Goal: Task Accomplishment & Management: Manage account settings

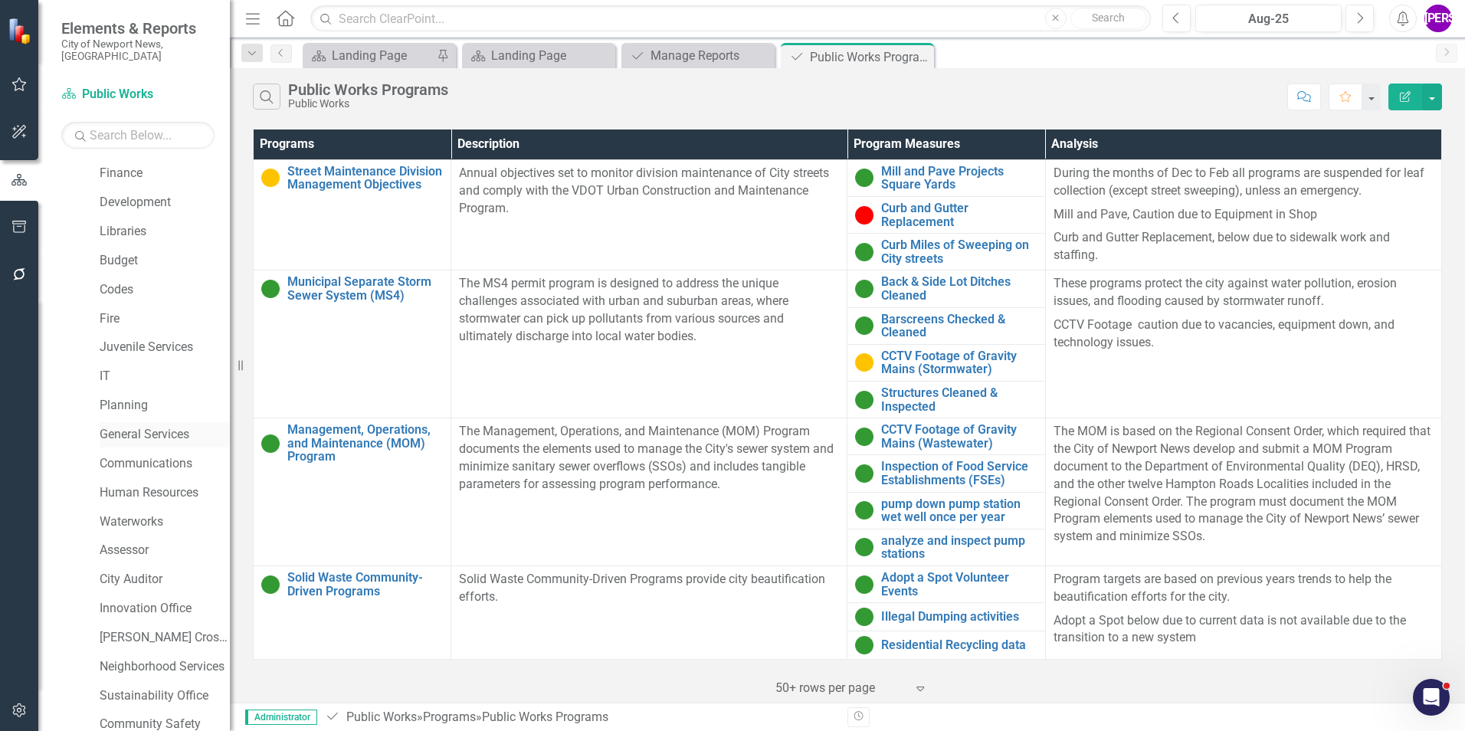
scroll to position [287, 0]
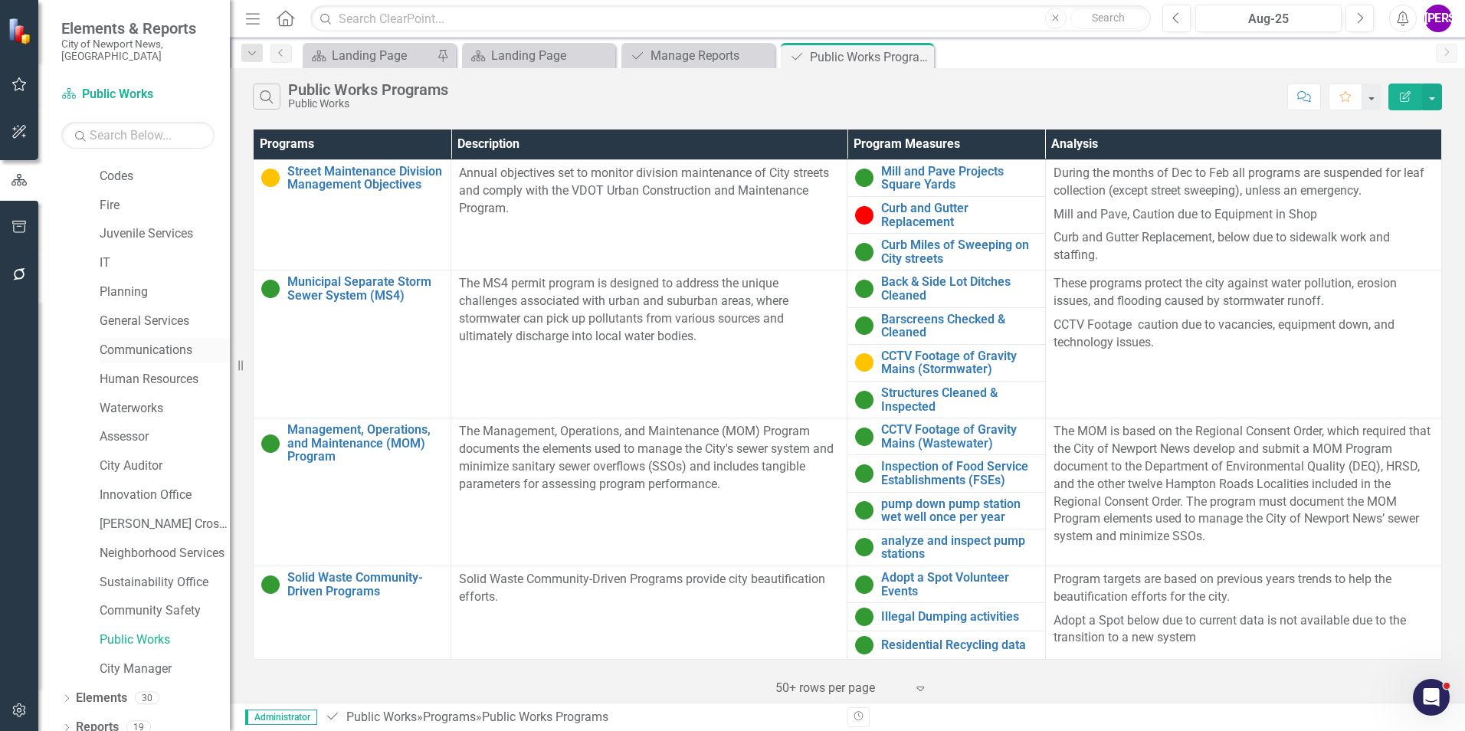
click at [126, 342] on link "Communications" at bounding box center [165, 351] width 130 height 18
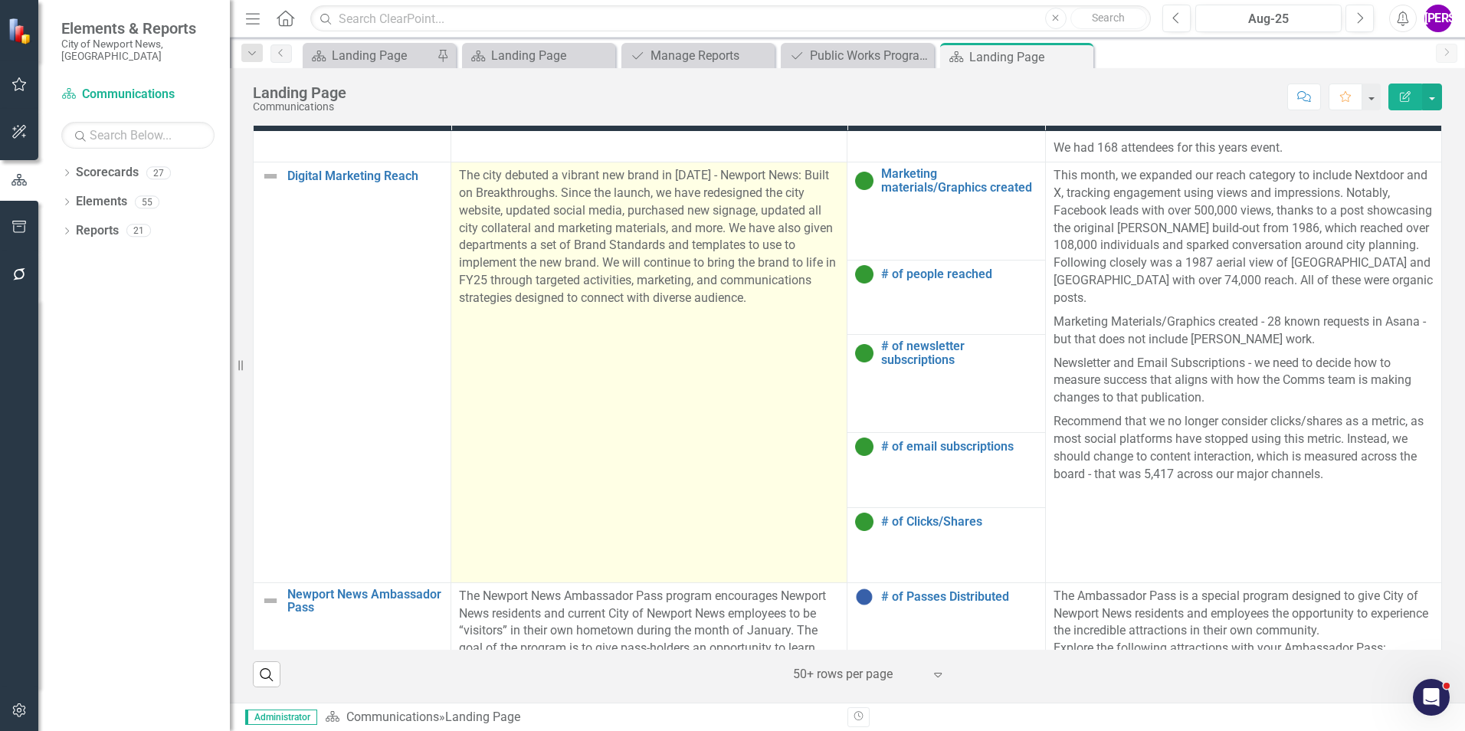
scroll to position [996, 0]
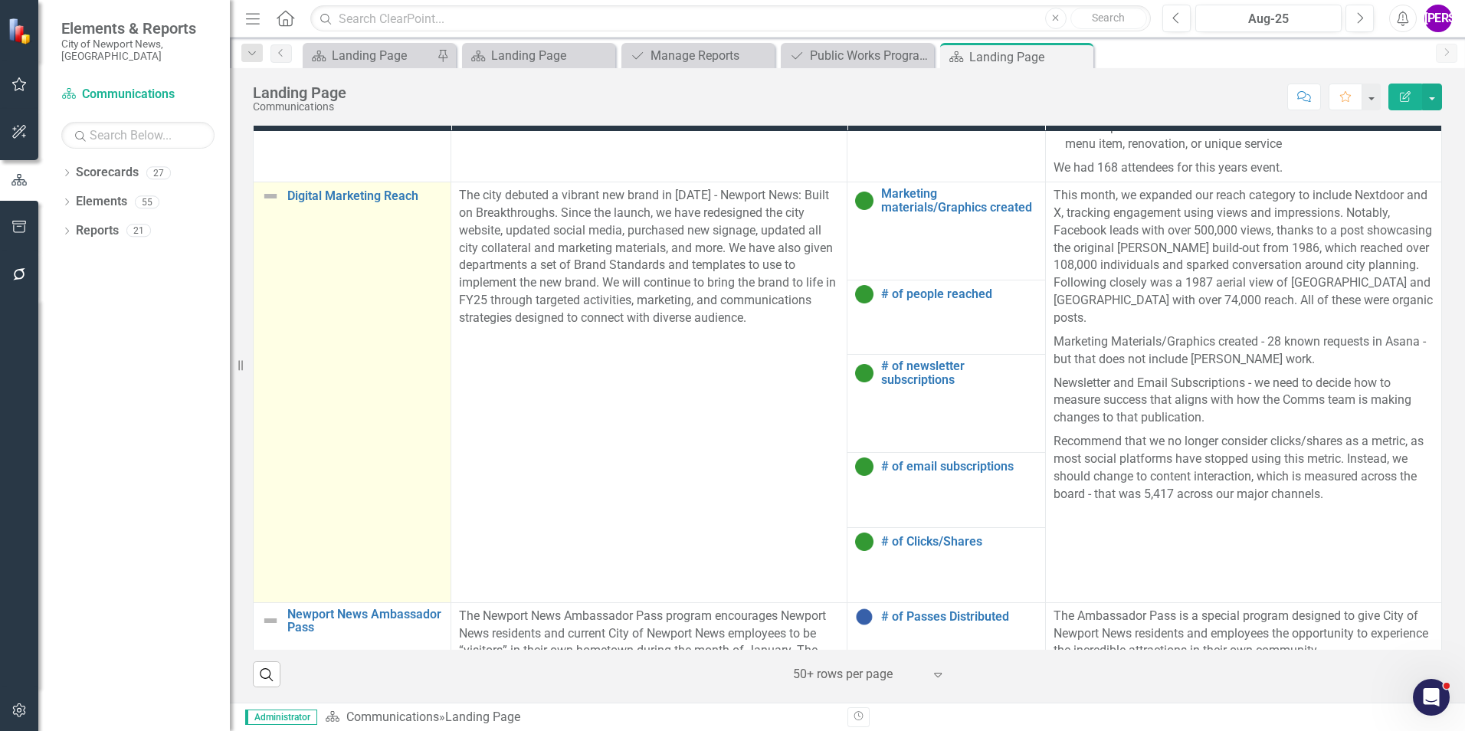
click at [408, 353] on td "Digital Marketing Reach Link Map View Link Map Edit Edit Program Link Open Elem…" at bounding box center [353, 392] width 198 height 421
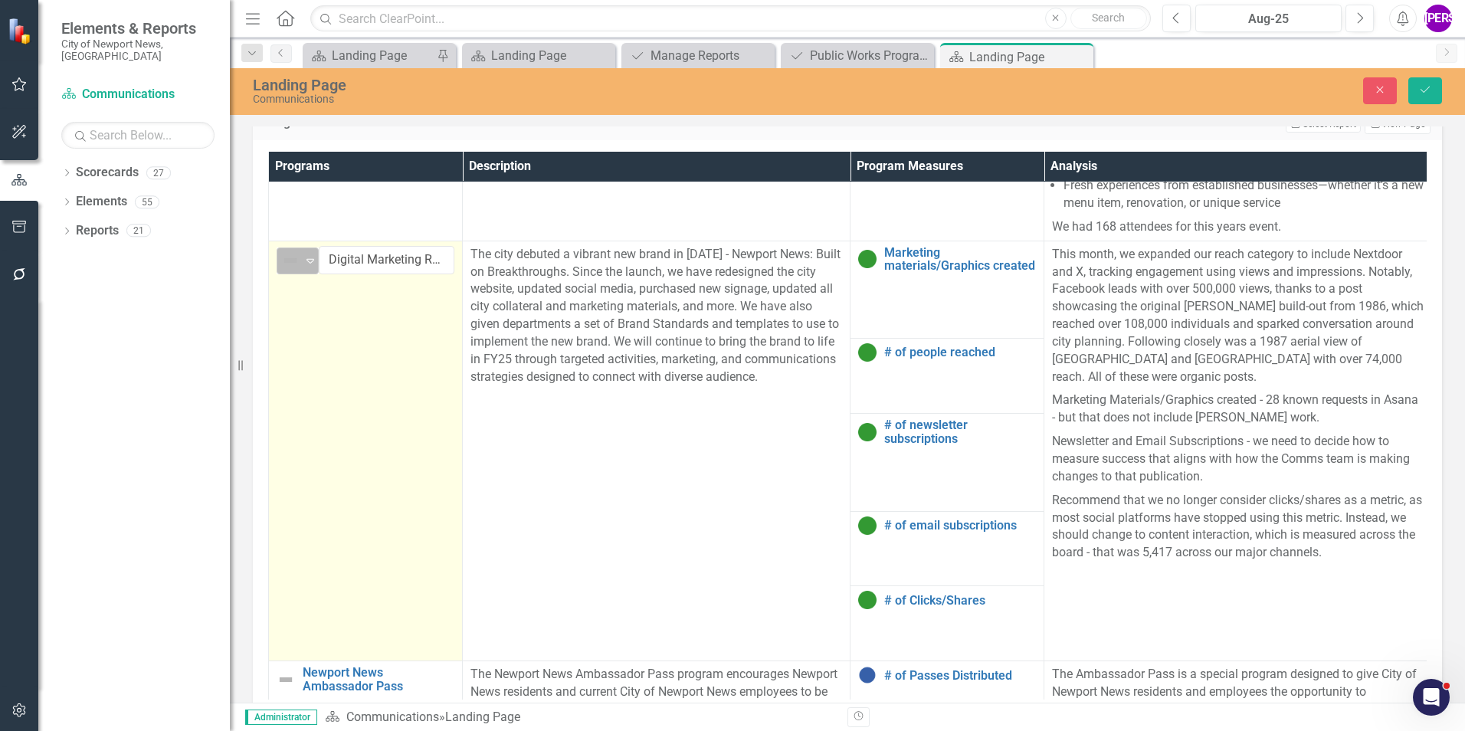
click at [306, 267] on icon "Expand" at bounding box center [310, 260] width 15 height 12
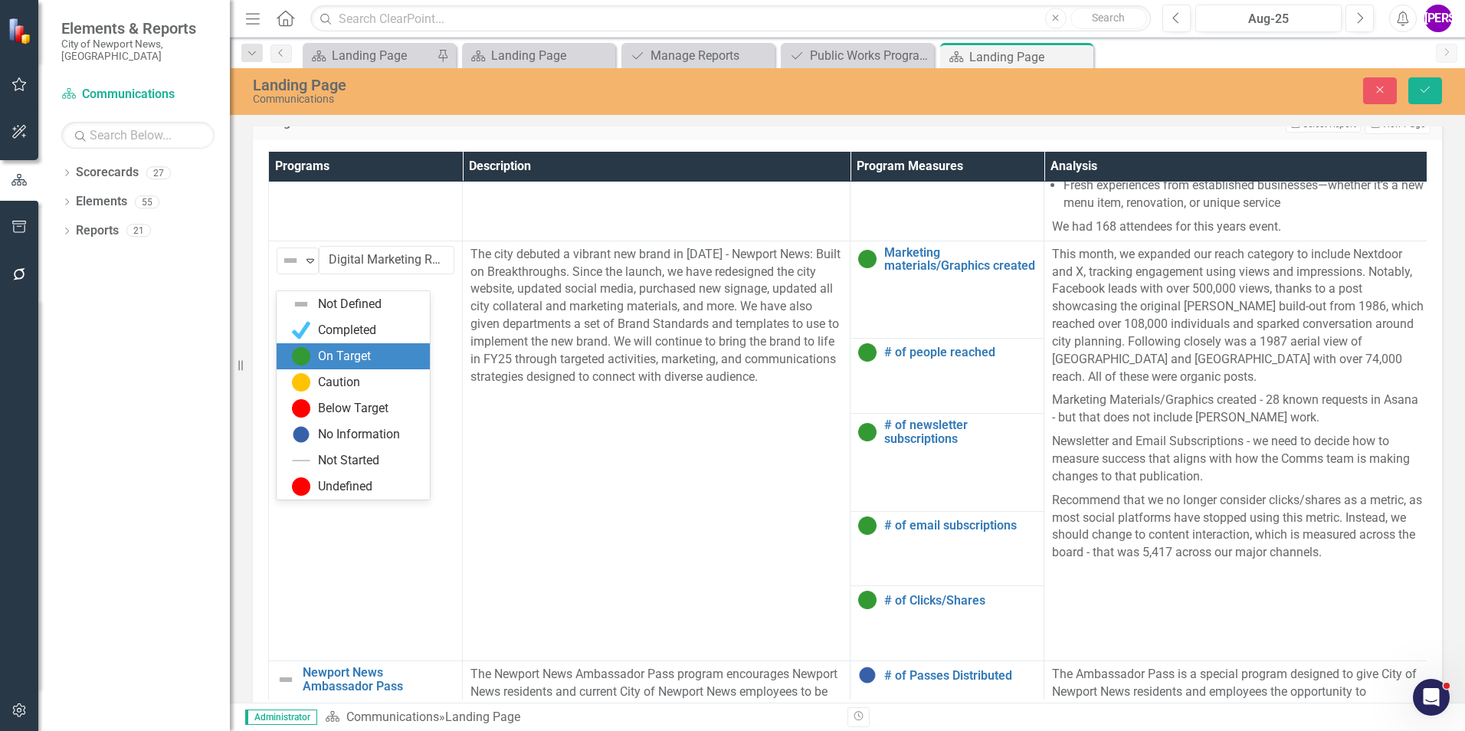
click at [345, 349] on div "On Target" at bounding box center [344, 357] width 53 height 18
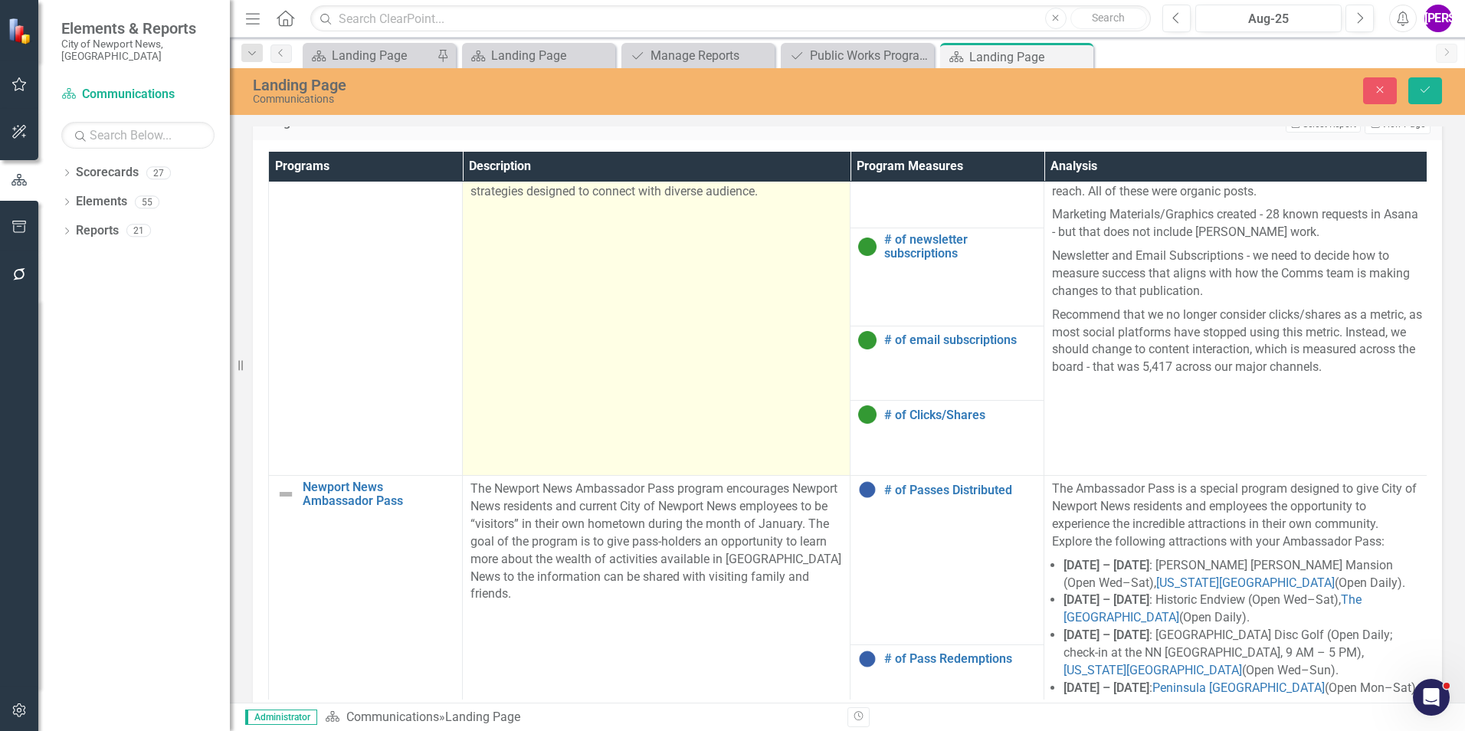
scroll to position [1466, 0]
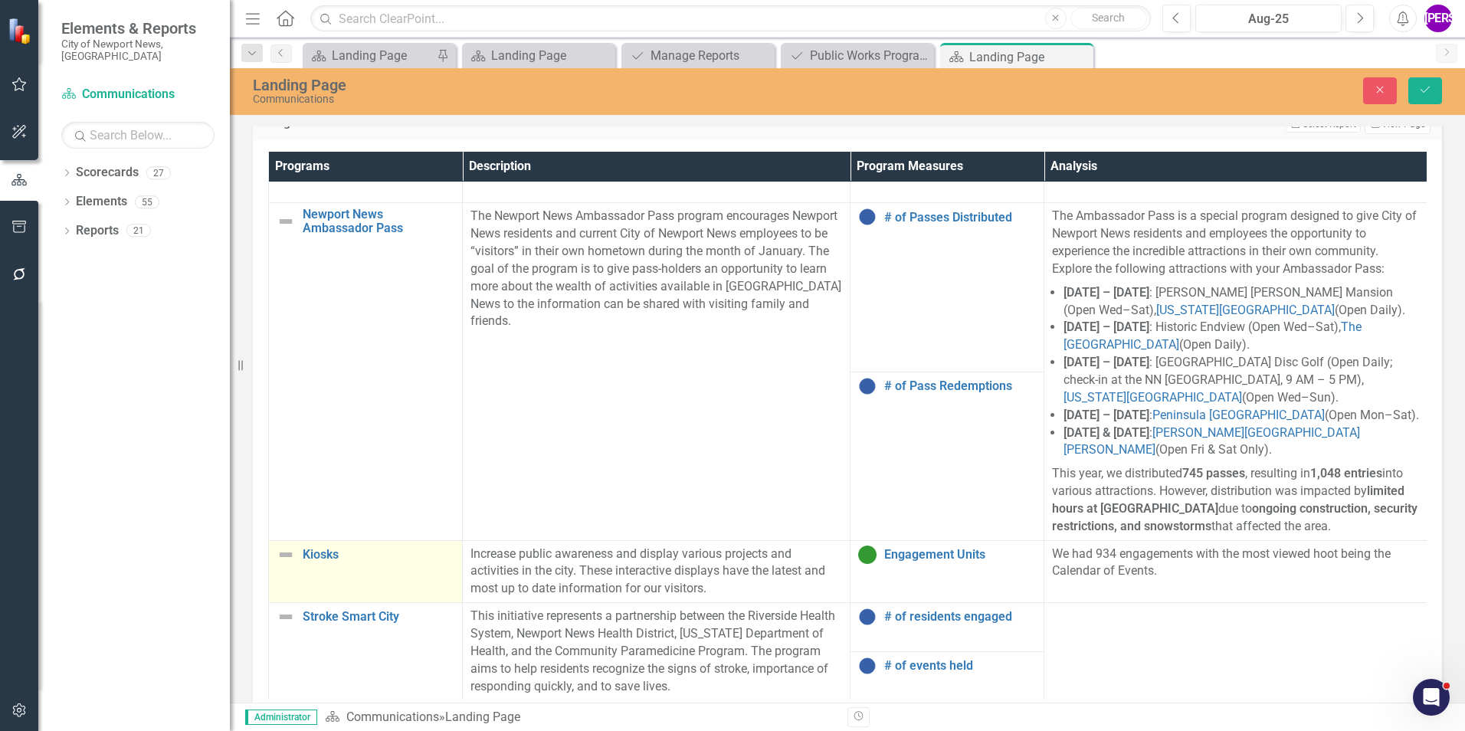
click at [372, 557] on td "Kiosks Link Map View Link Map Edit Edit Program Link Open Element" at bounding box center [366, 571] width 194 height 63
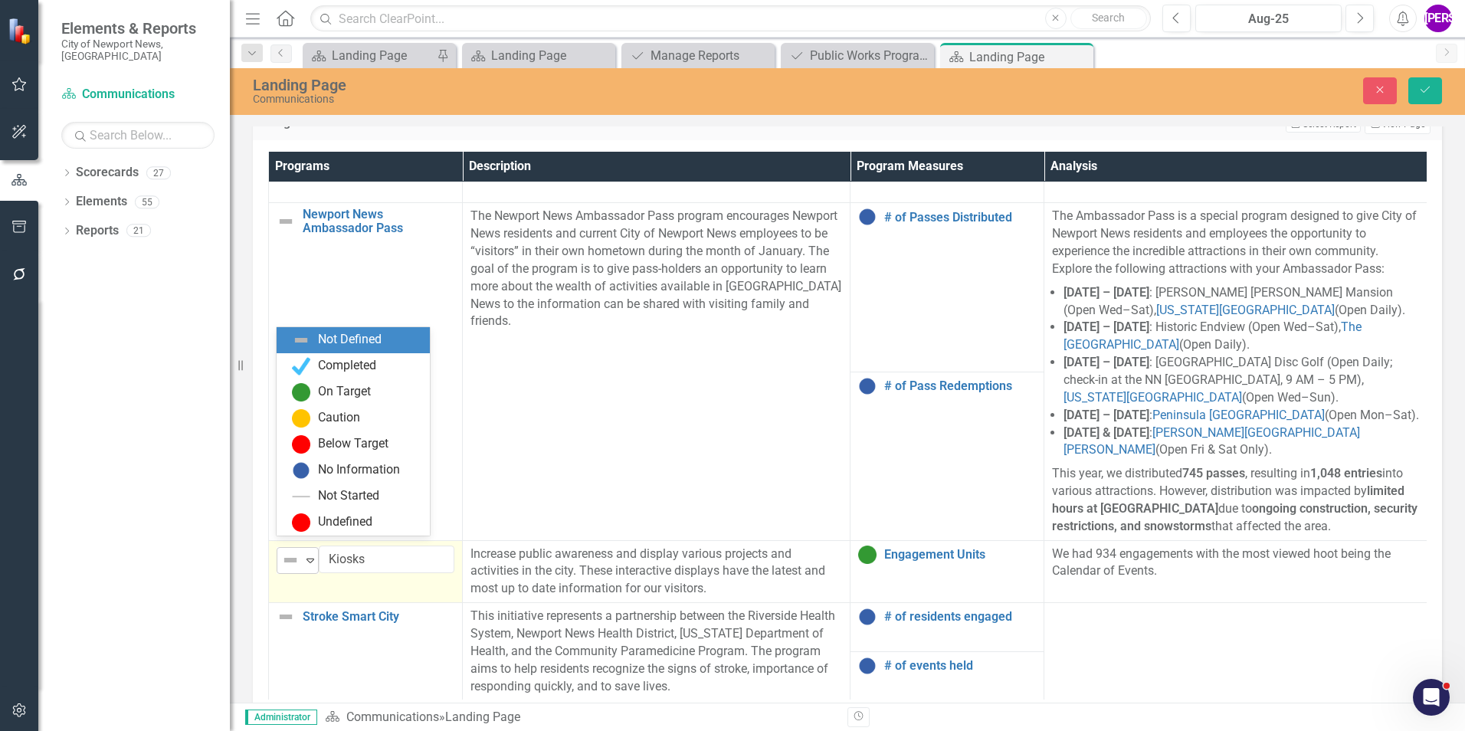
click at [311, 555] on div "Expand" at bounding box center [310, 560] width 15 height 25
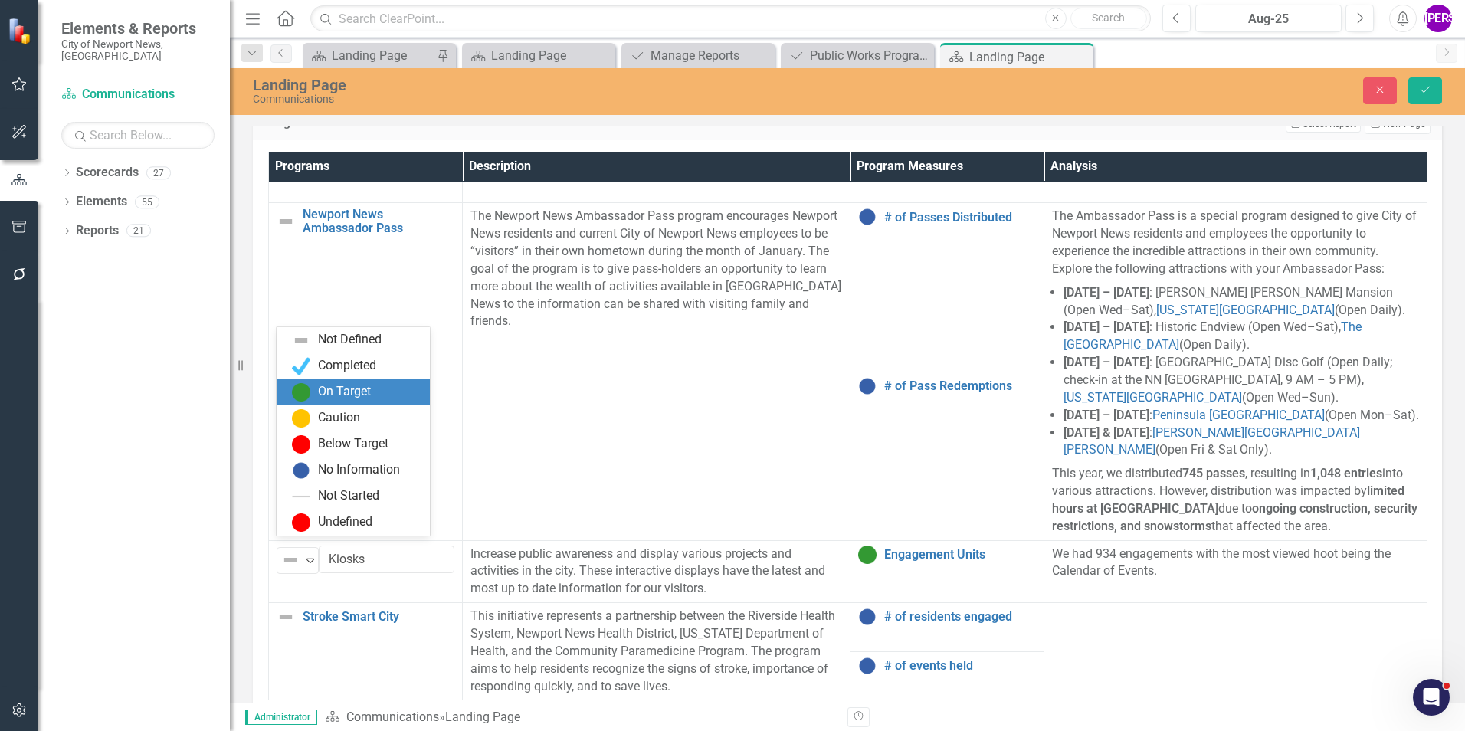
click at [368, 395] on div "On Target" at bounding box center [344, 392] width 53 height 18
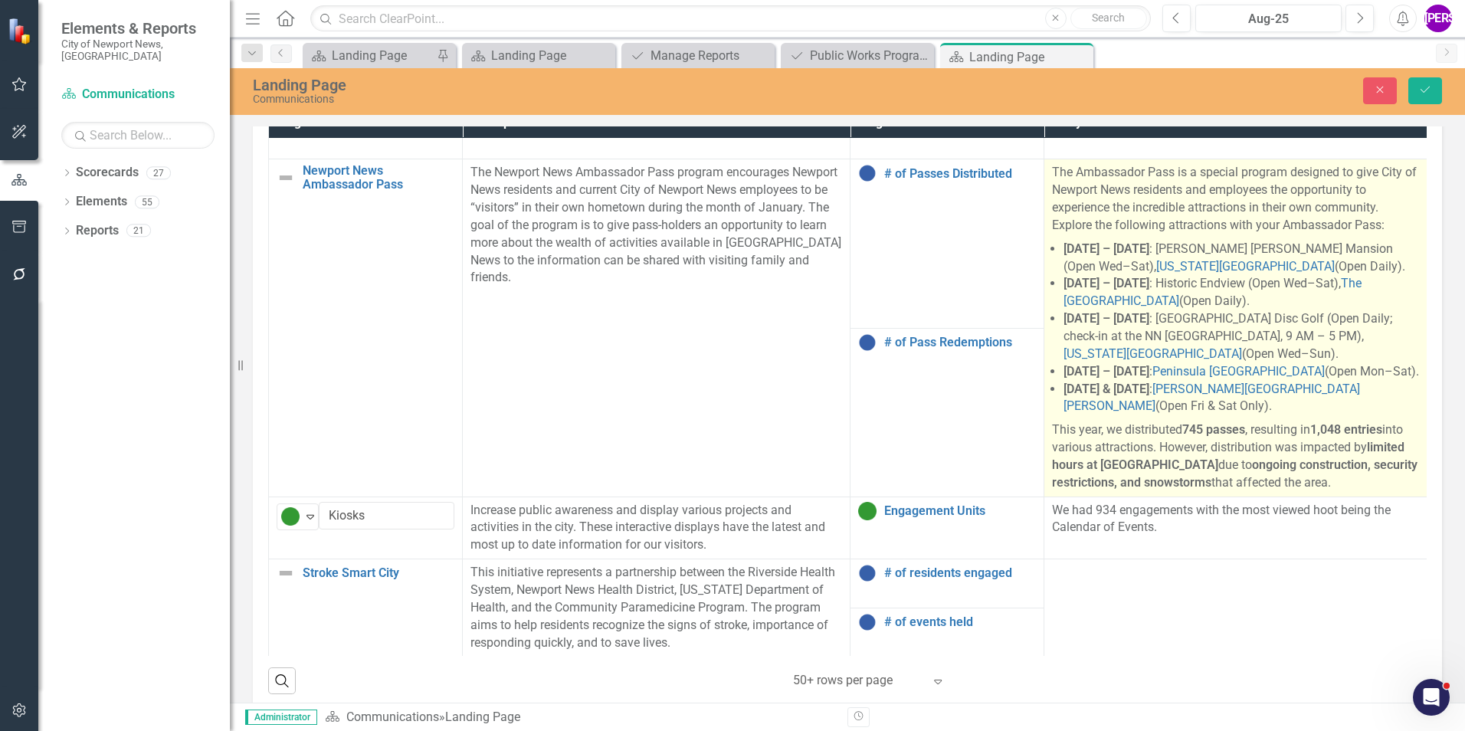
scroll to position [1104, 0]
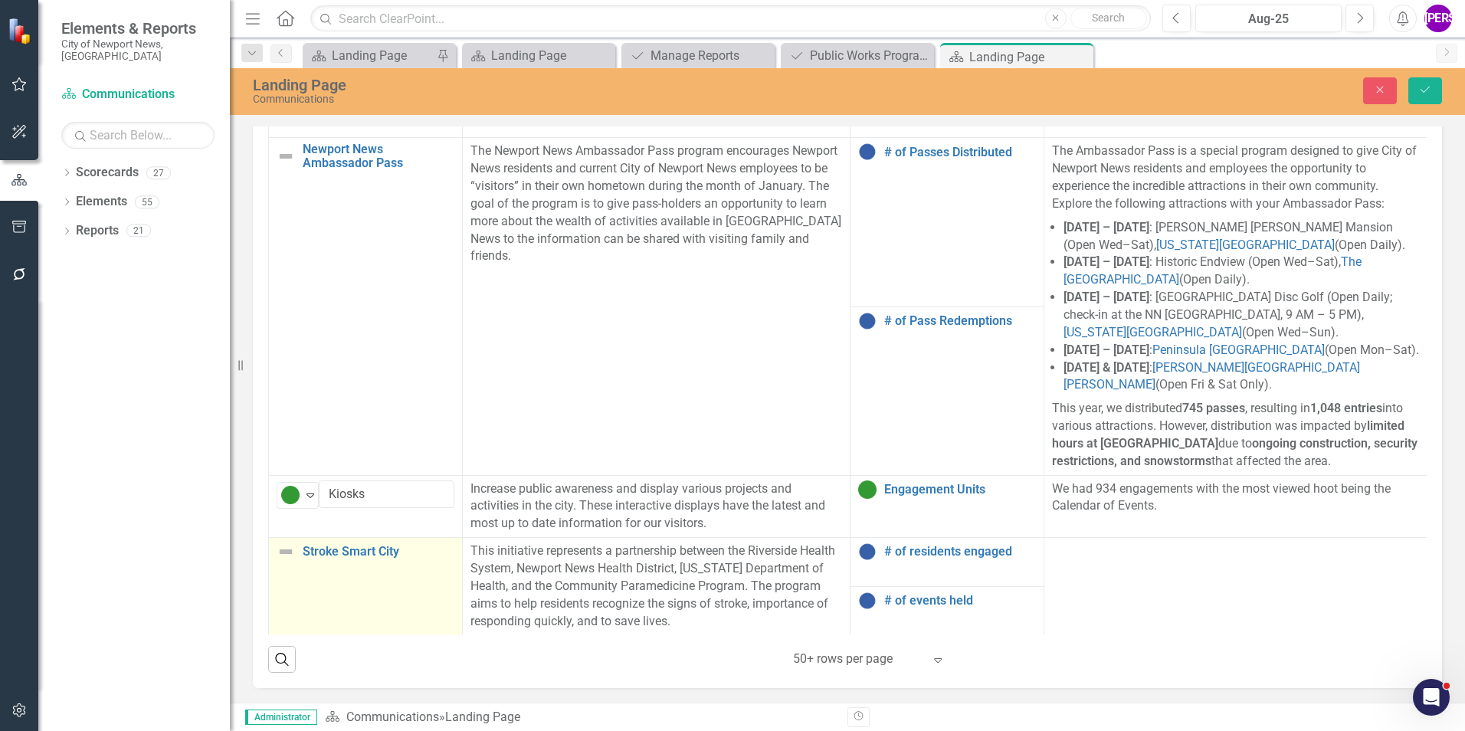
click at [415, 607] on td "Stroke Smart City Link Map View Link Map Edit Edit Program Link Open Element" at bounding box center [366, 586] width 194 height 97
click at [310, 552] on icon "Expand" at bounding box center [310, 558] width 15 height 12
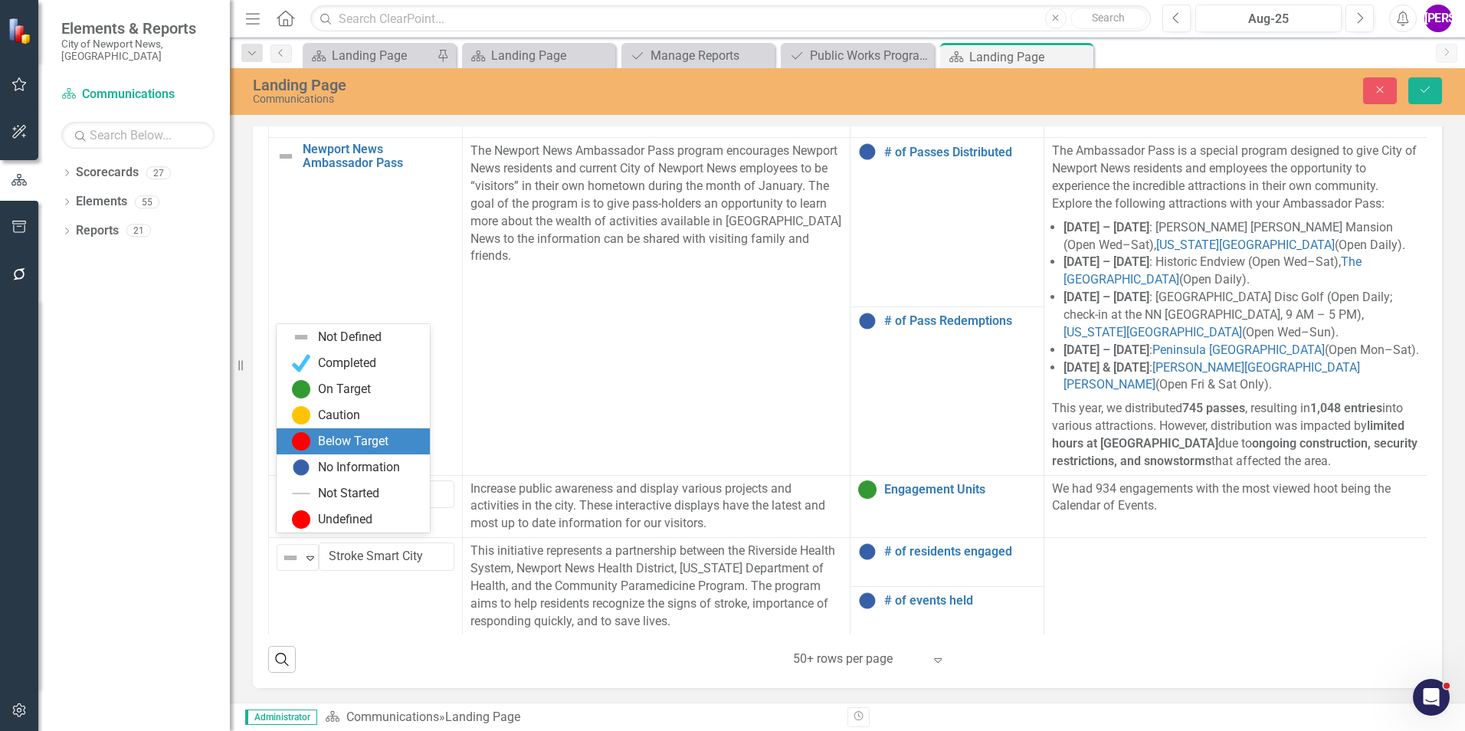
click at [350, 436] on div "Below Target" at bounding box center [353, 442] width 70 height 18
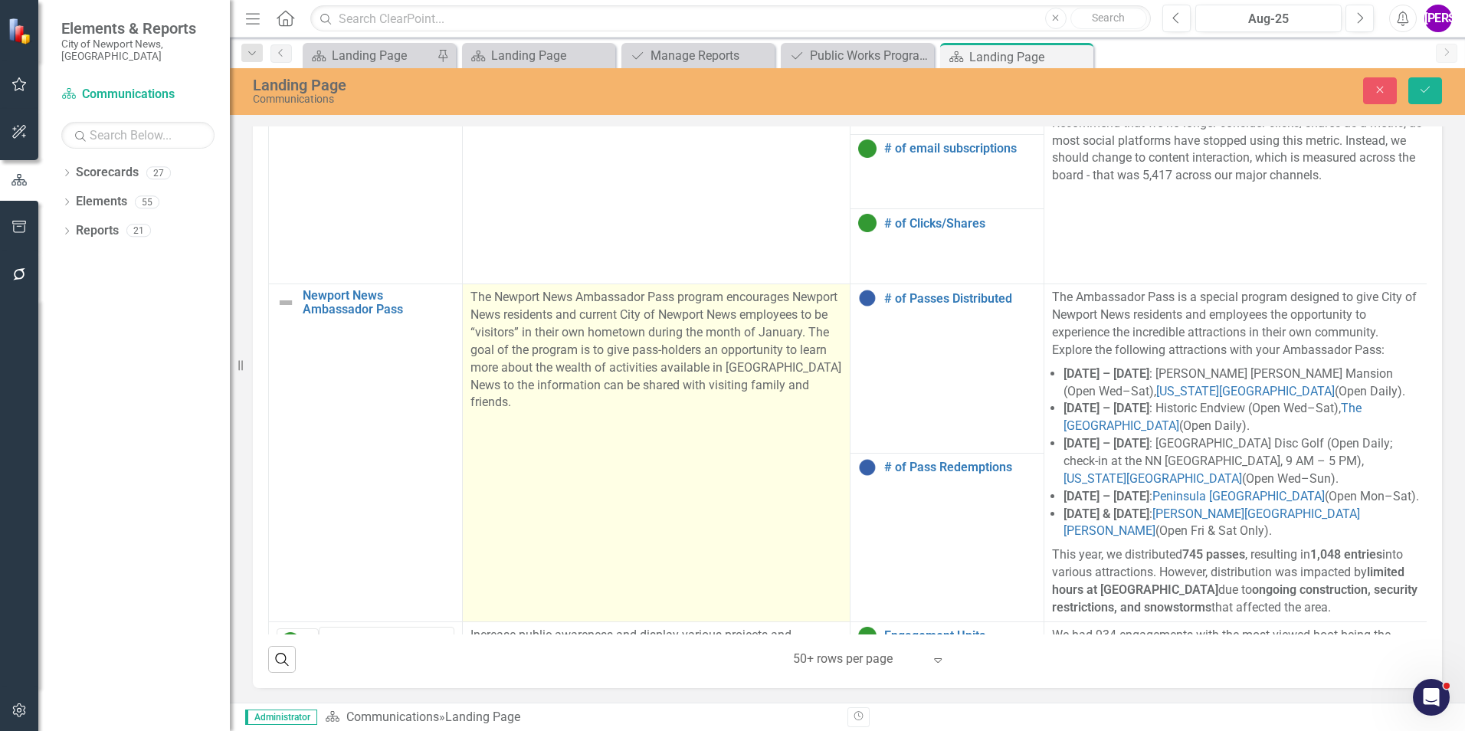
scroll to position [1312, 0]
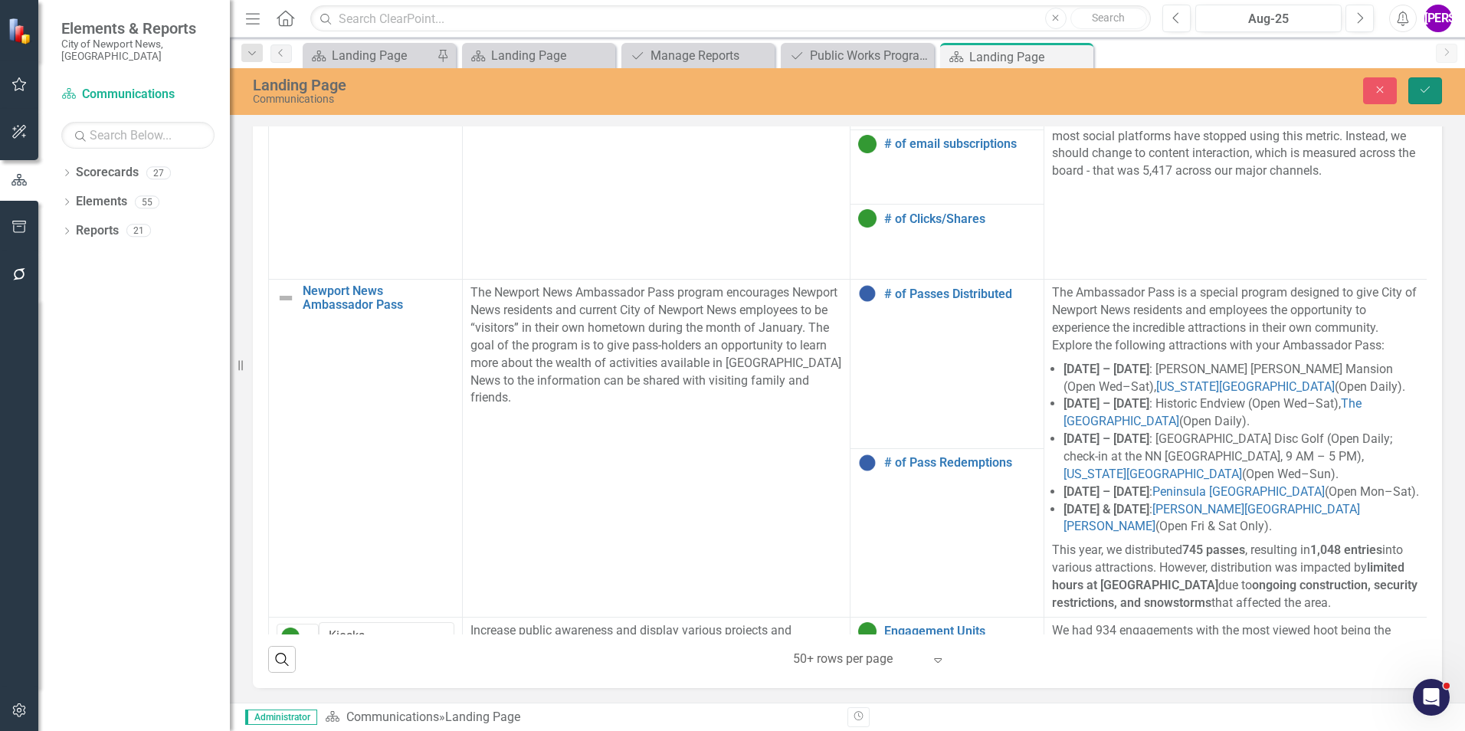
click at [1428, 99] on button "Save" at bounding box center [1425, 90] width 34 height 27
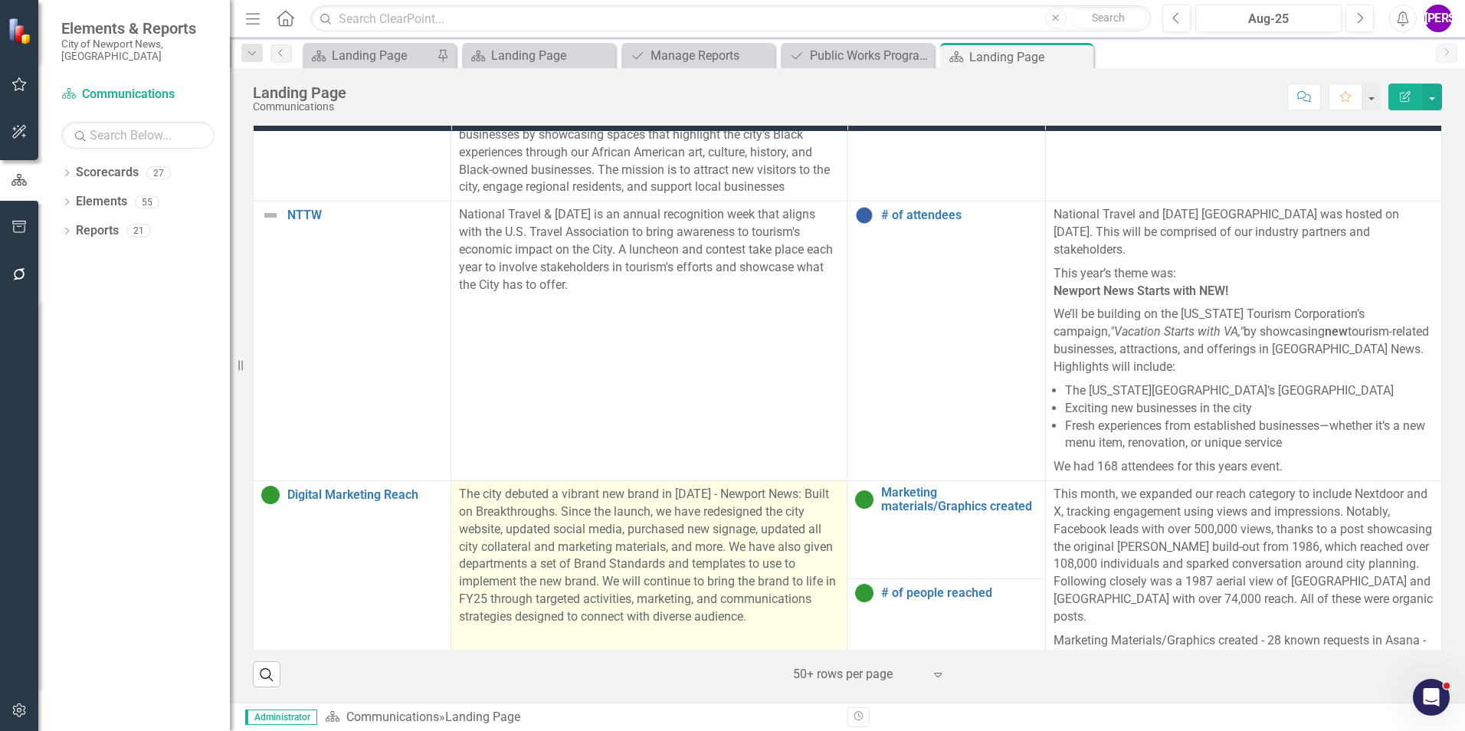
scroll to position [690, 0]
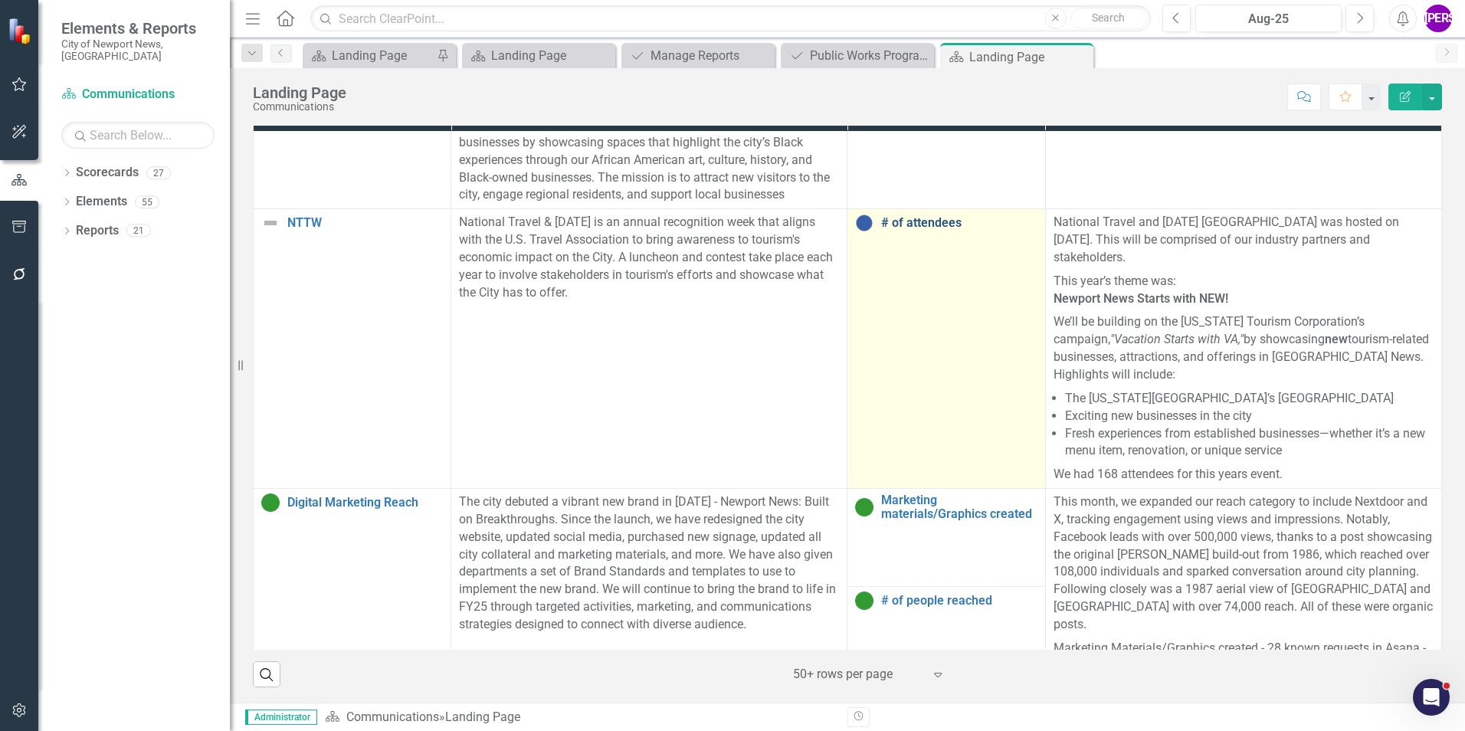
click at [903, 230] on link "# of attendees" at bounding box center [959, 223] width 156 height 14
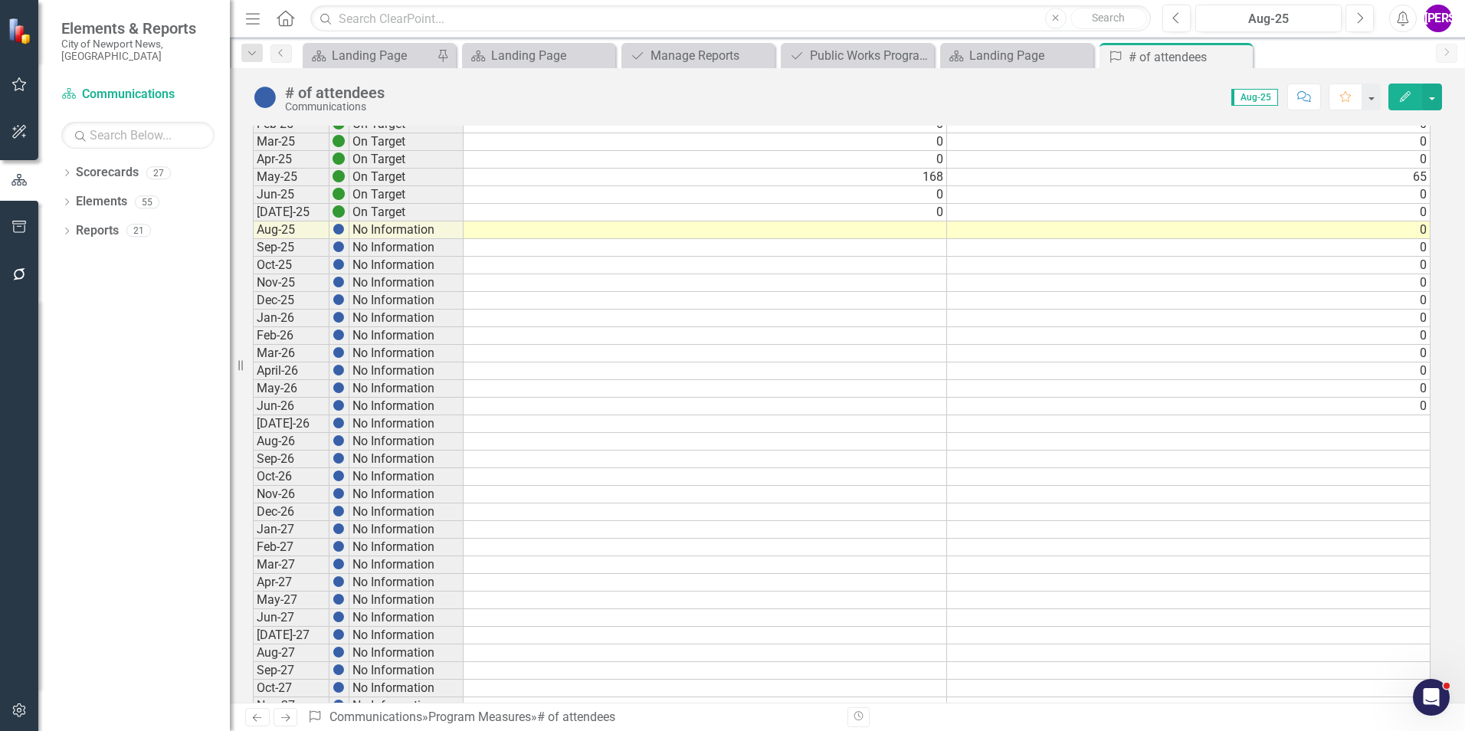
scroll to position [229, 0]
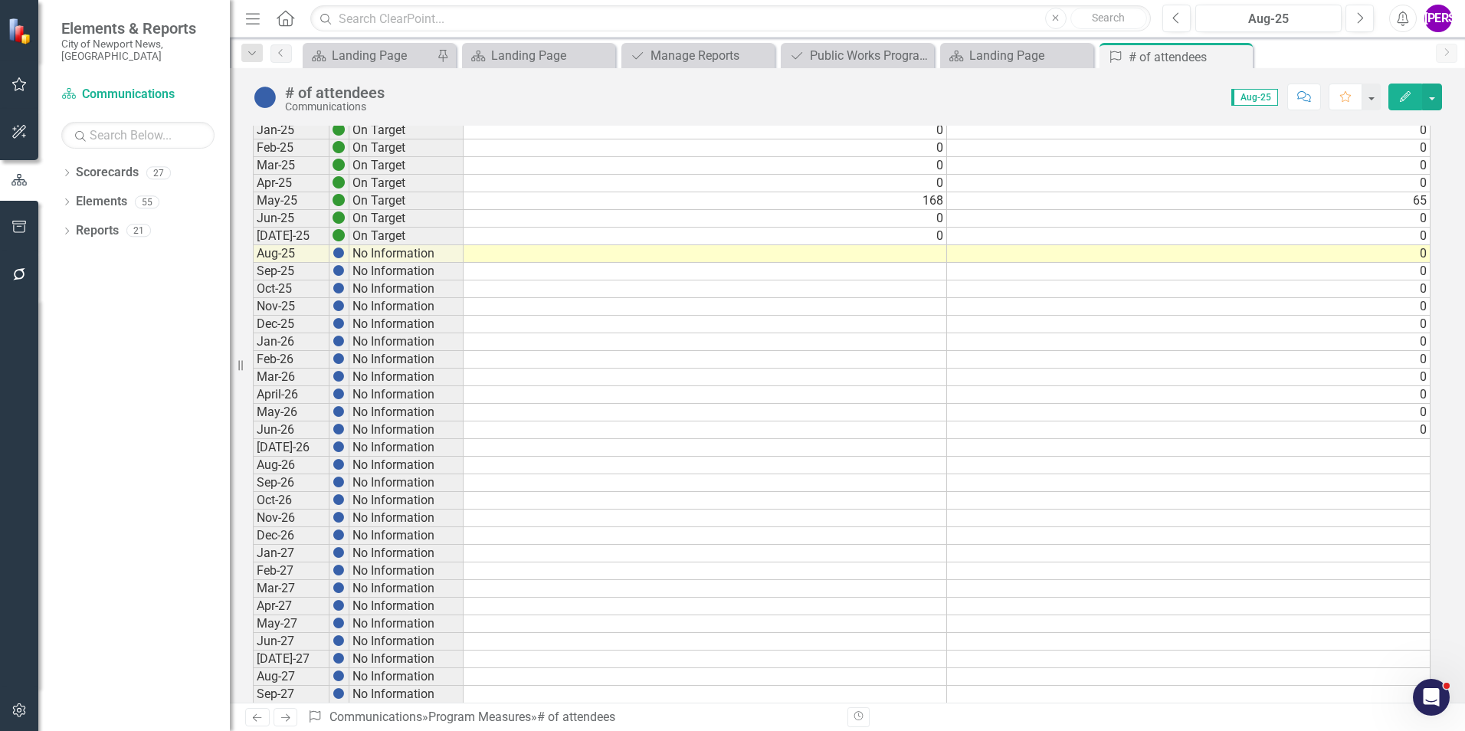
click at [925, 260] on td at bounding box center [705, 254] width 483 height 18
type textarea "0"
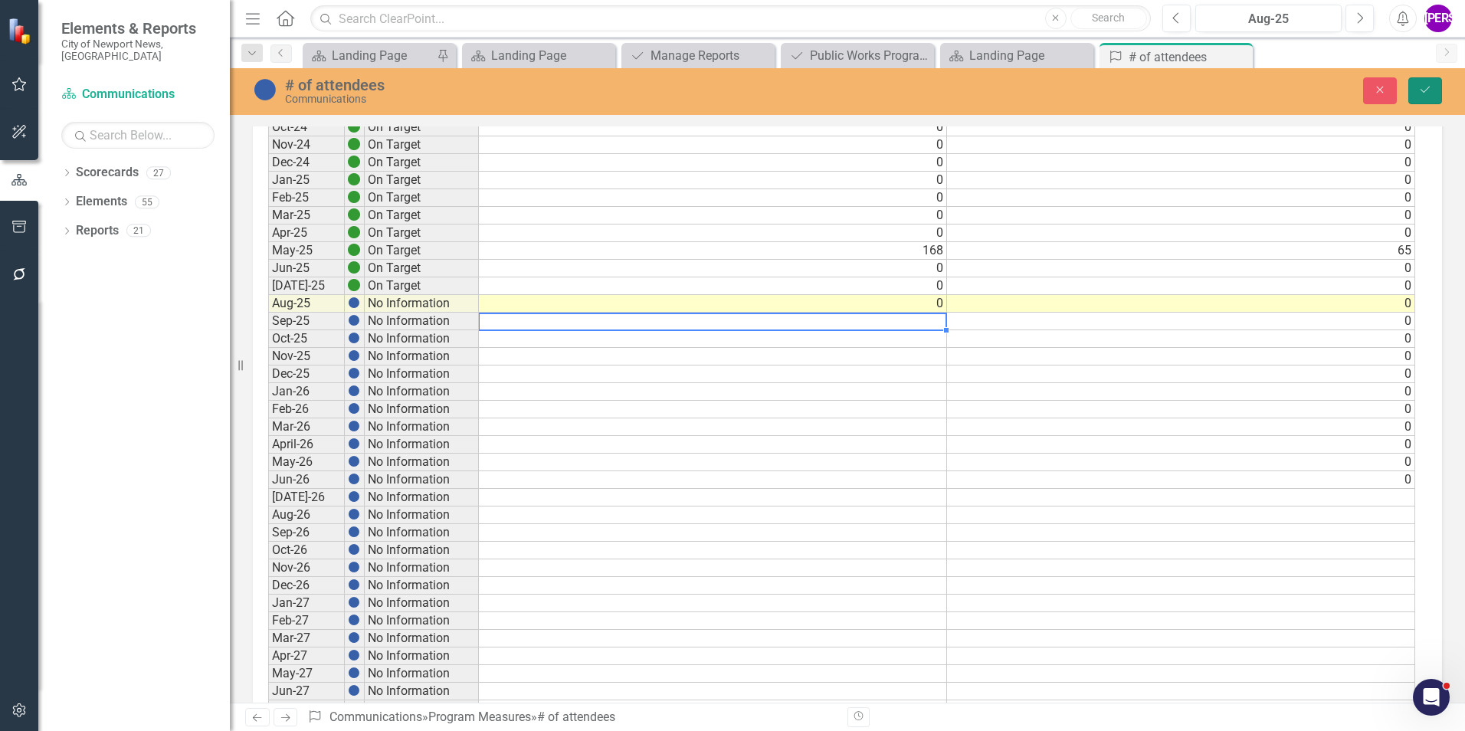
click at [1436, 96] on button "Save" at bounding box center [1425, 90] width 34 height 27
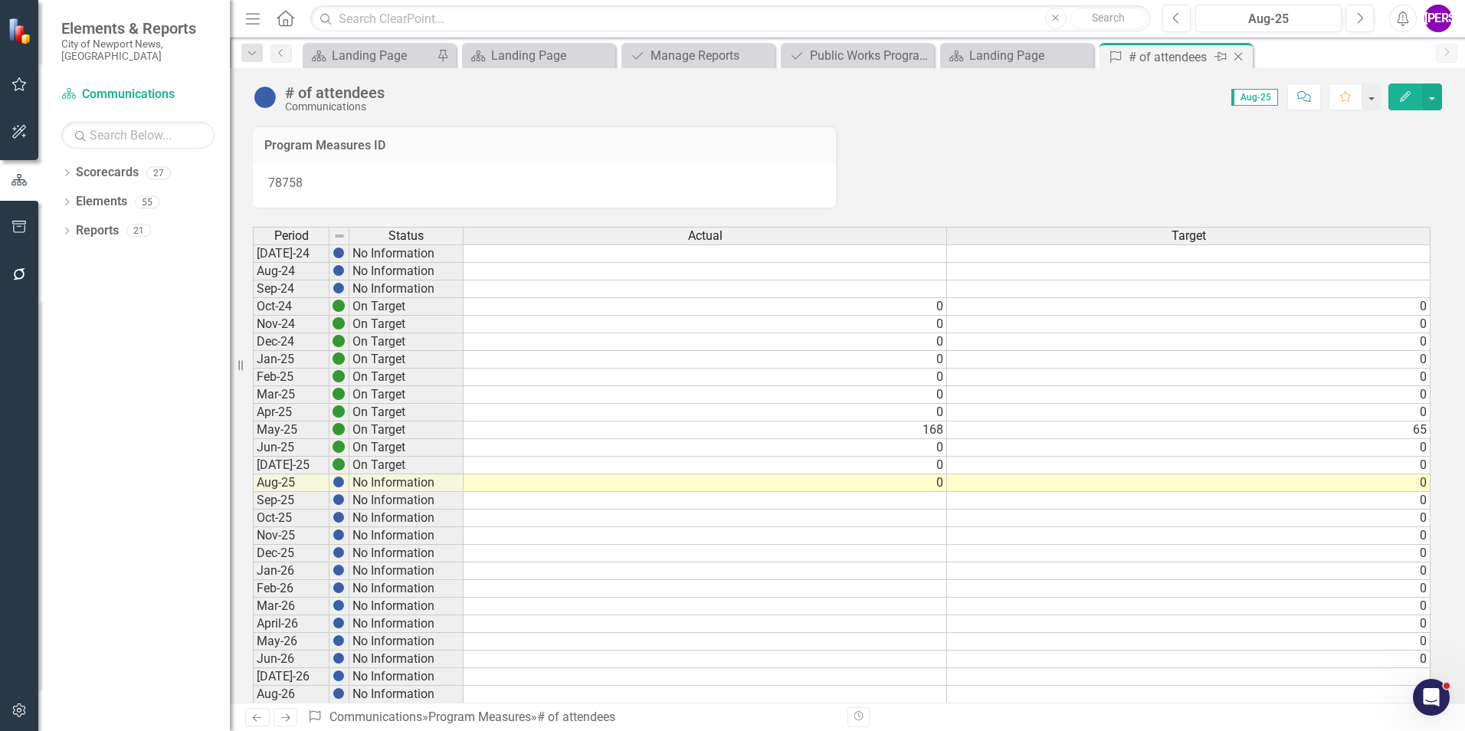
click at [1239, 57] on icon "Close" at bounding box center [1237, 57] width 15 height 12
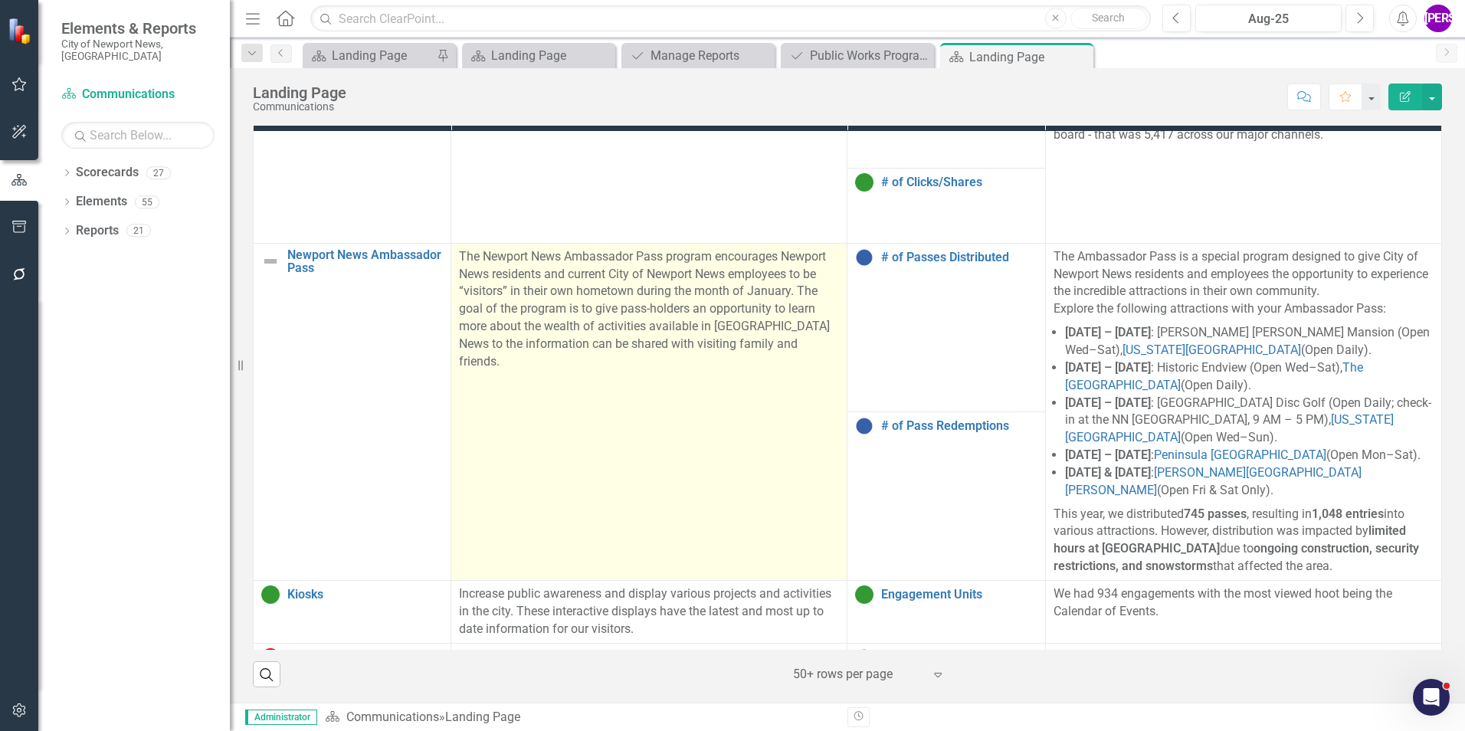
scroll to position [1454, 0]
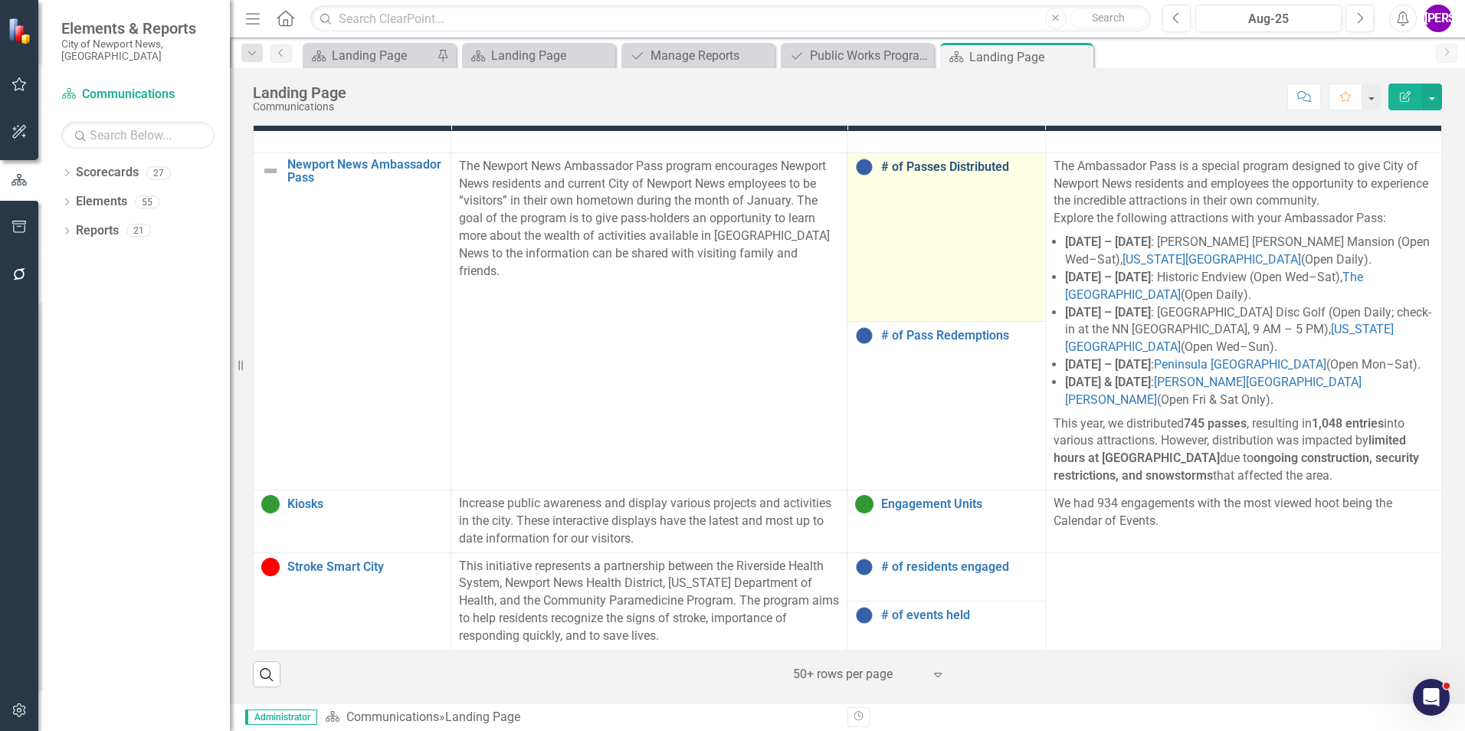
click at [930, 174] on link "# of Passes Distributed" at bounding box center [959, 167] width 156 height 14
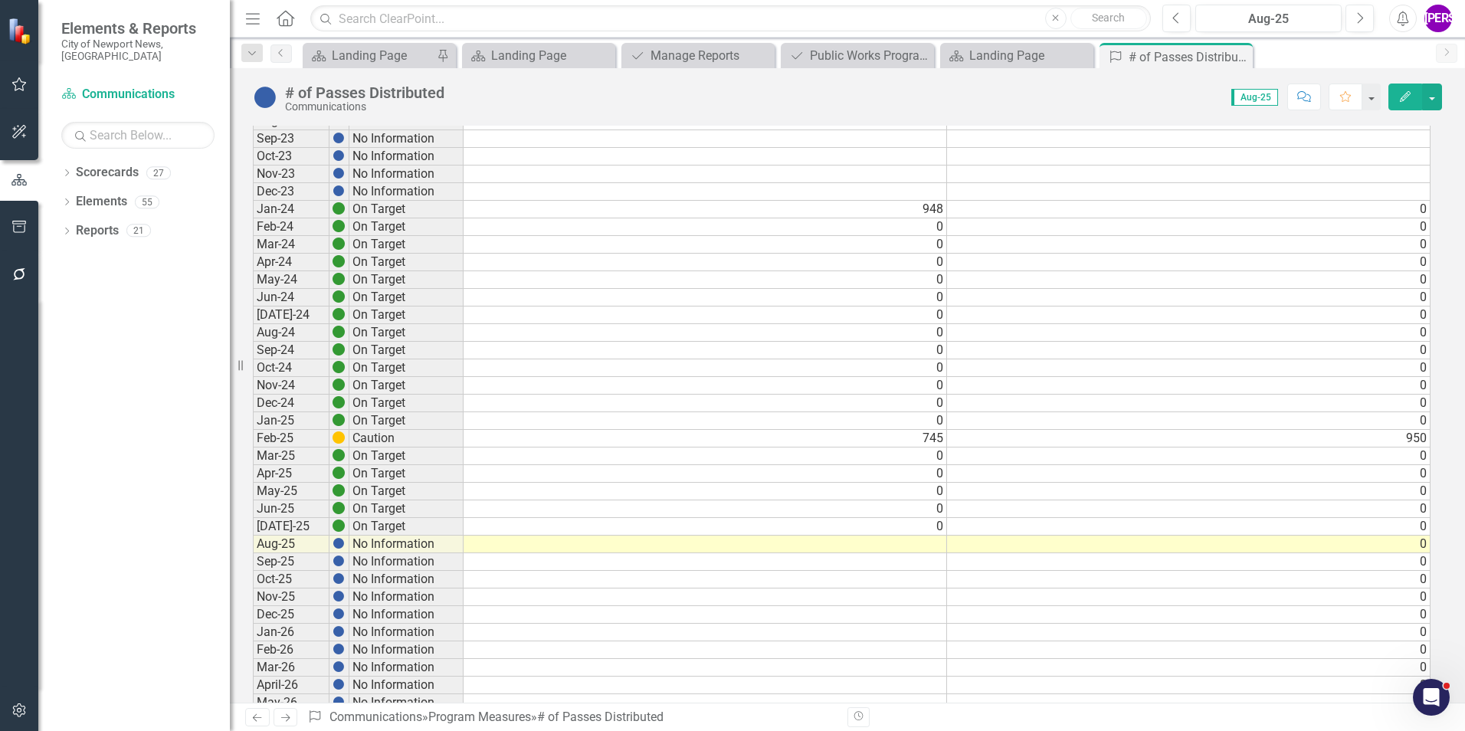
scroll to position [230, 0]
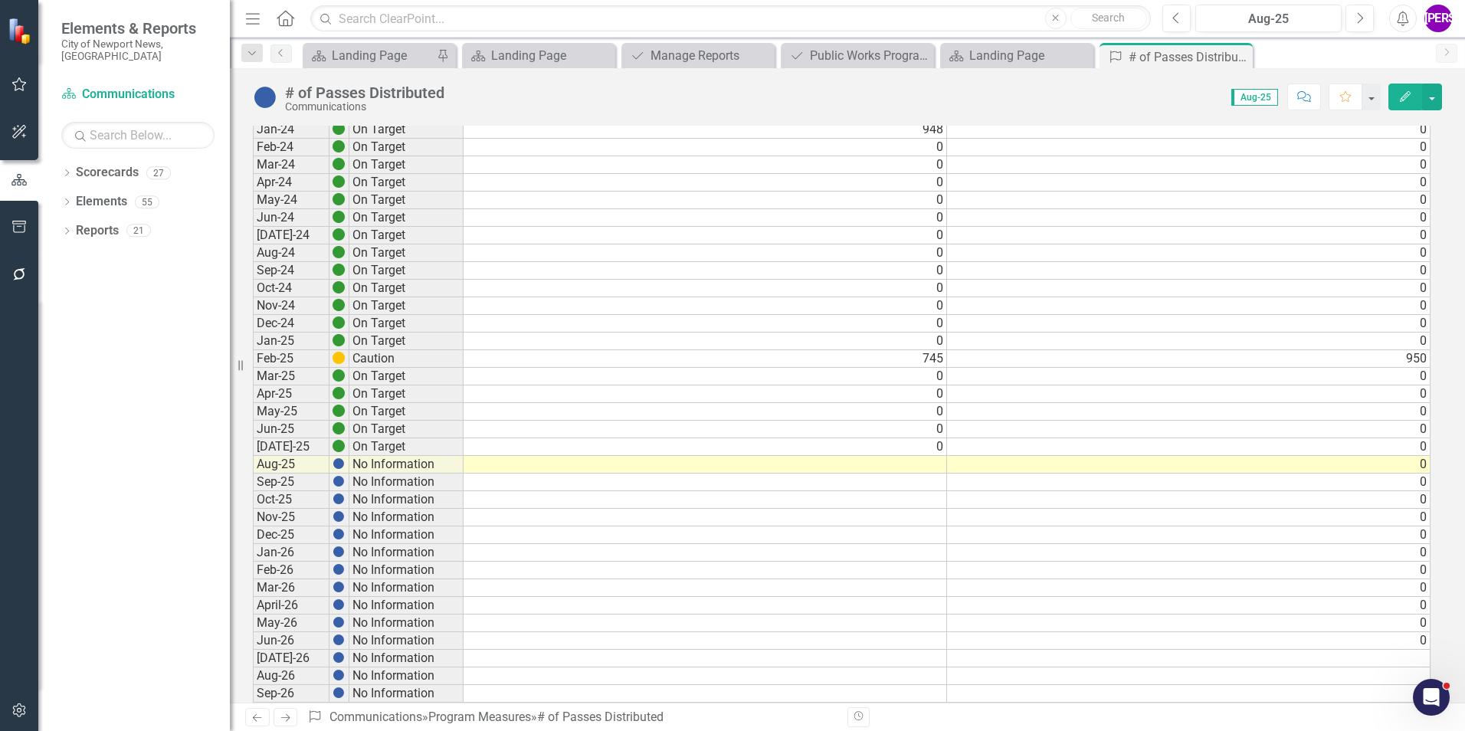
click at [894, 464] on td at bounding box center [705, 465] width 483 height 18
type textarea "0"
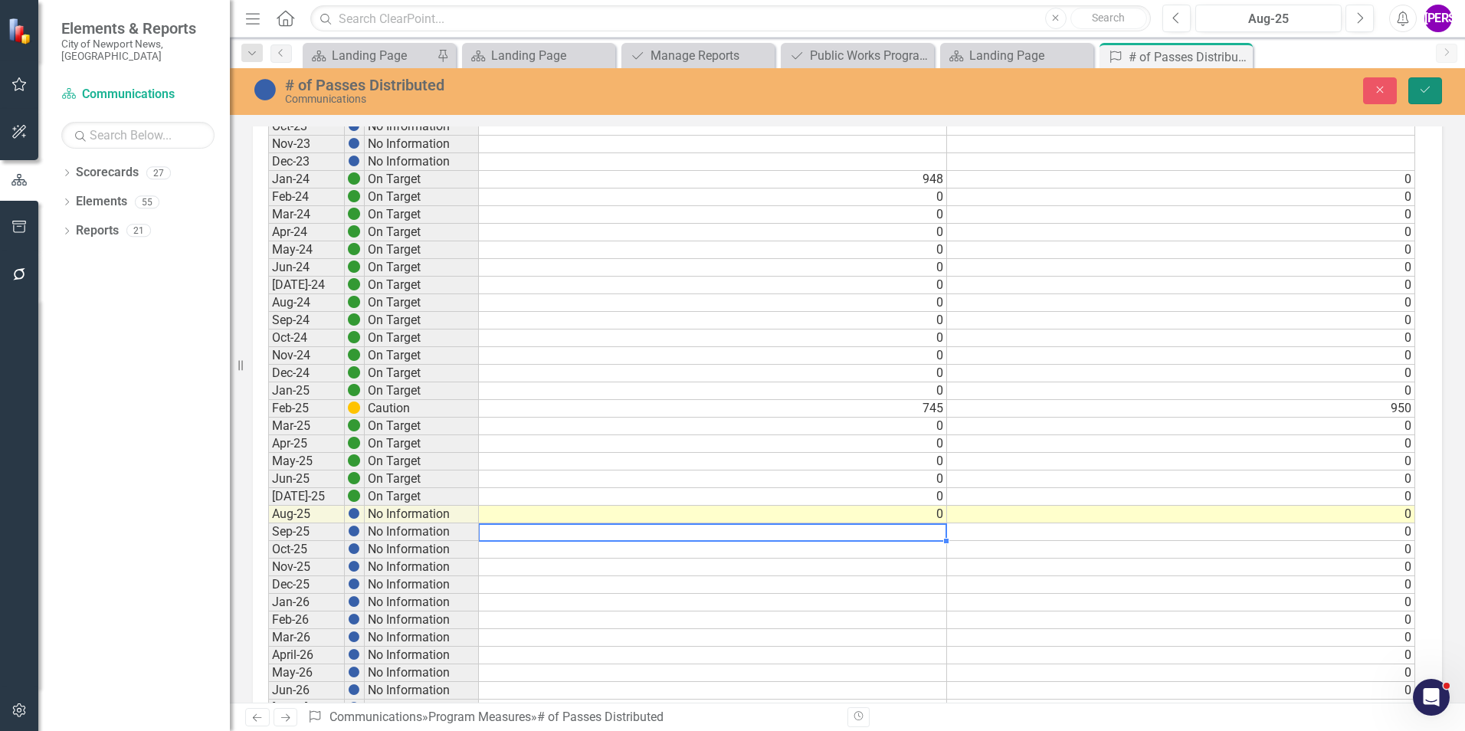
click at [1433, 96] on button "Save" at bounding box center [1425, 90] width 34 height 27
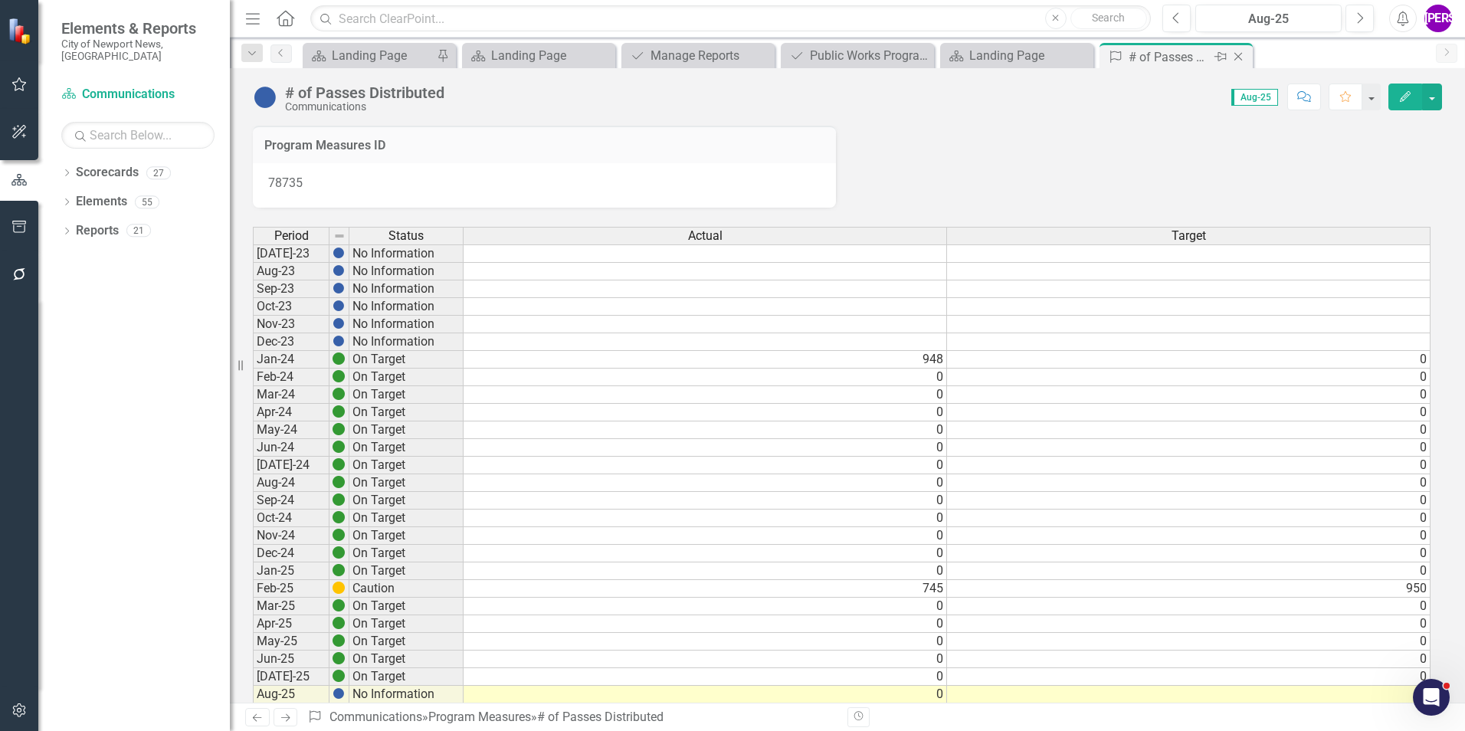
click at [1237, 59] on icon "Close" at bounding box center [1237, 57] width 15 height 12
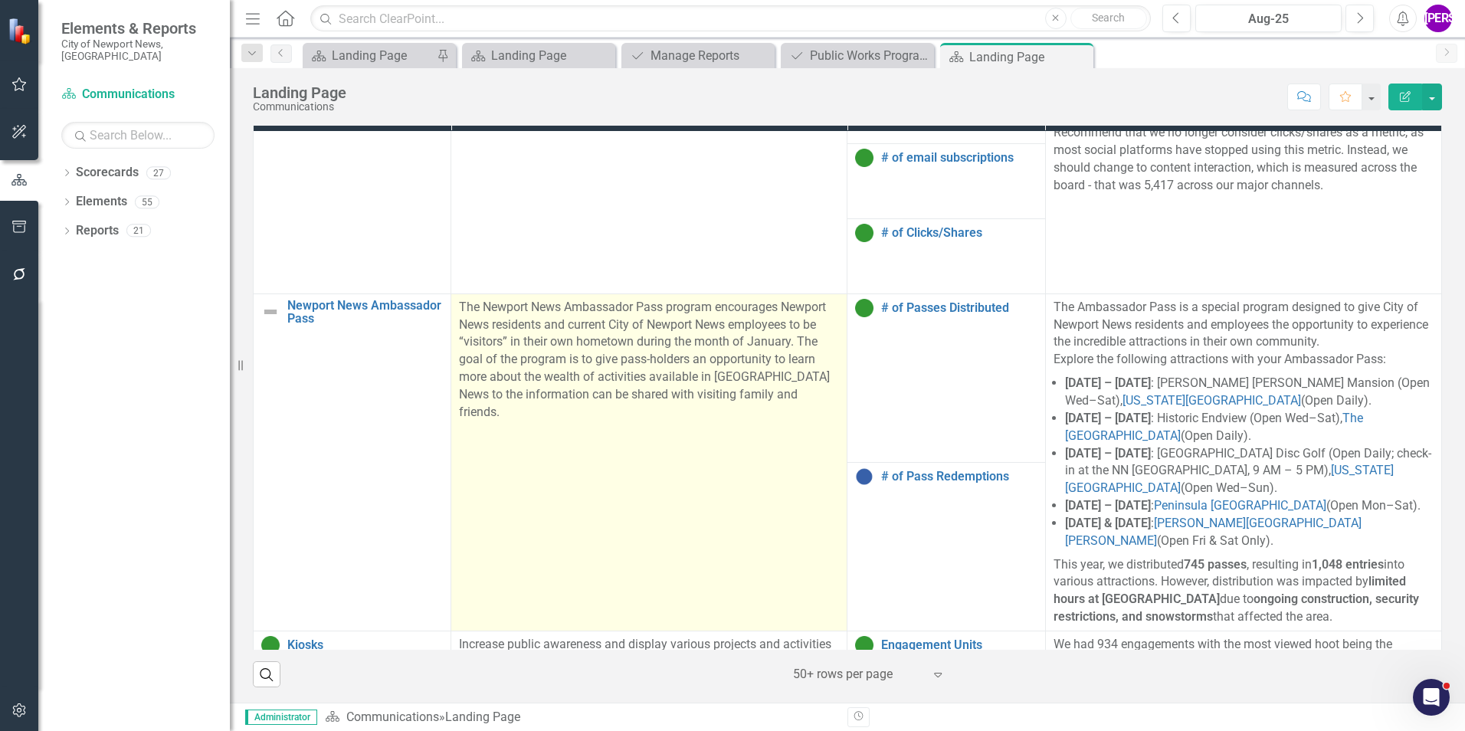
scroll to position [1454, 0]
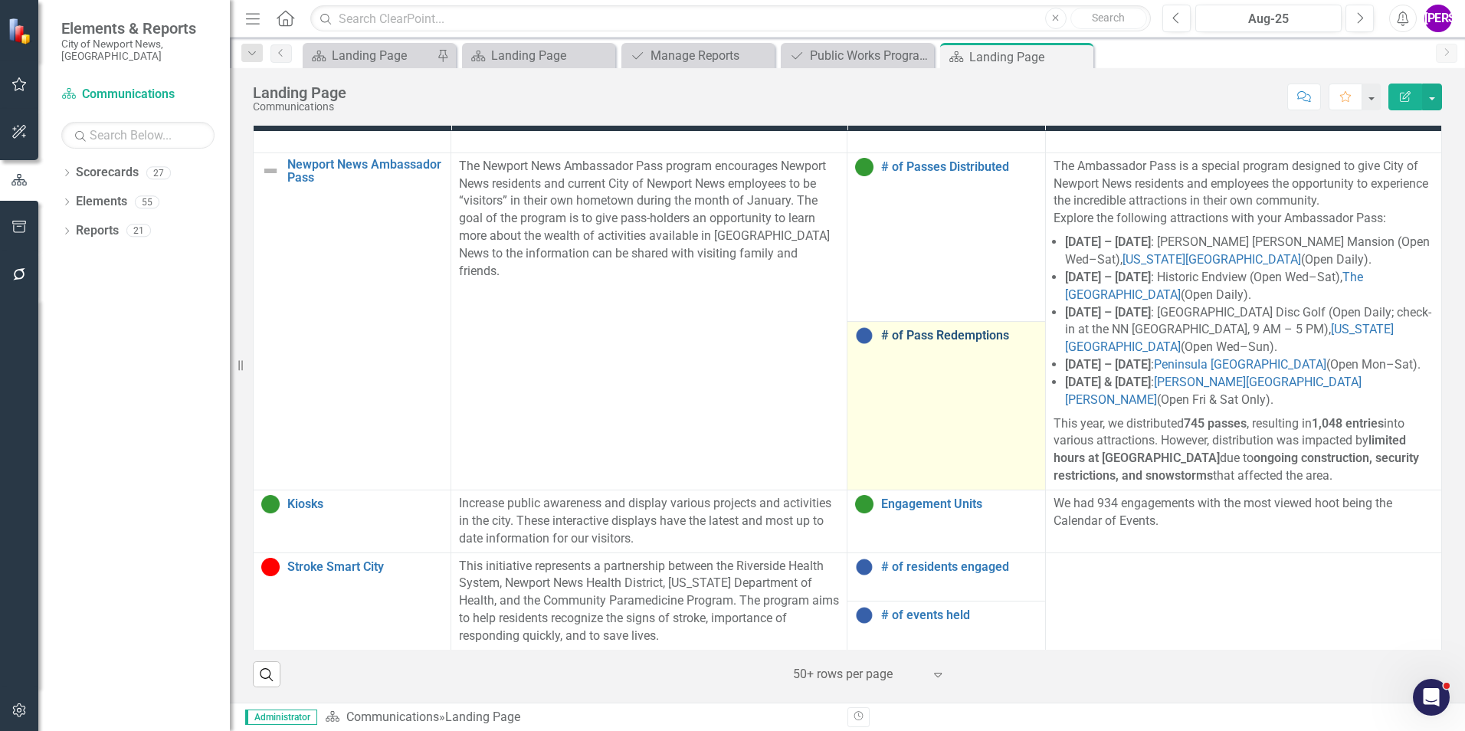
click at [921, 342] on link "# of Pass Redemptions" at bounding box center [959, 336] width 156 height 14
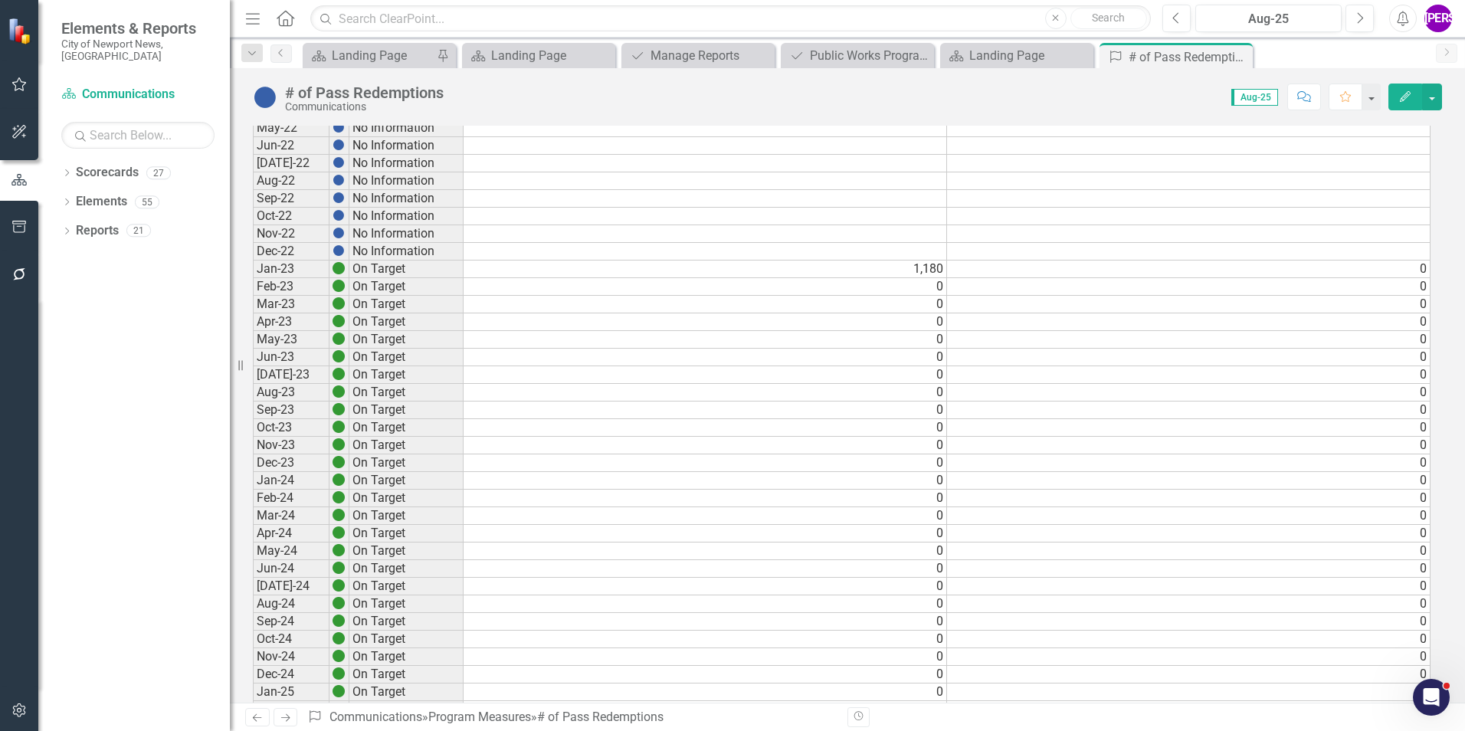
scroll to position [746, 0]
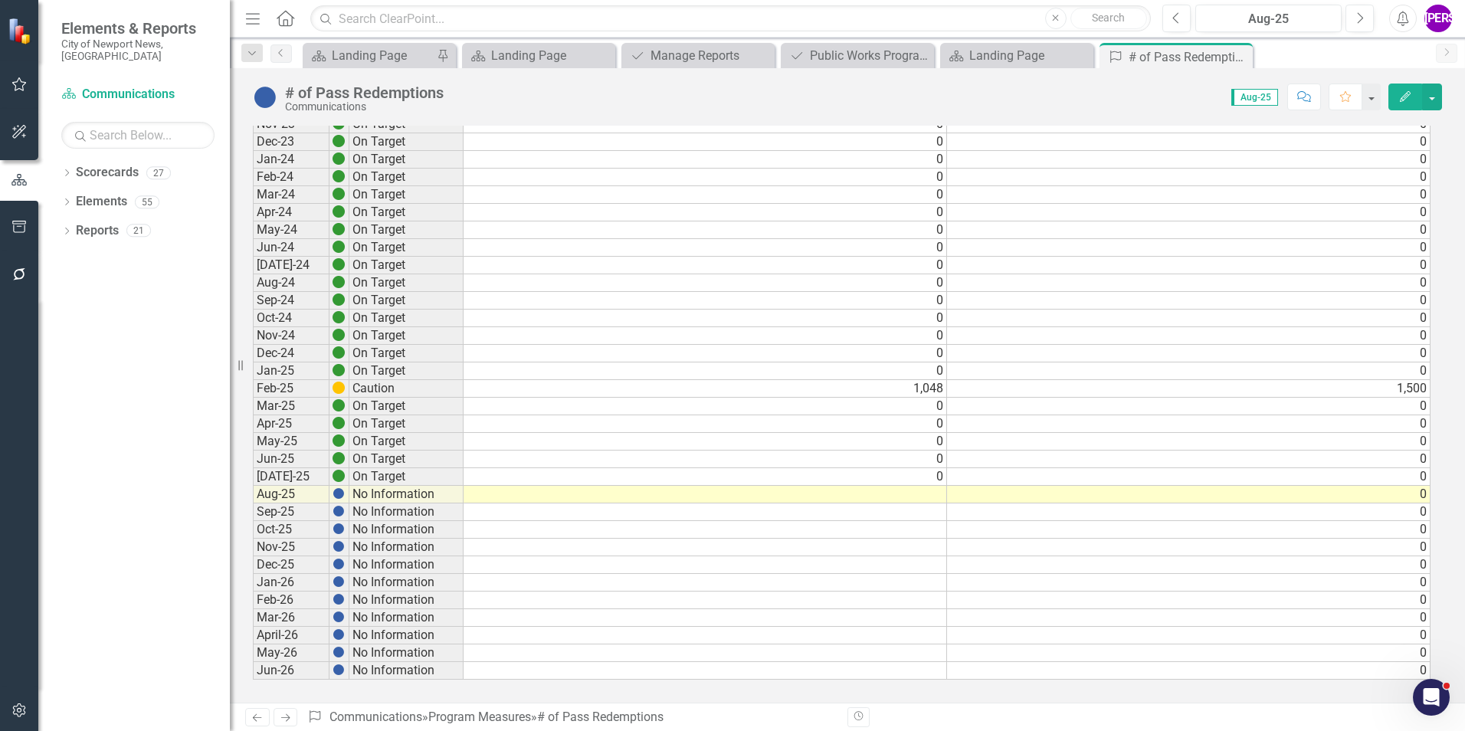
click at [927, 388] on td "1,048" at bounding box center [705, 389] width 483 height 18
click at [933, 483] on td "0" at bounding box center [705, 477] width 483 height 18
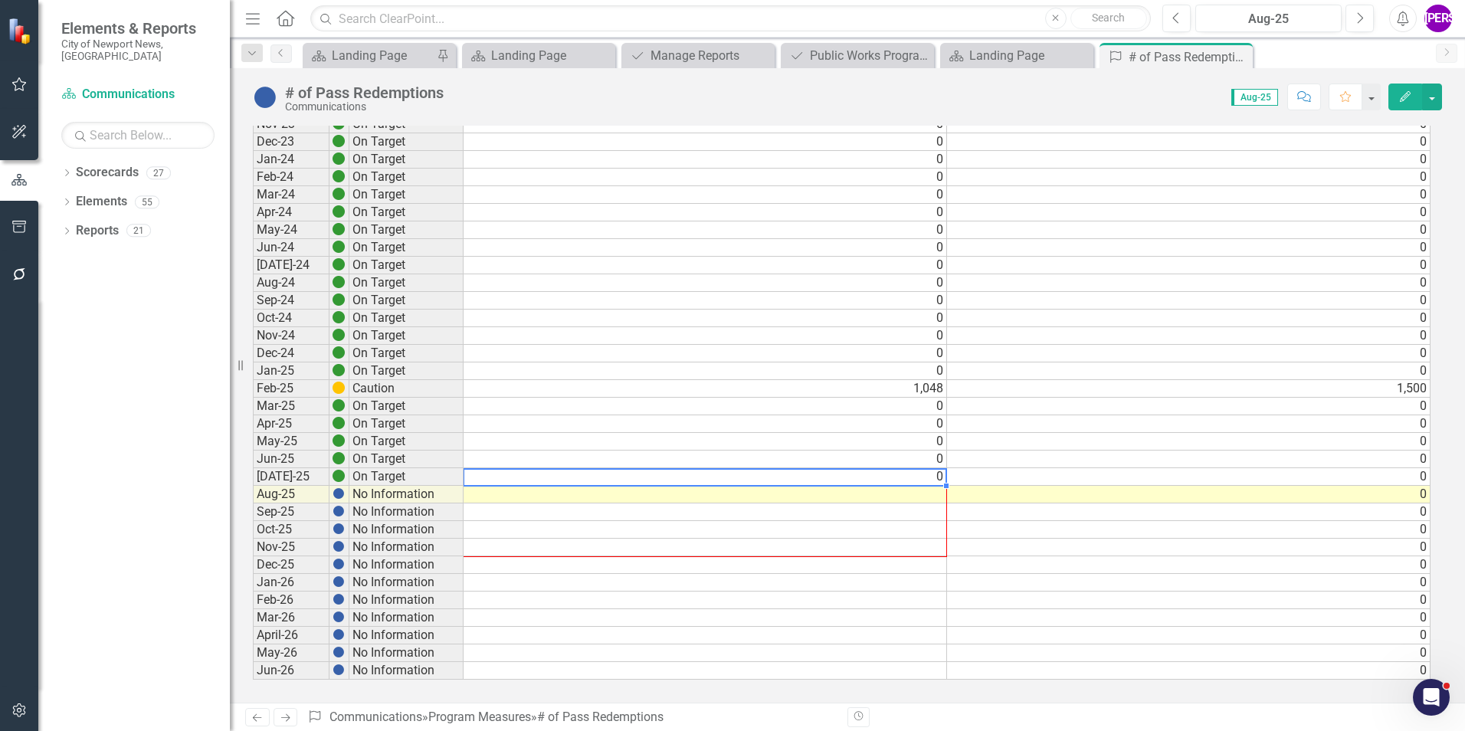
drag, startPoint x: 947, startPoint y: 483, endPoint x: 939, endPoint y: 554, distance: 70.9
click at [253, 554] on div "Period Status Actual Target Dec-20 No Information Jan-21 No Information Feb-21 …" at bounding box center [253, 80] width 0 height 1199
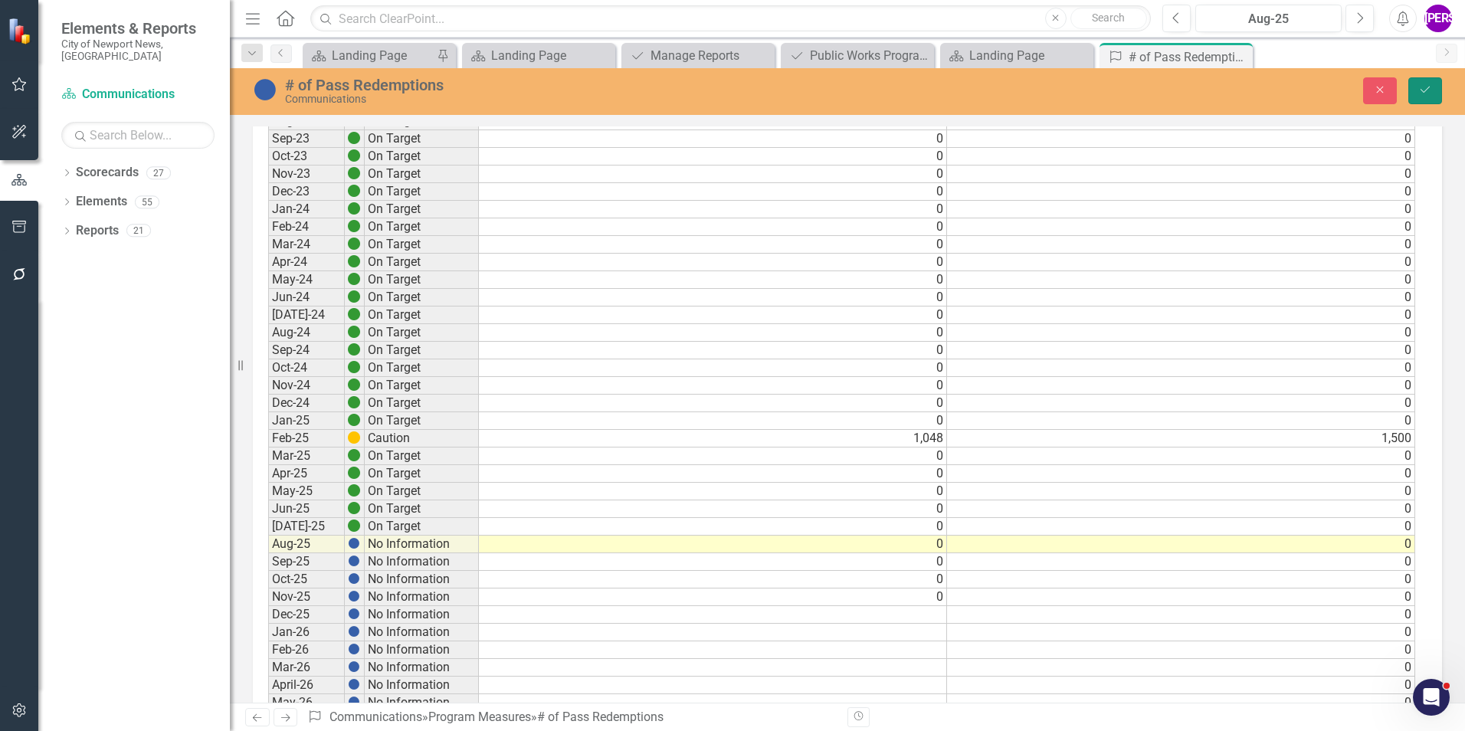
click at [1409, 97] on button "Save" at bounding box center [1425, 90] width 34 height 27
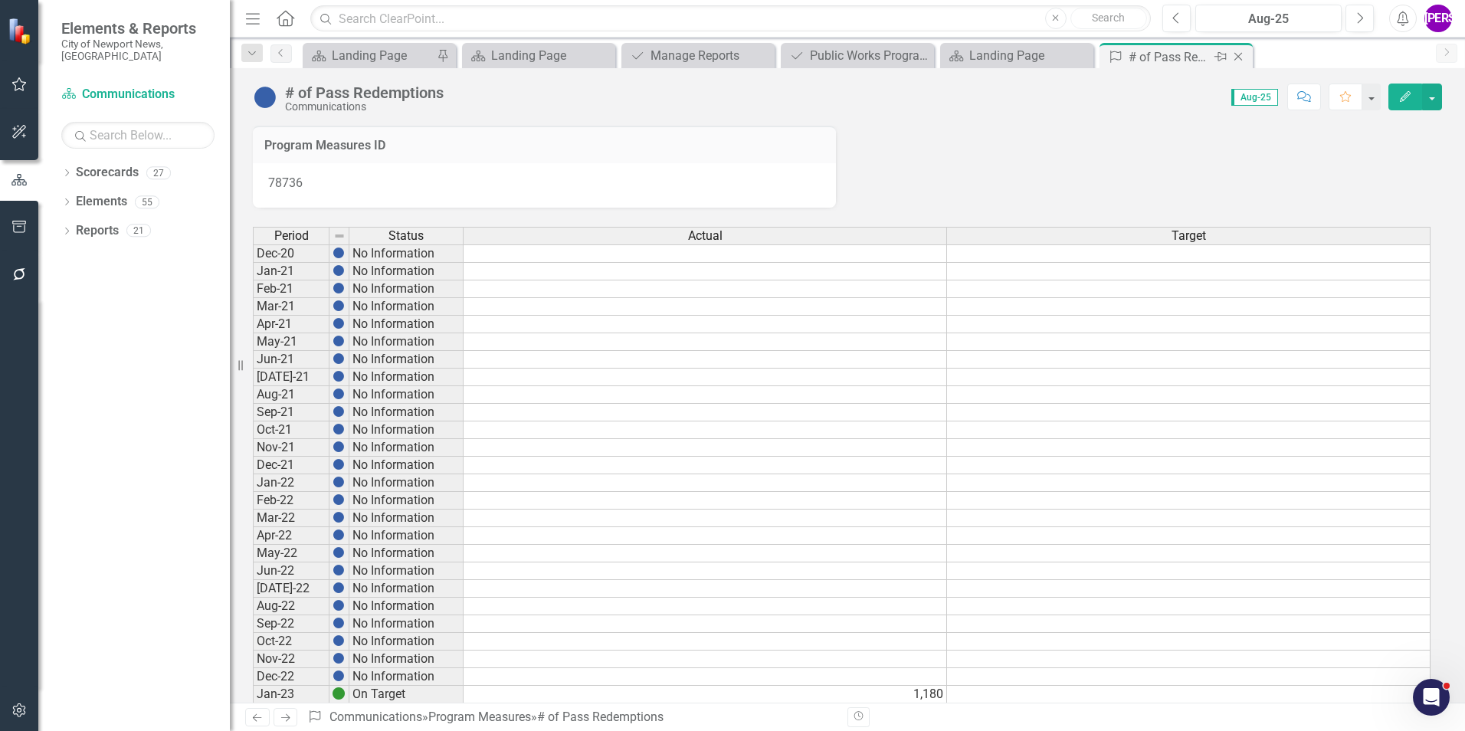
click at [1238, 58] on icon "Close" at bounding box center [1237, 57] width 15 height 12
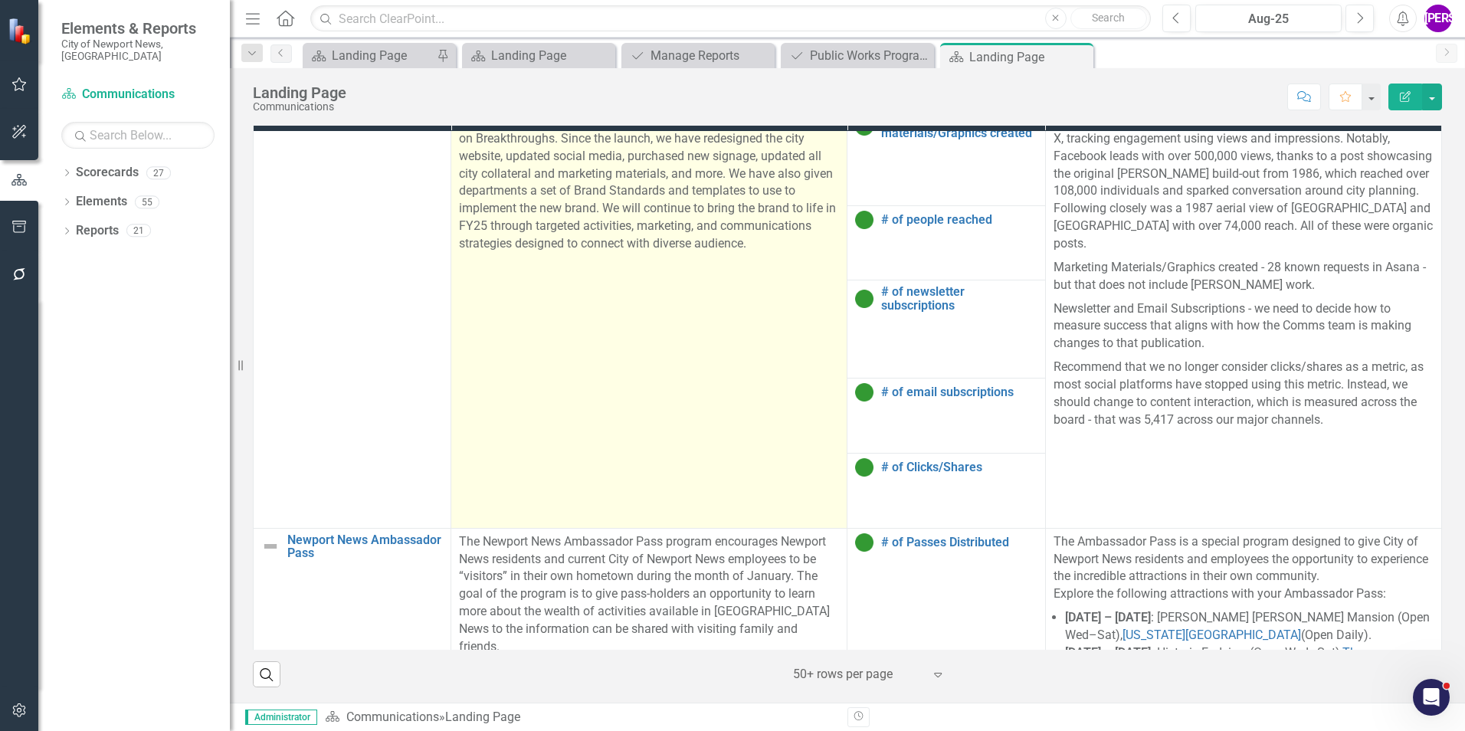
scroll to position [1454, 0]
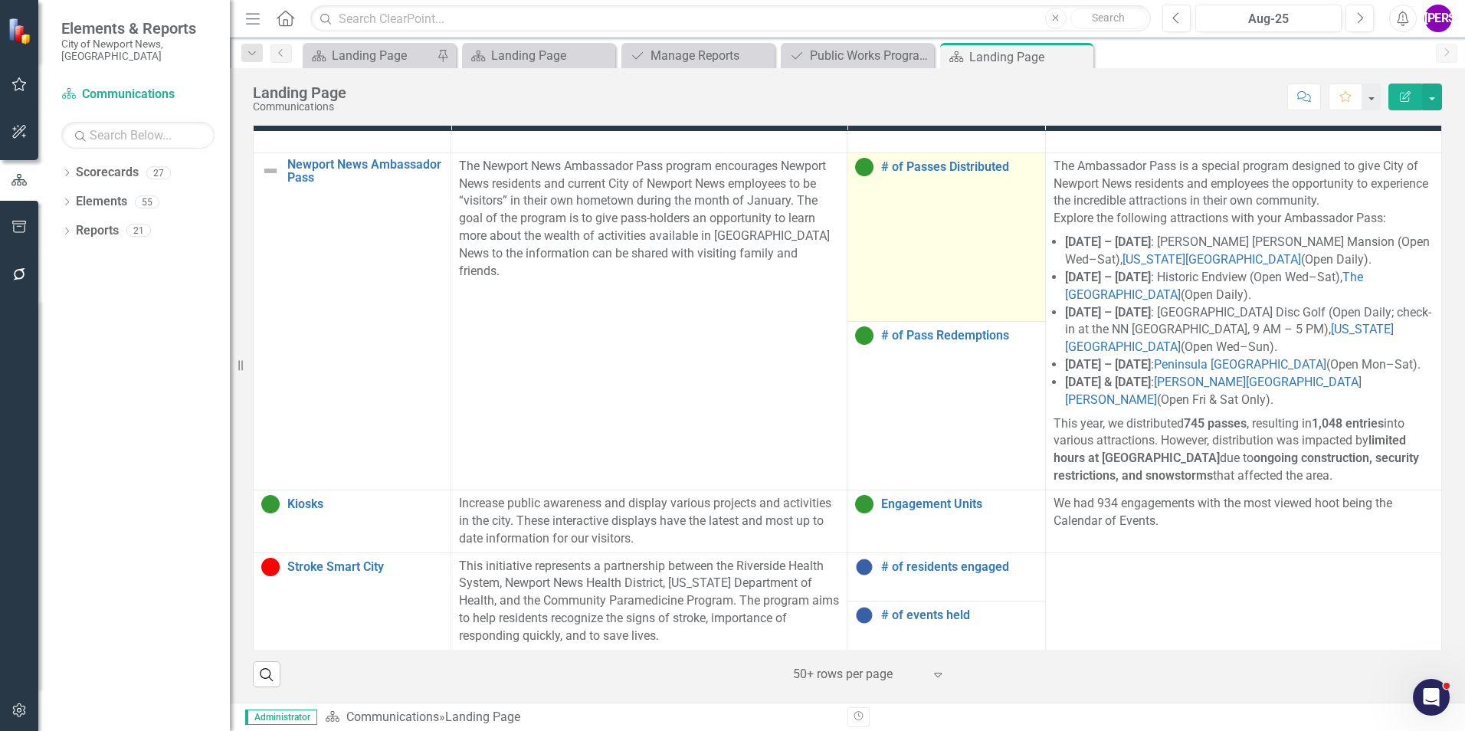
click at [906, 176] on div "# of Passes Distributed" at bounding box center [946, 167] width 182 height 18
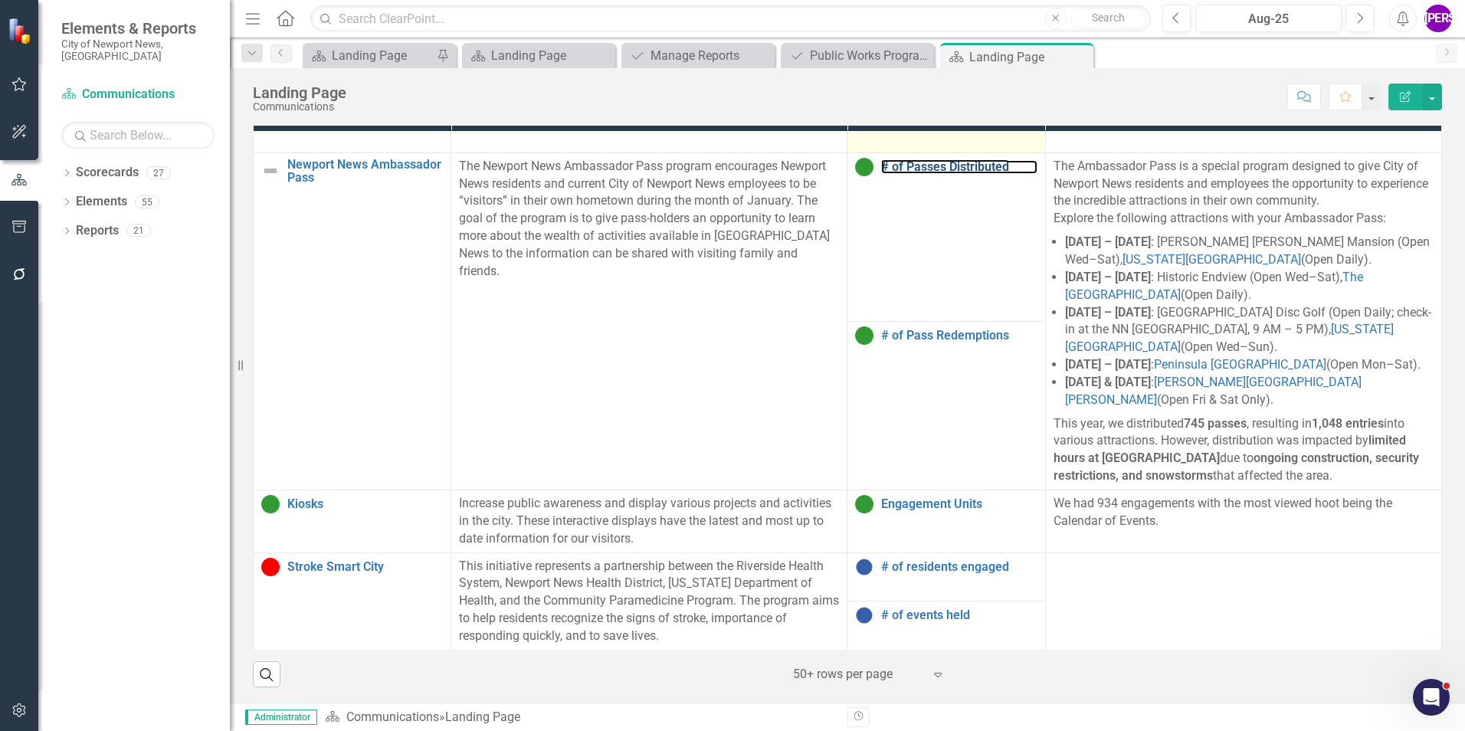
click at [908, 174] on link "# of Passes Distributed" at bounding box center [959, 167] width 156 height 14
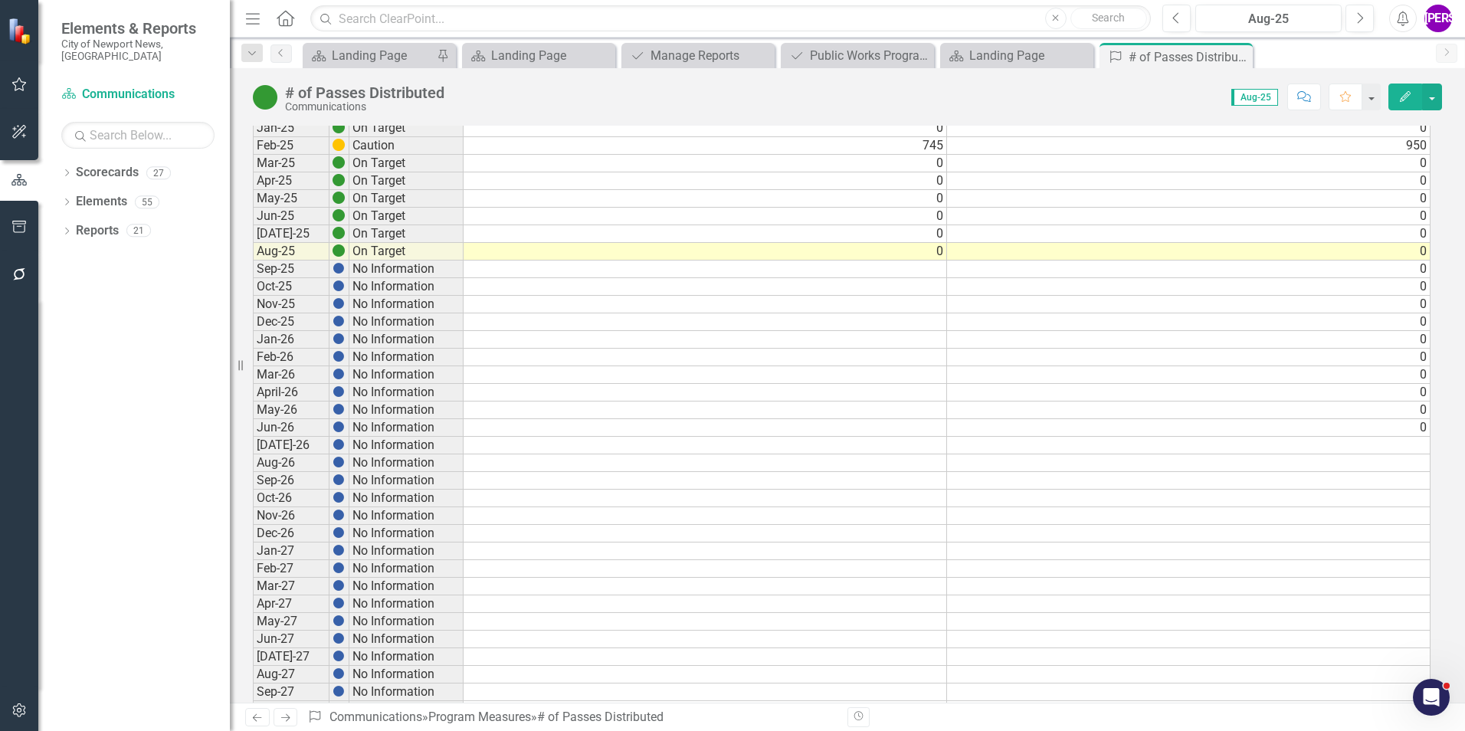
scroll to position [460, 0]
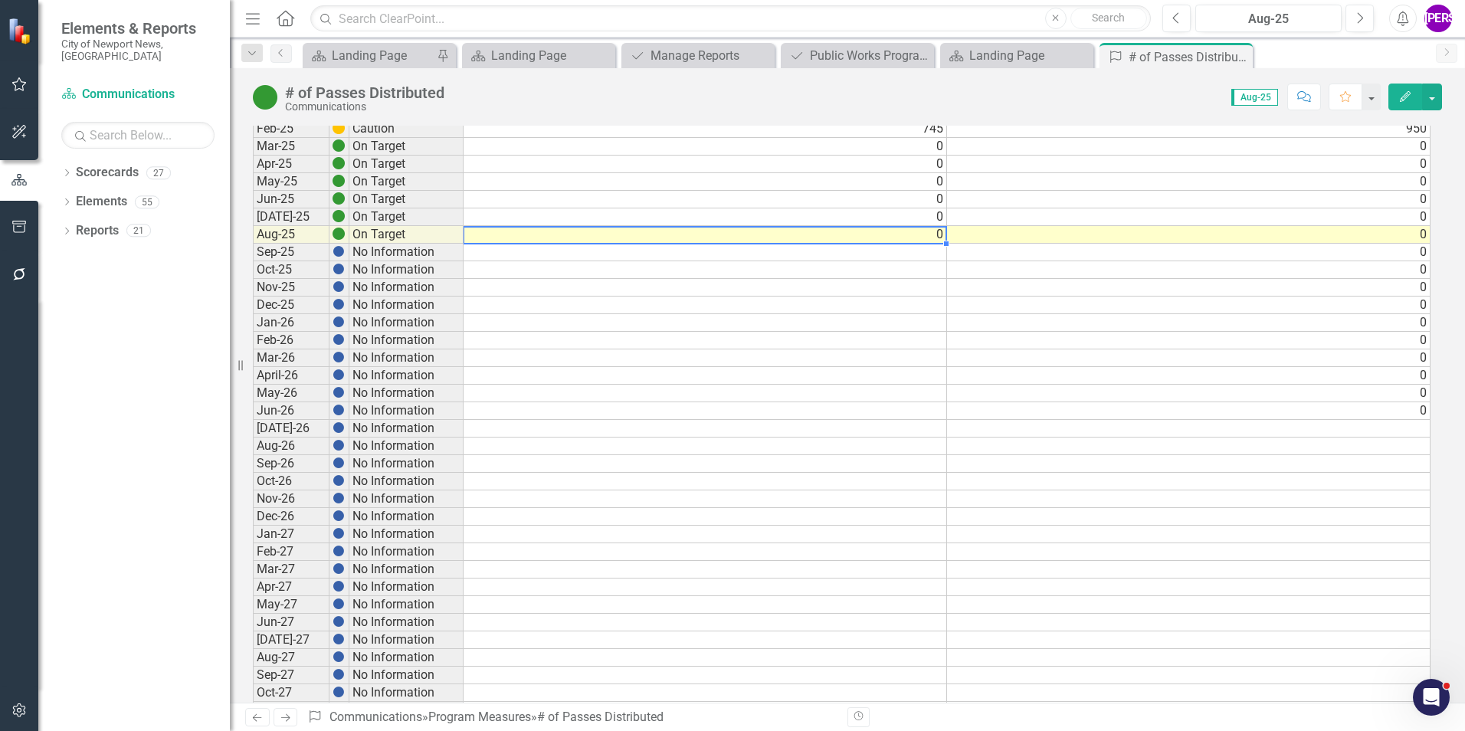
click at [922, 235] on td "0" at bounding box center [705, 235] width 483 height 18
drag, startPoint x: 944, startPoint y: 245, endPoint x: 935, endPoint y: 303, distance: 58.1
click at [253, 303] on div "Period Status Actual Target [DATE]-23 No Information Aug-23 No Information Sep-…" at bounding box center [253, 252] width 0 height 970
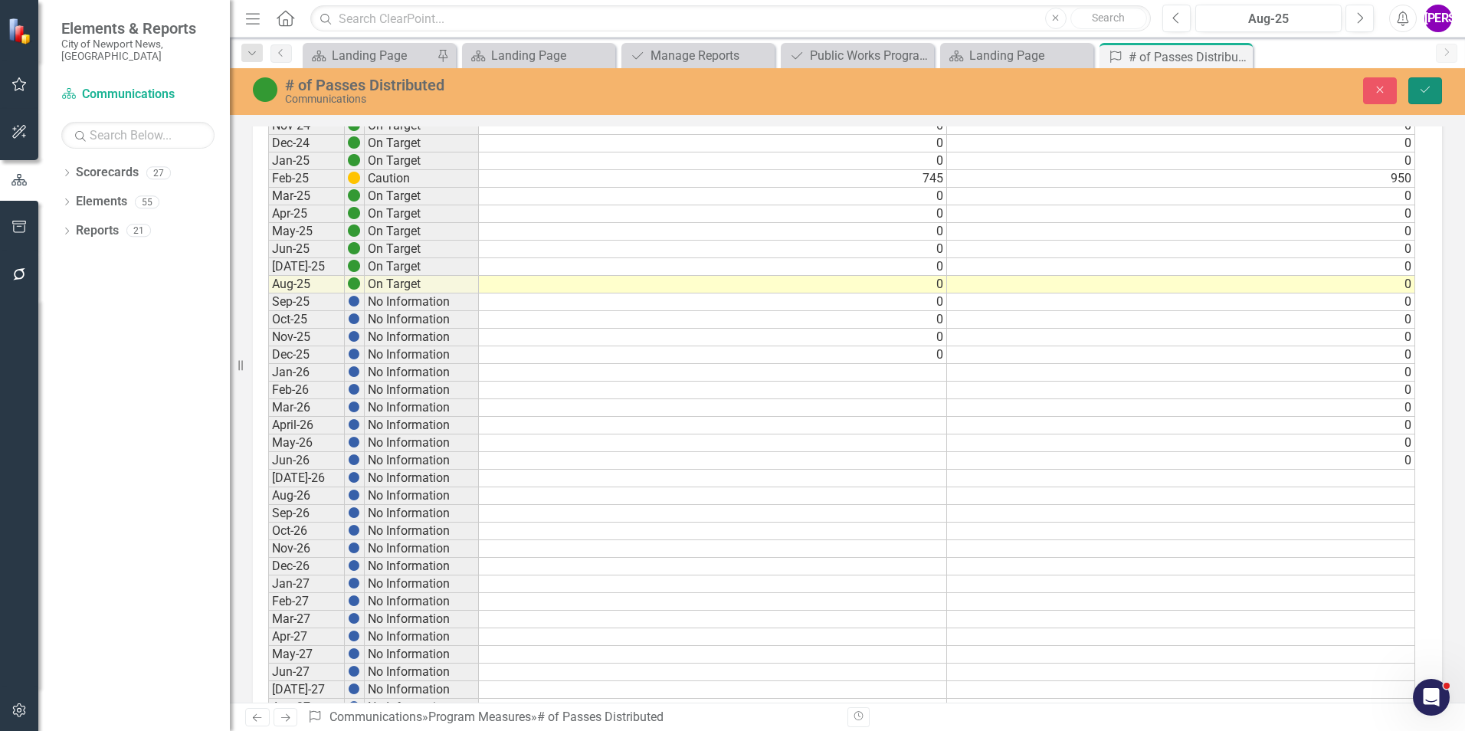
click at [1413, 95] on button "Save" at bounding box center [1425, 90] width 34 height 27
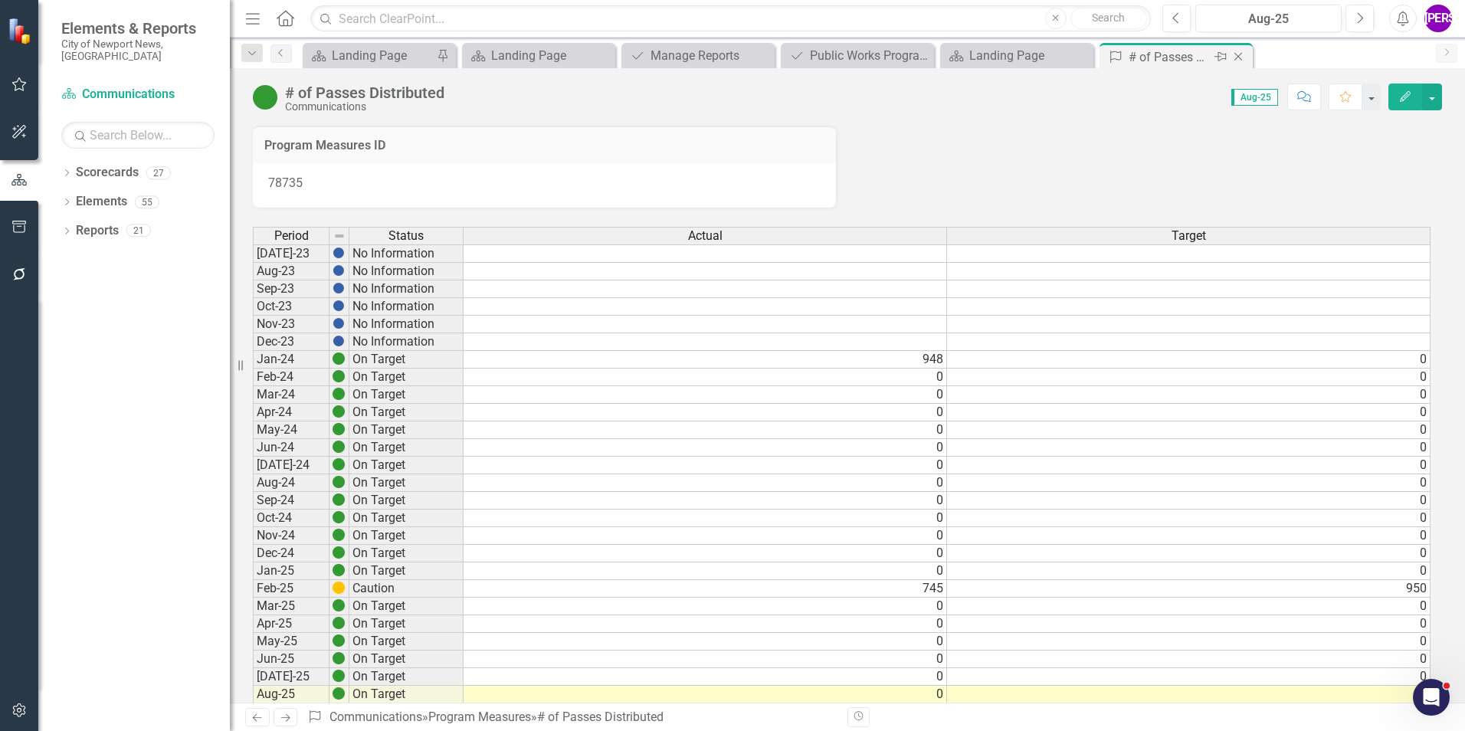
click at [1237, 61] on icon "Close" at bounding box center [1237, 57] width 15 height 12
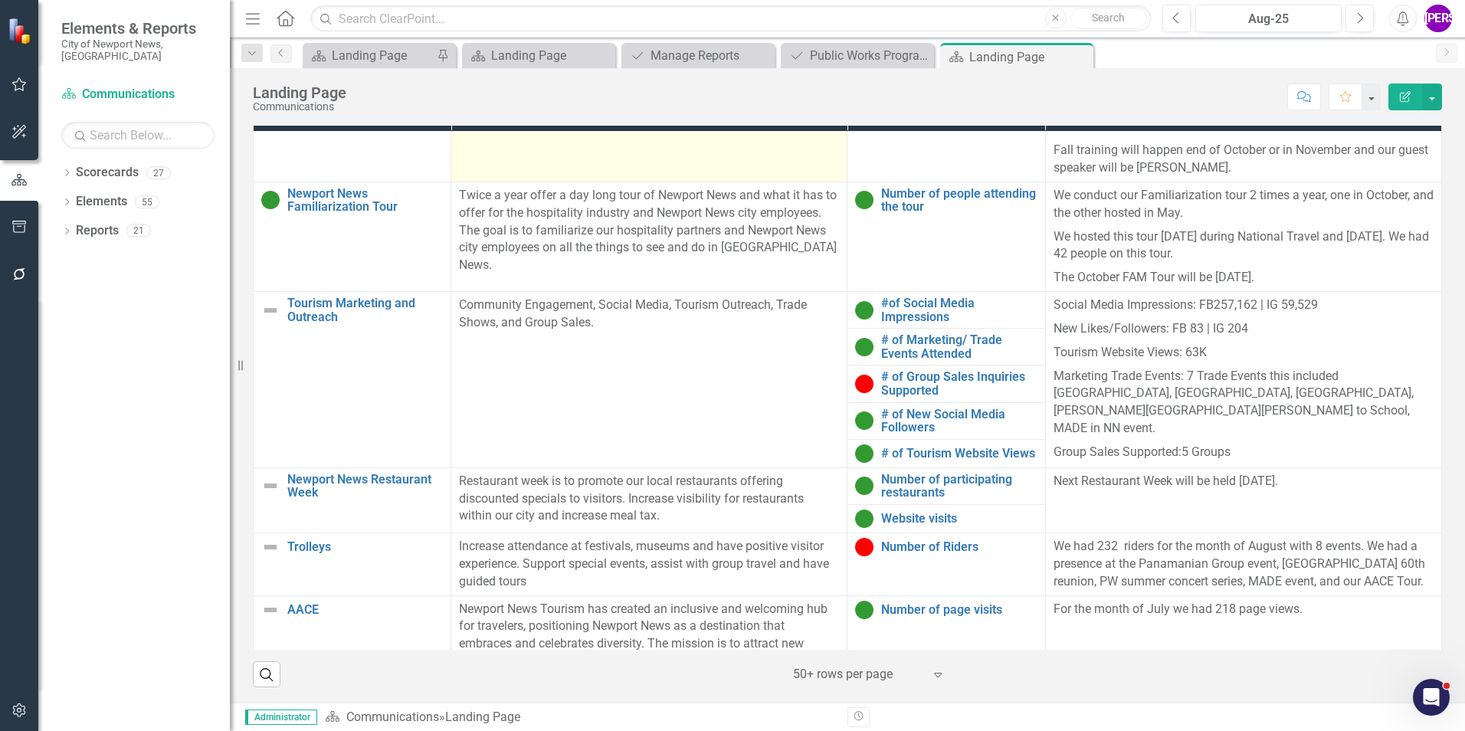
scroll to position [230, 0]
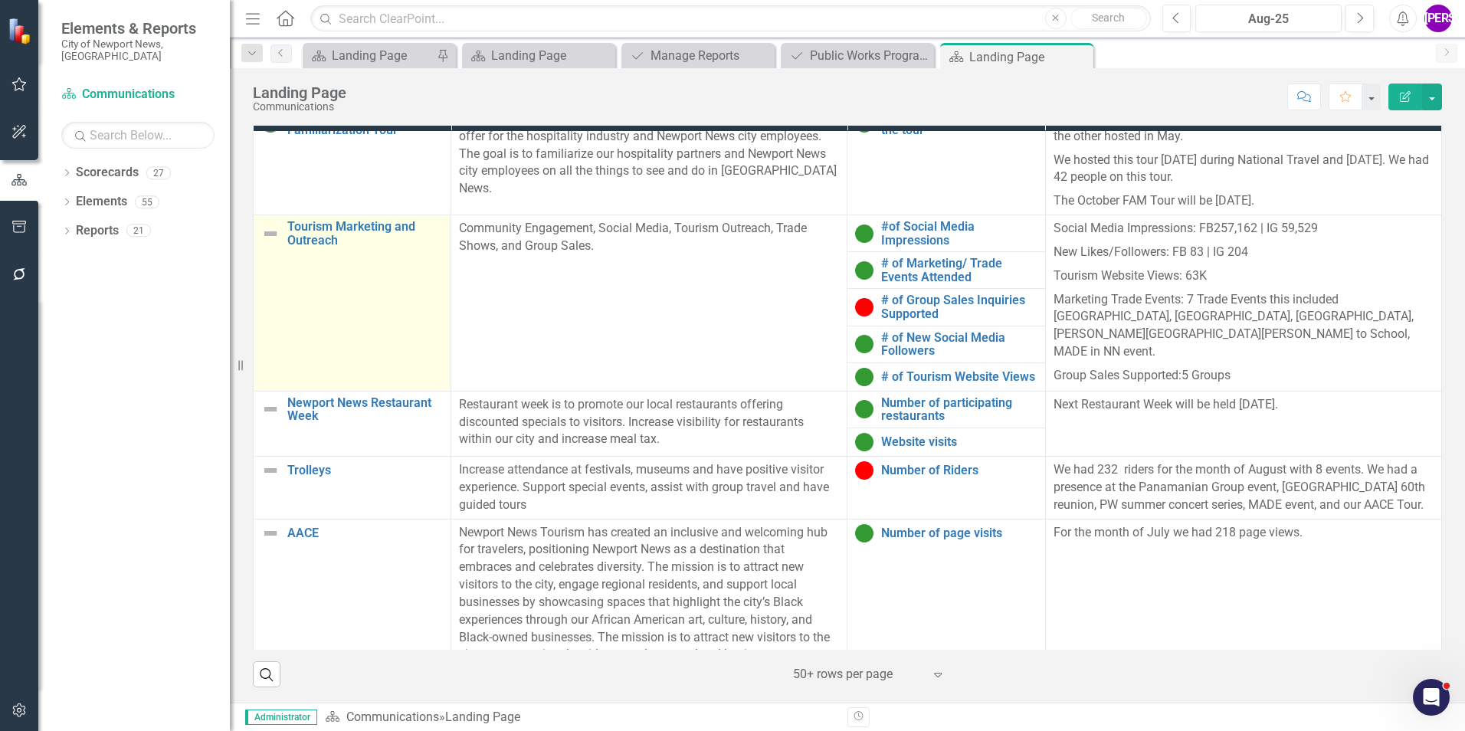
click at [321, 363] on td "Tourism Marketing and Outreach Link Map View Link Map Edit Edit Program Link Op…" at bounding box center [353, 303] width 198 height 176
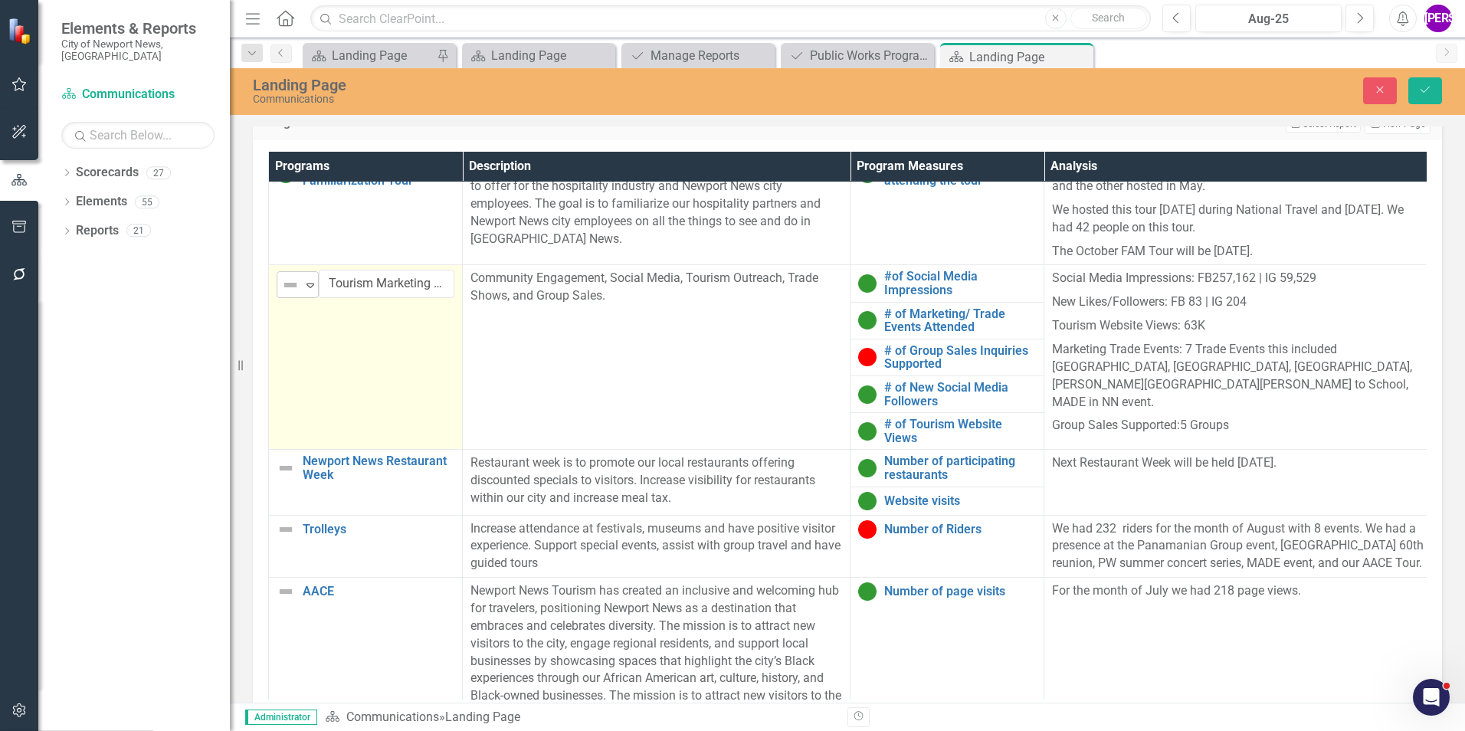
click at [303, 290] on icon "Expand" at bounding box center [310, 285] width 15 height 12
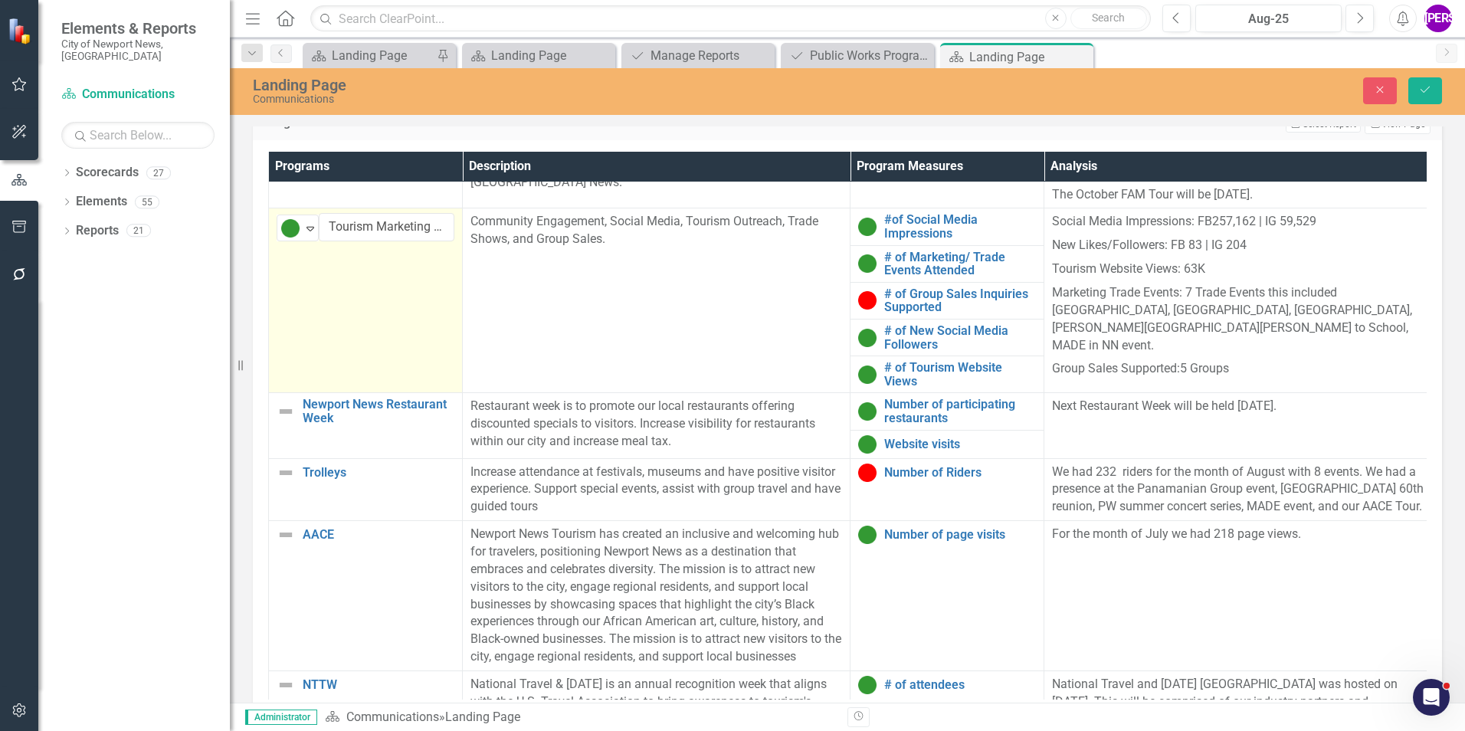
scroll to position [383, 0]
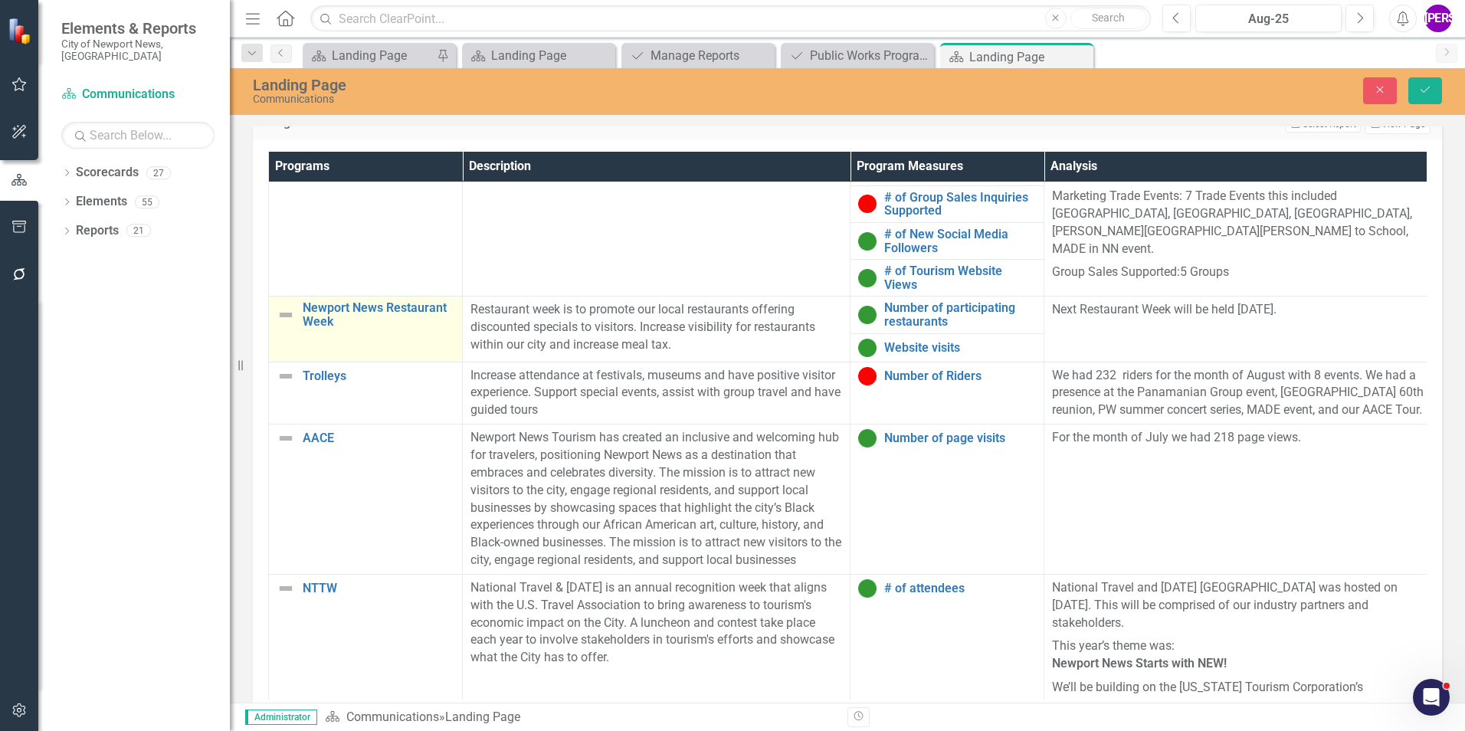
click at [384, 345] on td "Newport News Restaurant Week Link Map View Link Map Edit Edit Program Link Open…" at bounding box center [366, 328] width 194 height 65
click at [307, 321] on icon "Expand" at bounding box center [310, 316] width 15 height 12
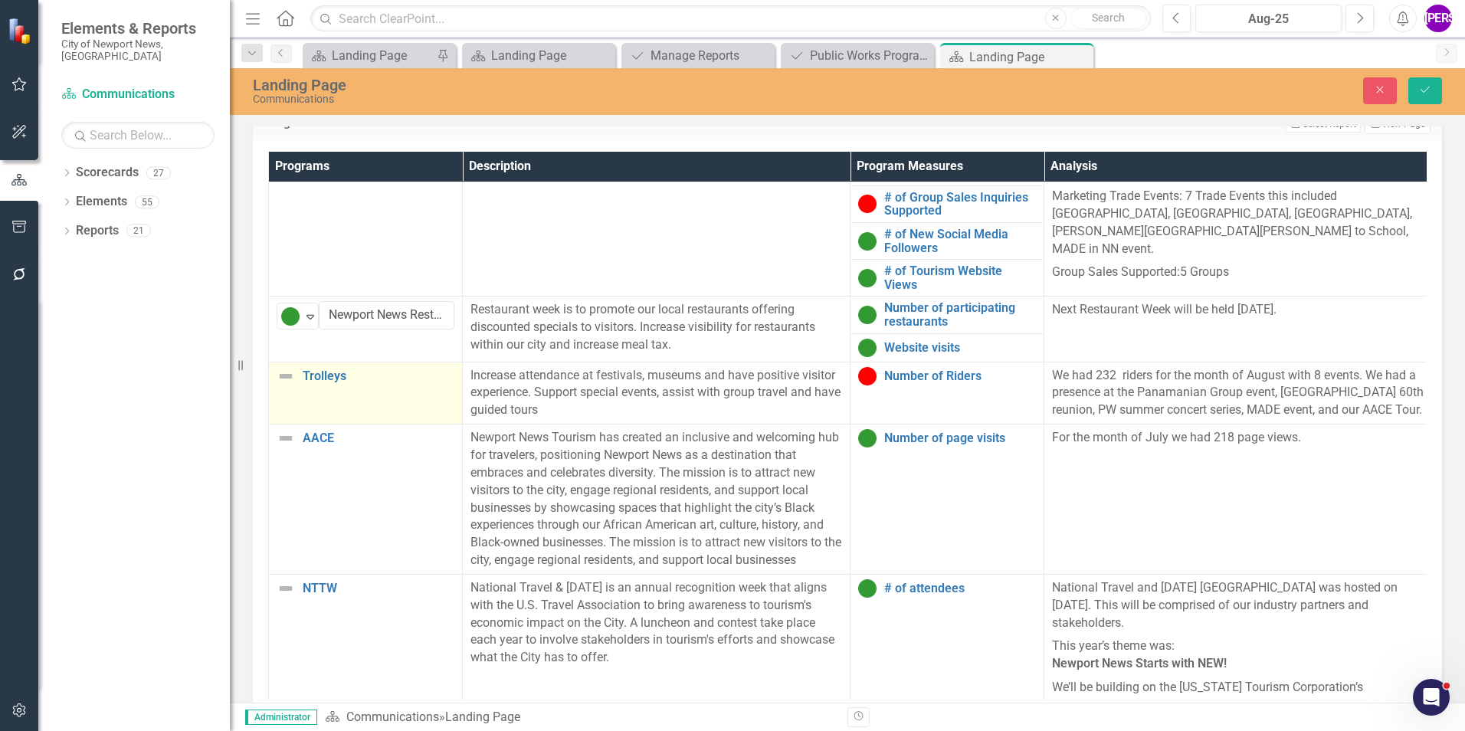
click at [347, 411] on td "Trolleys Link Map View Link Map Edit Edit Program Link Open Element" at bounding box center [366, 393] width 194 height 63
click at [313, 390] on div "Expand" at bounding box center [310, 381] width 15 height 25
click at [1417, 96] on button "Save" at bounding box center [1425, 90] width 34 height 27
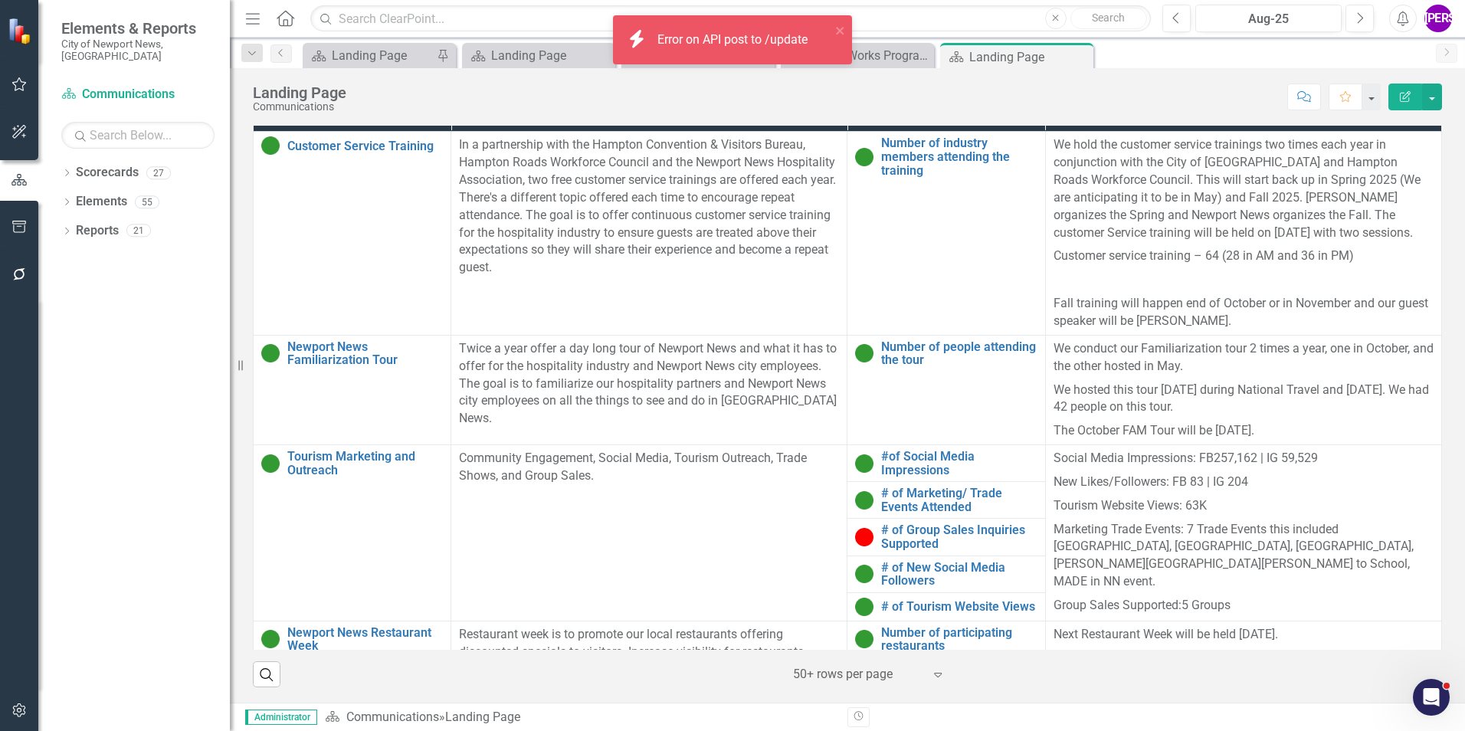
scroll to position [306, 0]
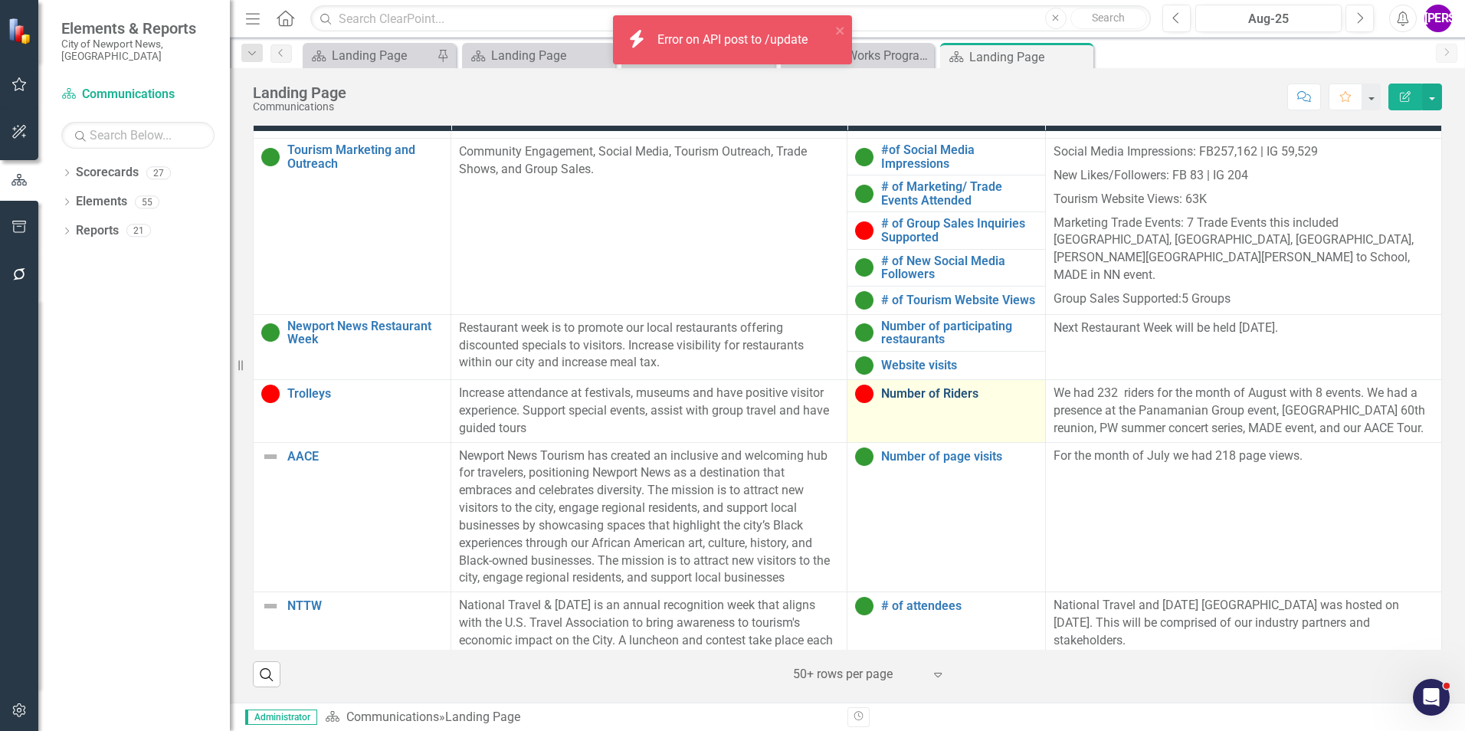
click at [911, 401] on link "Number of Riders" at bounding box center [959, 394] width 156 height 14
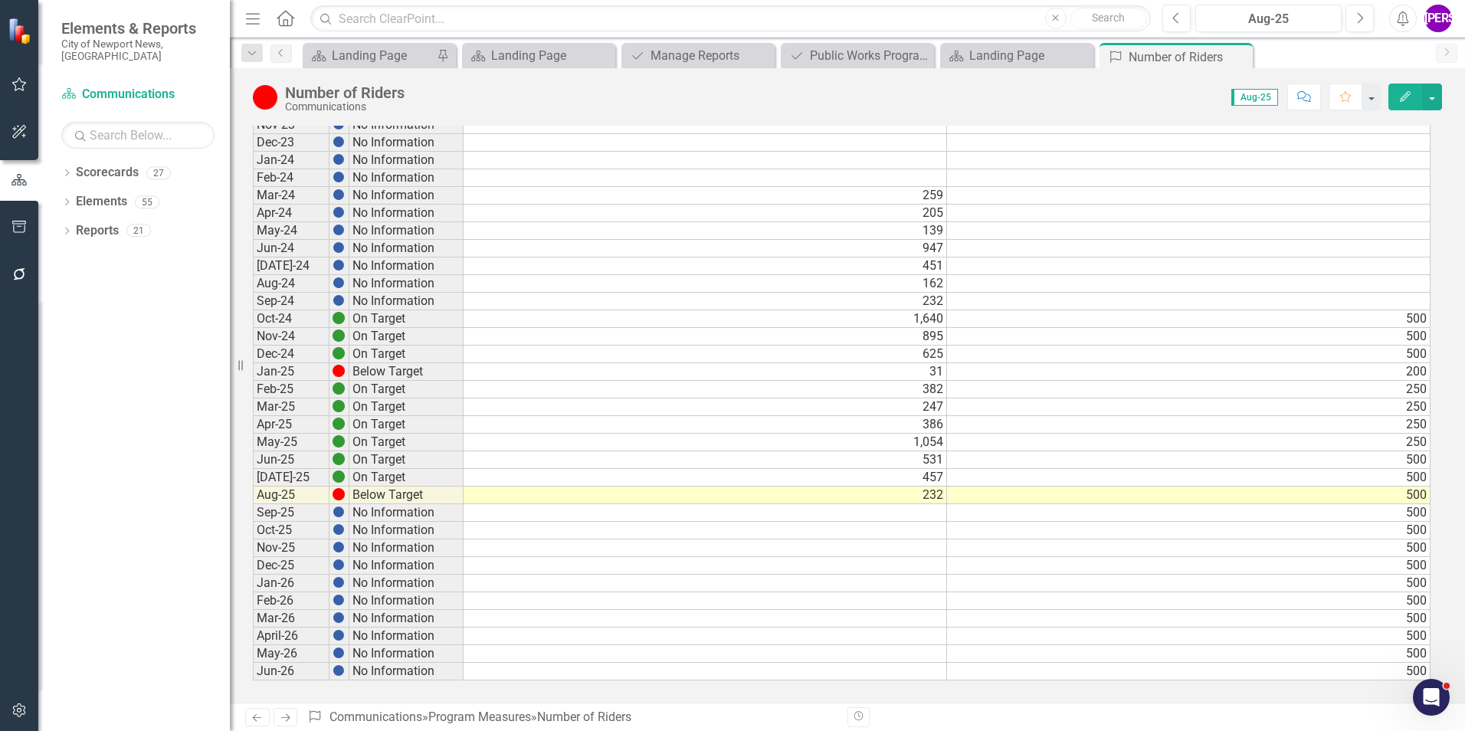
scroll to position [746, 0]
click at [1237, 56] on icon "Close" at bounding box center [1237, 57] width 15 height 12
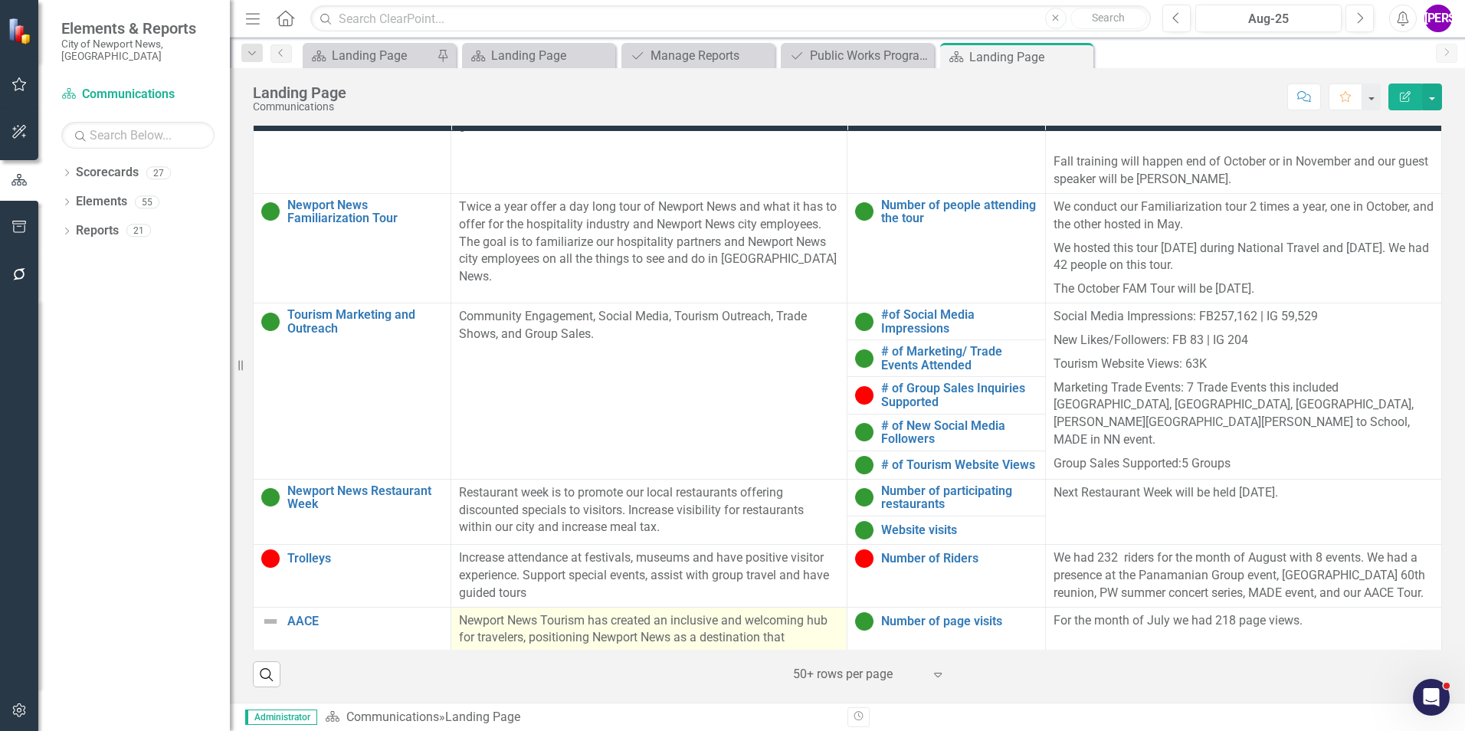
scroll to position [460, 0]
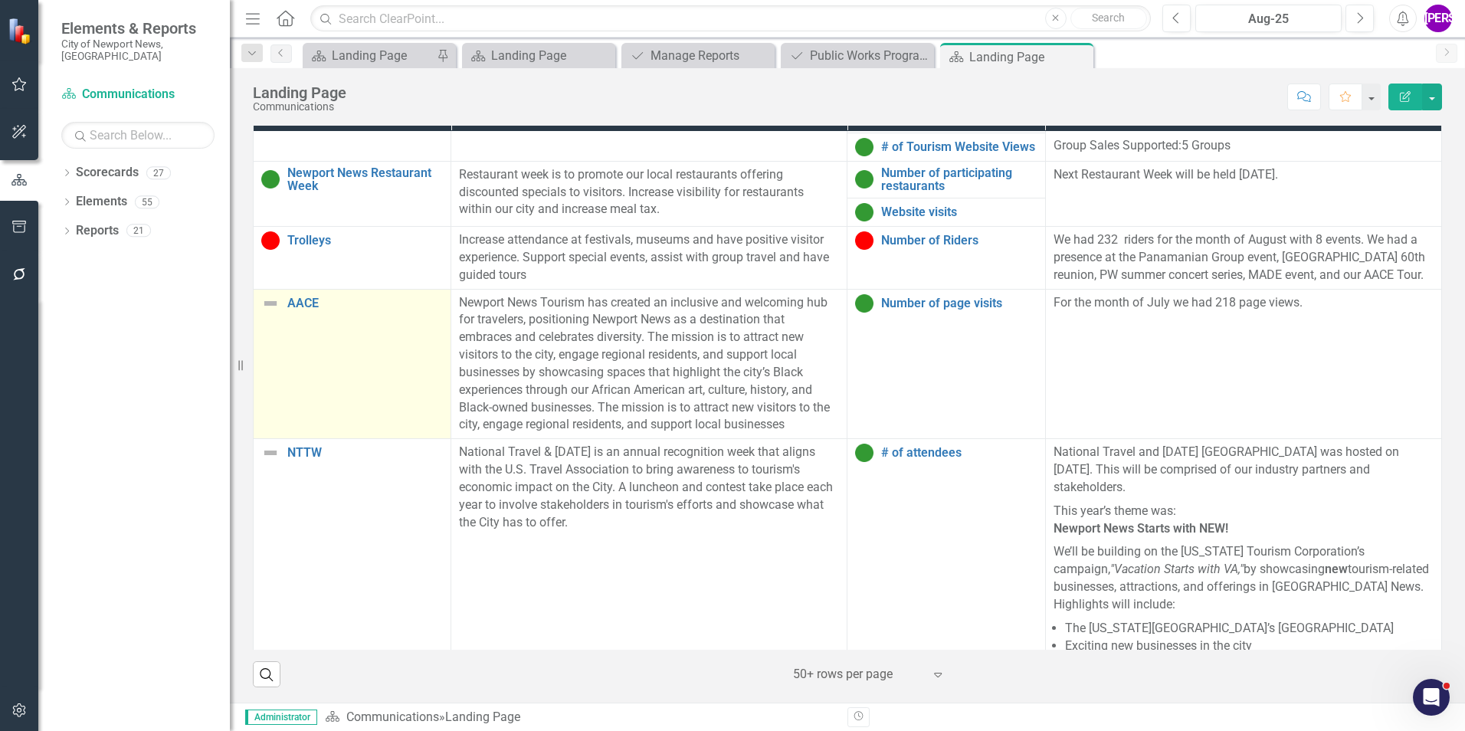
click at [307, 437] on td "AACE Link Map View Link Map Edit Edit Program Link Open Element" at bounding box center [353, 364] width 198 height 150
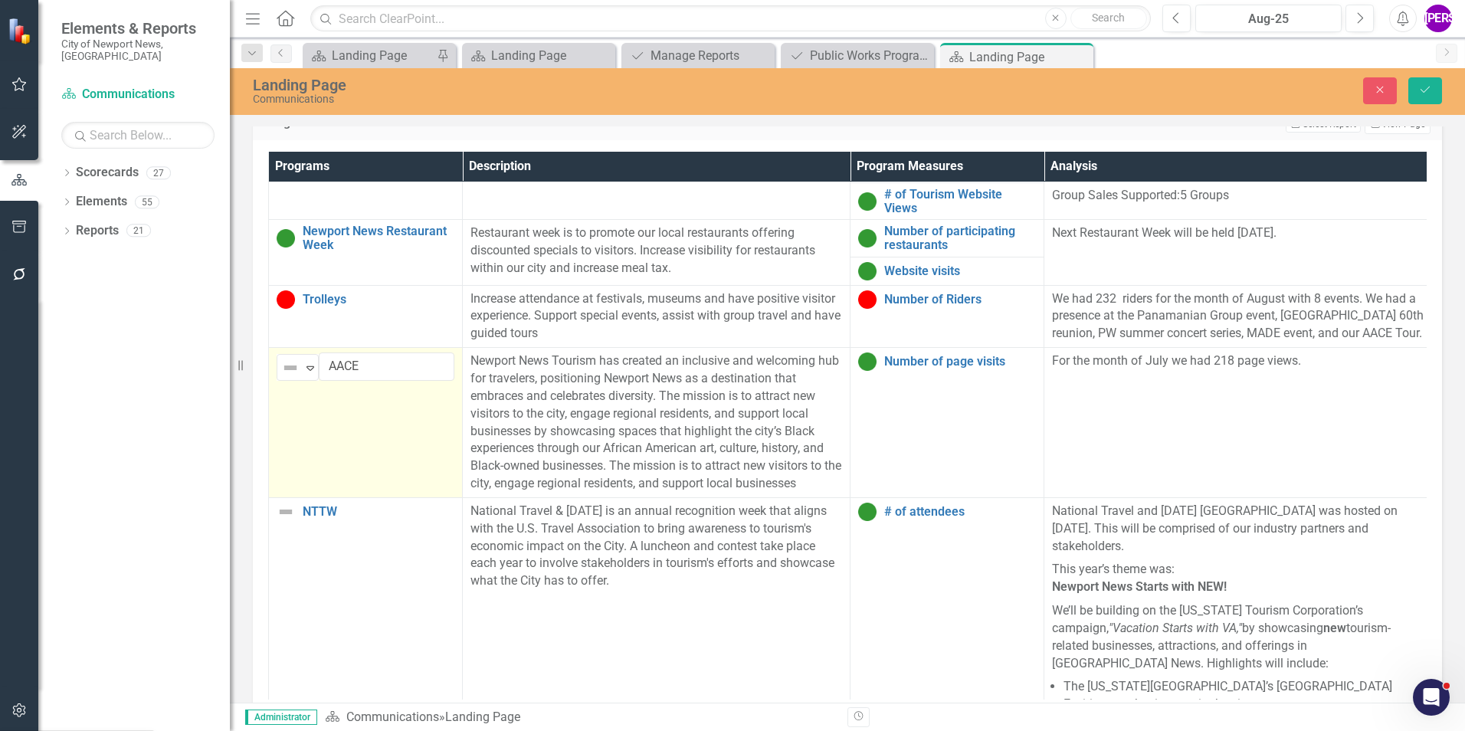
click at [305, 374] on icon "Expand" at bounding box center [310, 368] width 15 height 12
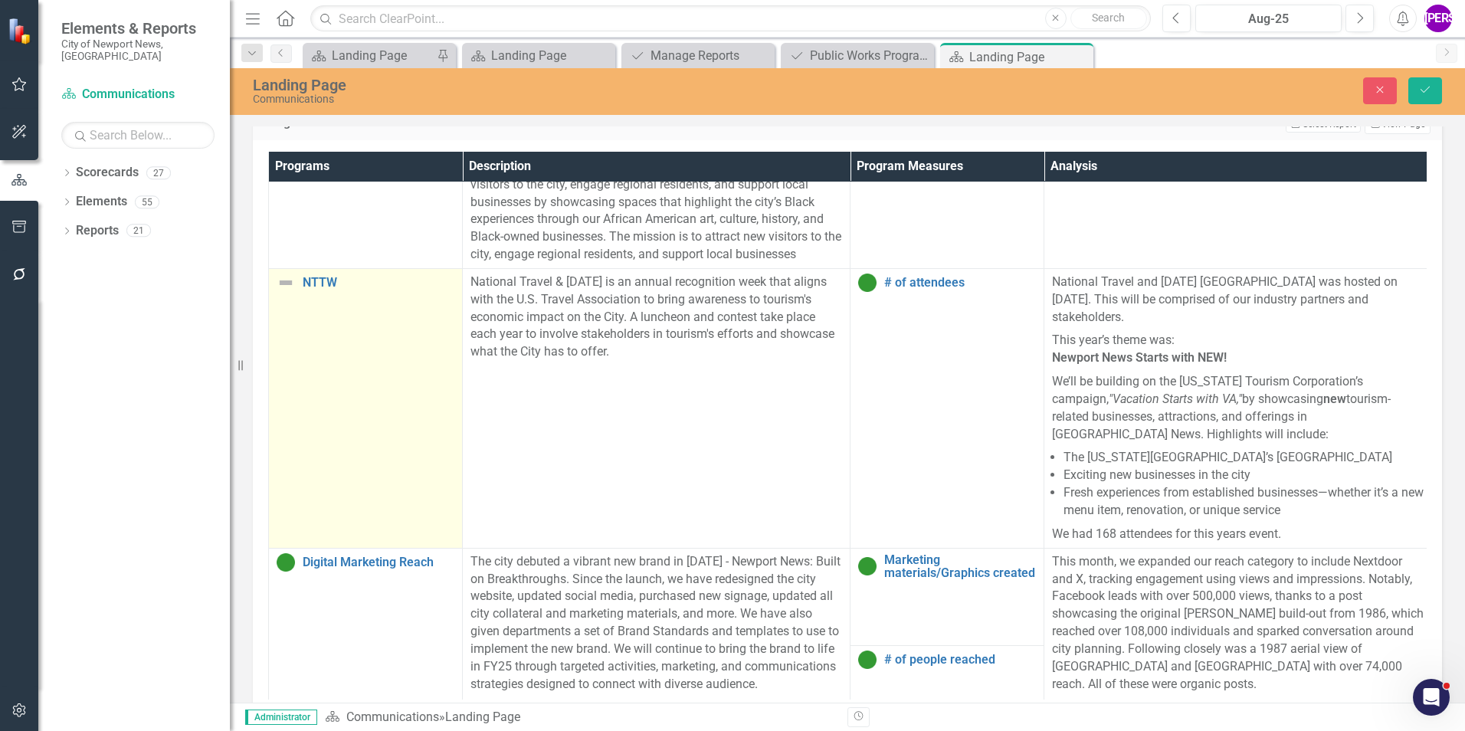
scroll to position [690, 0]
click at [301, 441] on td "NTTW Link Map View Link Map Edit Edit Program Link Open Element" at bounding box center [366, 407] width 194 height 280
click at [299, 296] on img at bounding box center [290, 287] width 18 height 18
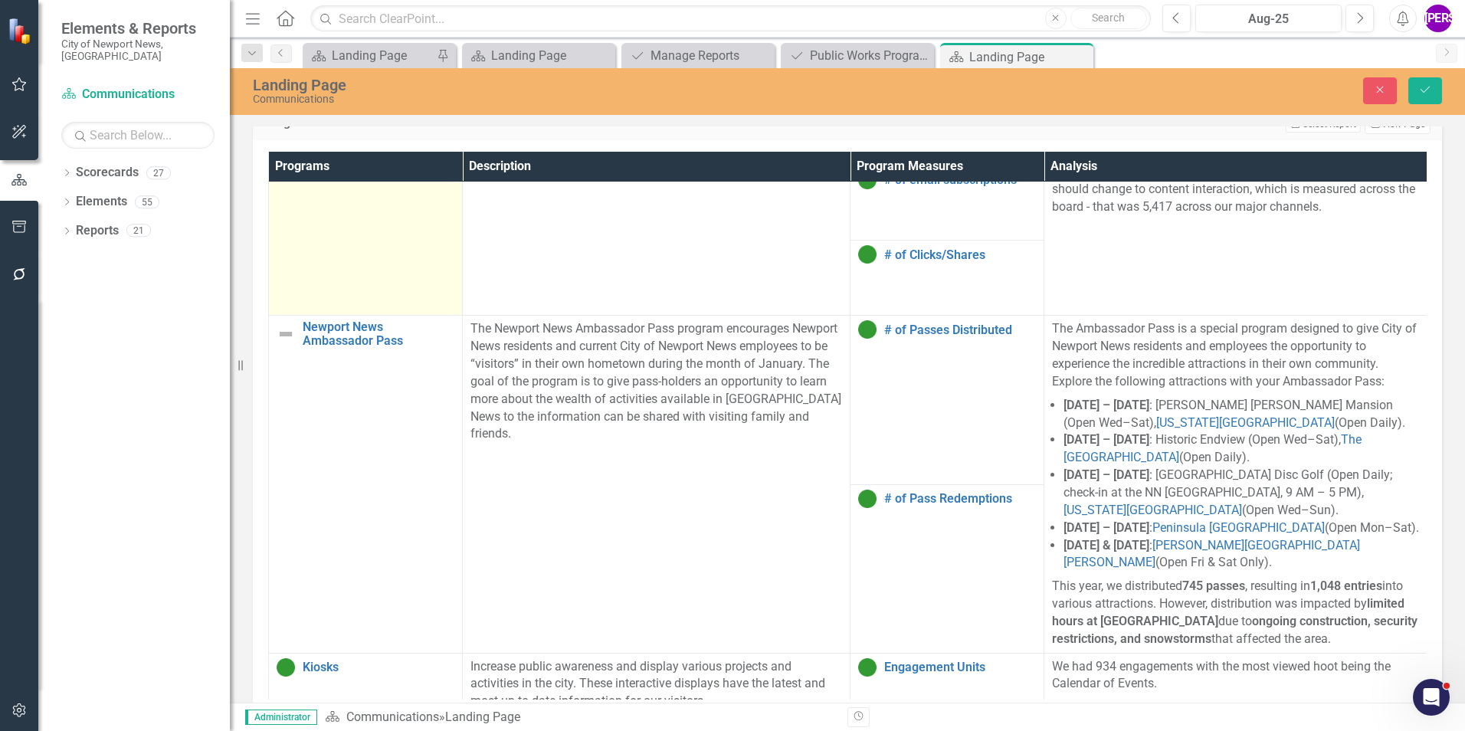
scroll to position [1456, 0]
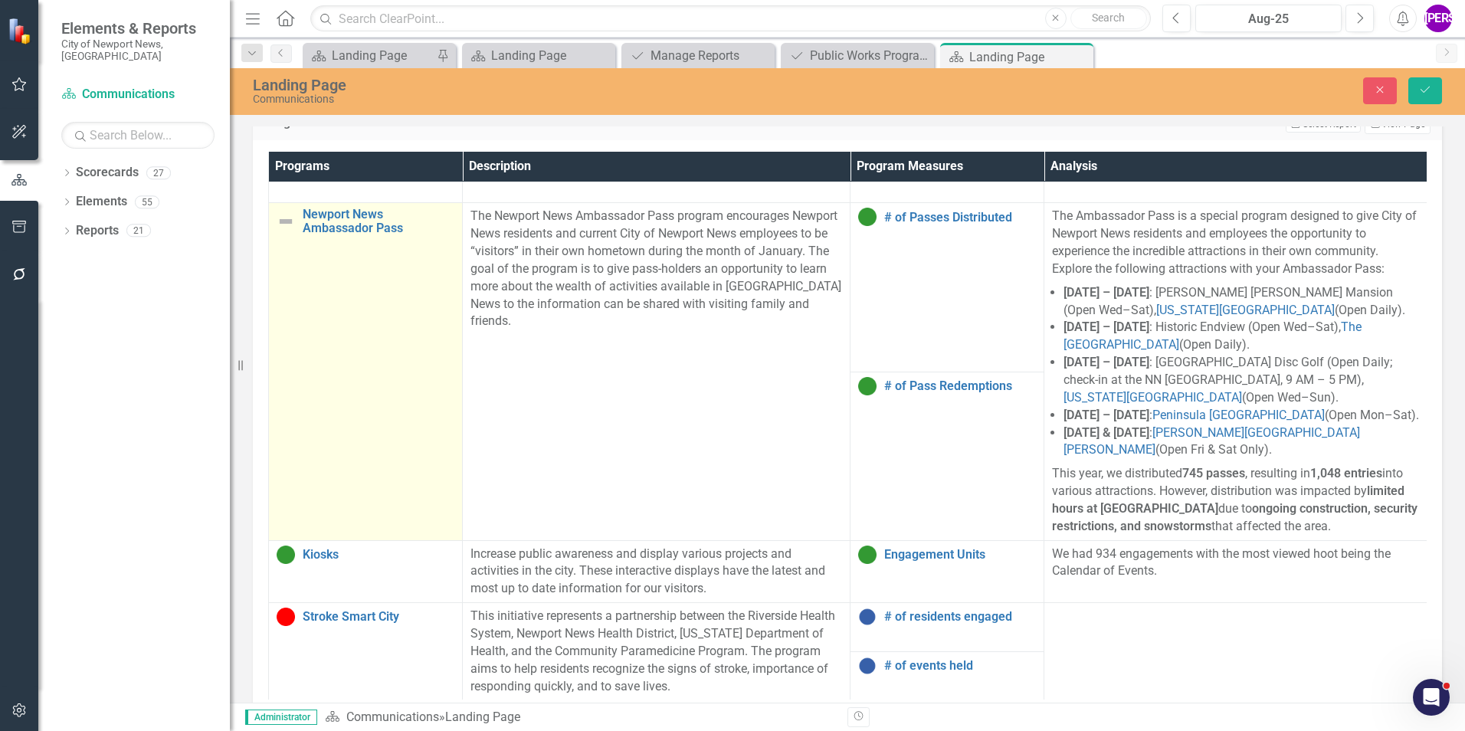
click at [405, 361] on td "Newport News Ambassador Pass Link Map View Link Map Edit Edit Program Link Open…" at bounding box center [366, 371] width 194 height 337
click at [310, 235] on div "Expand" at bounding box center [310, 222] width 15 height 25
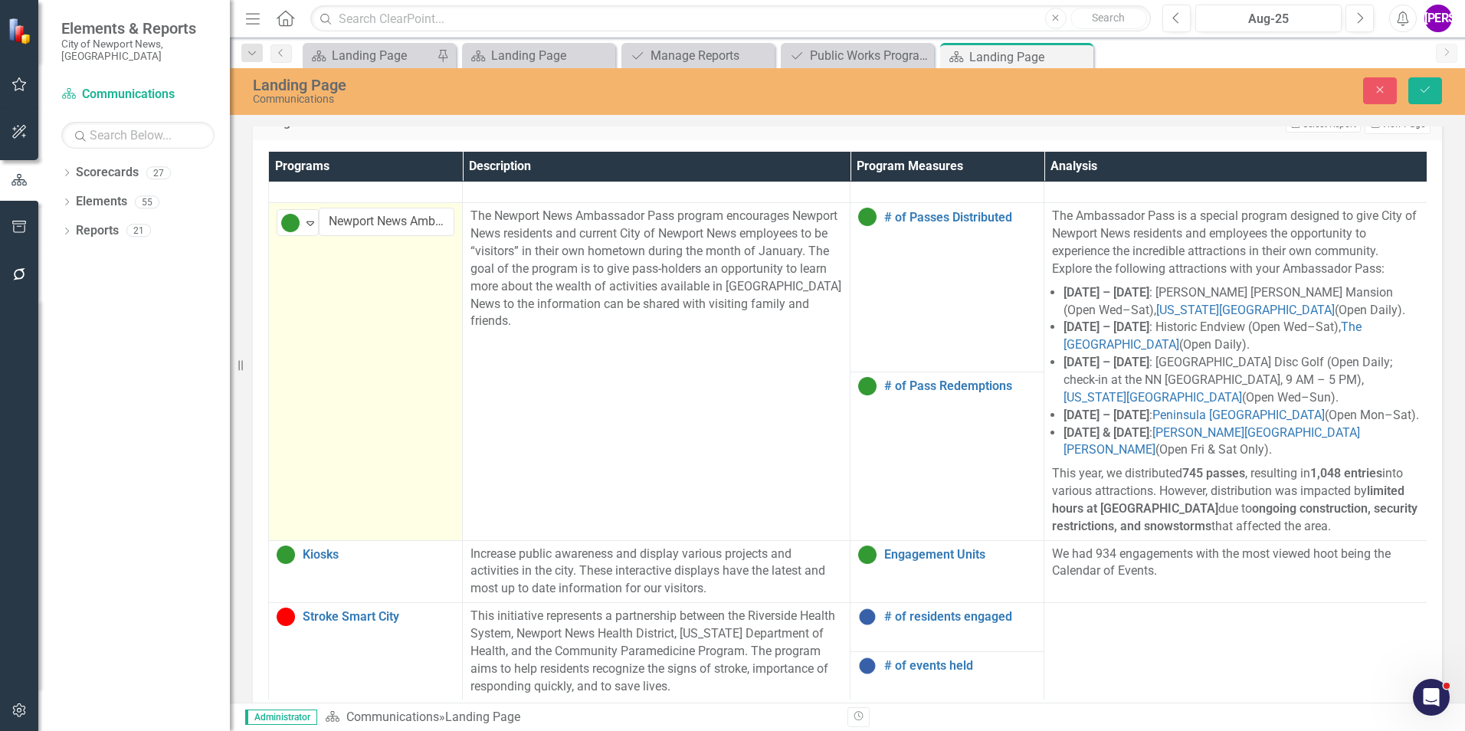
scroll to position [1466, 0]
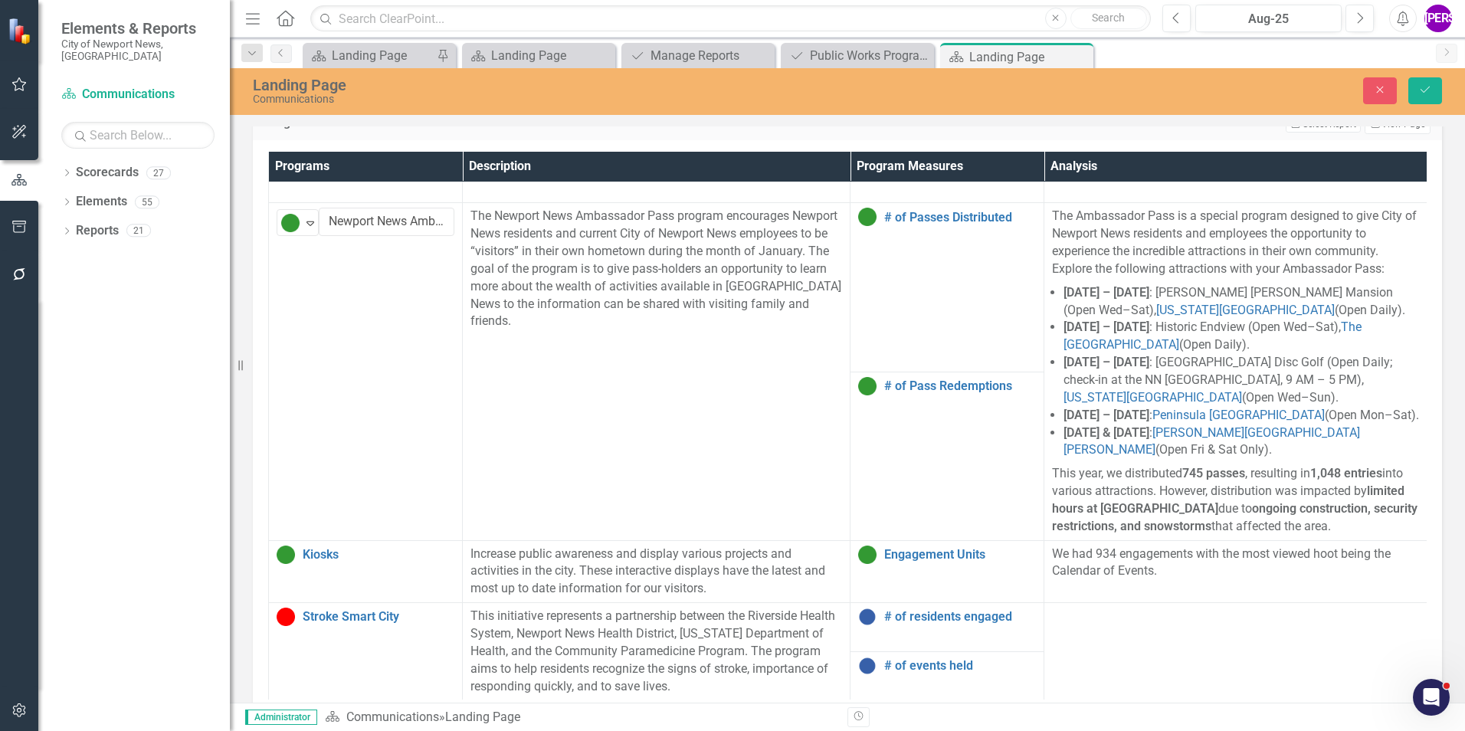
click at [1407, 90] on div "Close Save" at bounding box center [1207, 90] width 492 height 27
click at [1410, 90] on button "Save" at bounding box center [1425, 90] width 34 height 27
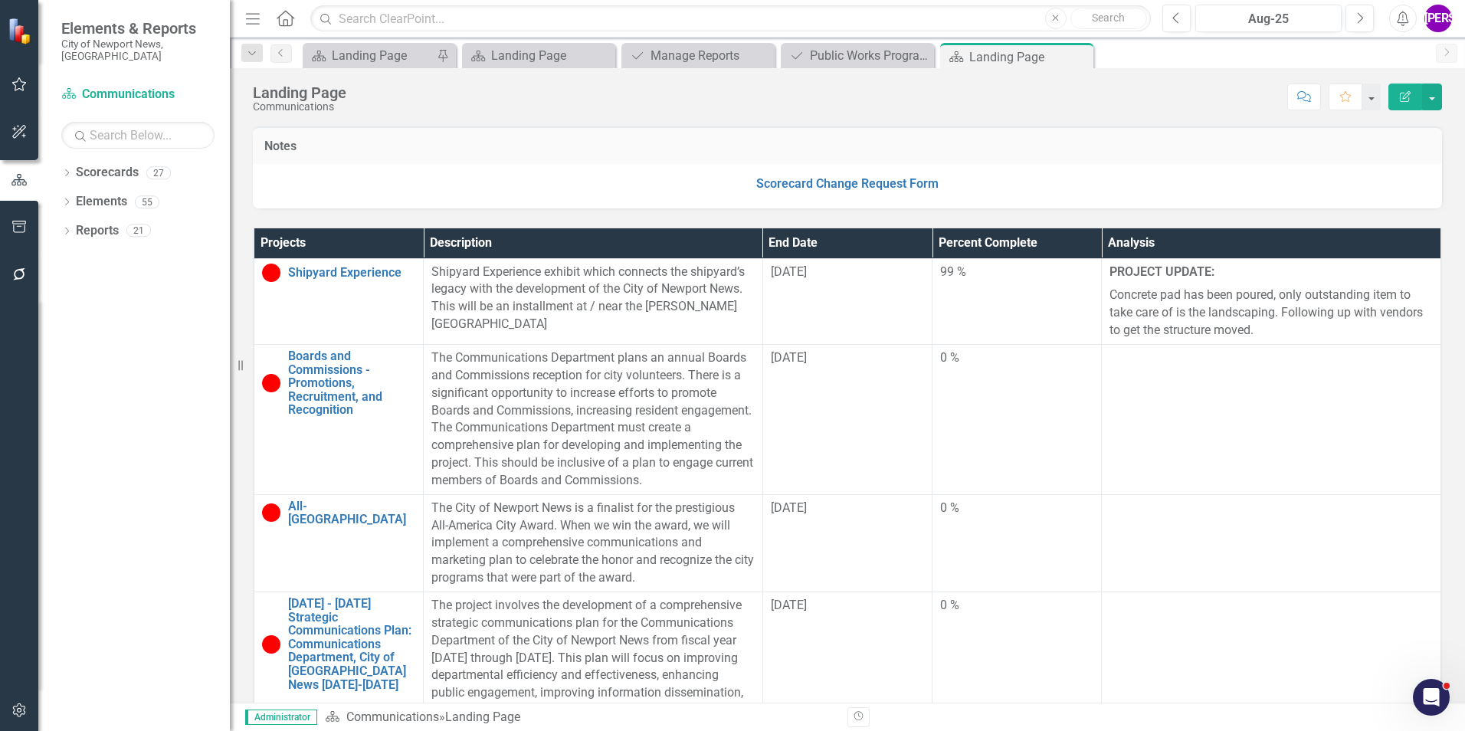
scroll to position [306, 0]
click at [97, 222] on link "Reports" at bounding box center [97, 231] width 43 height 18
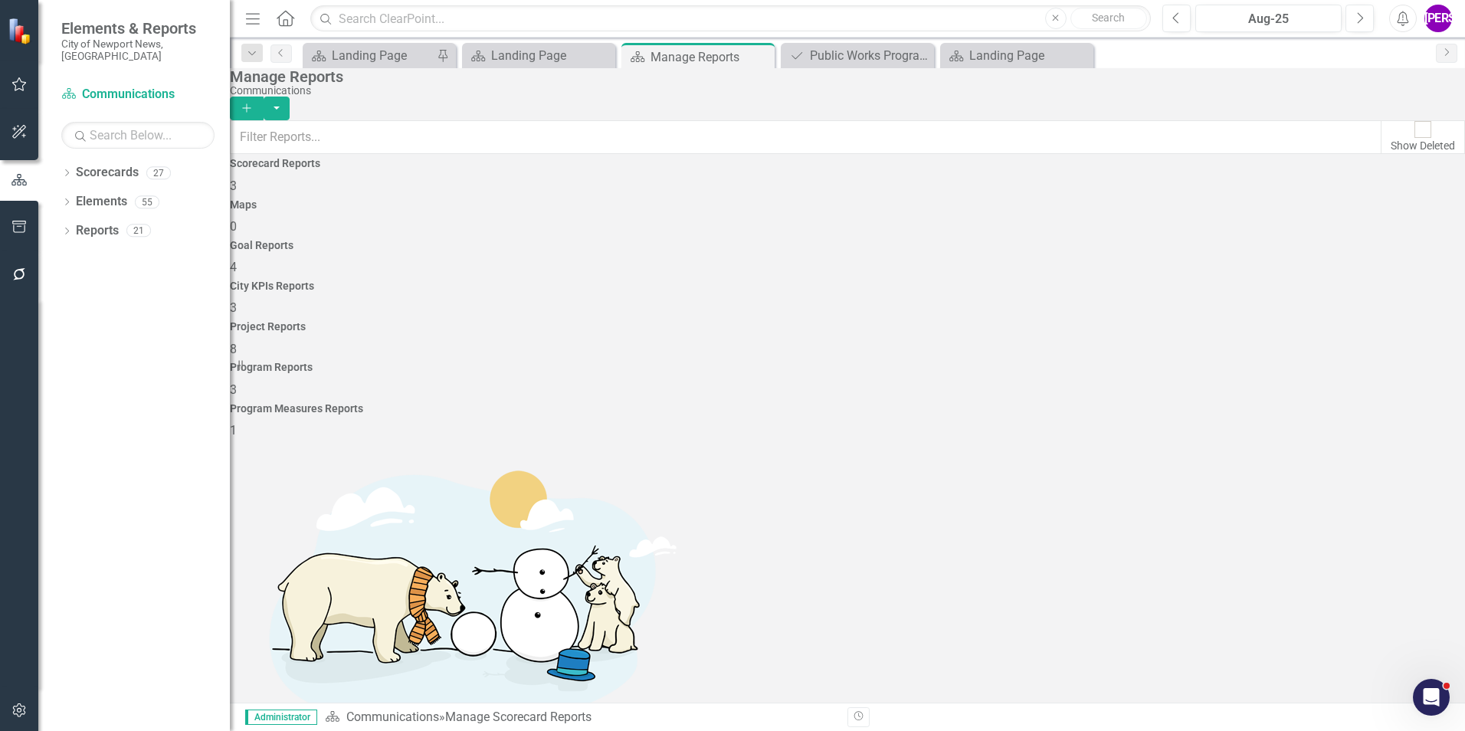
click at [237, 342] on span "8" at bounding box center [233, 349] width 7 height 15
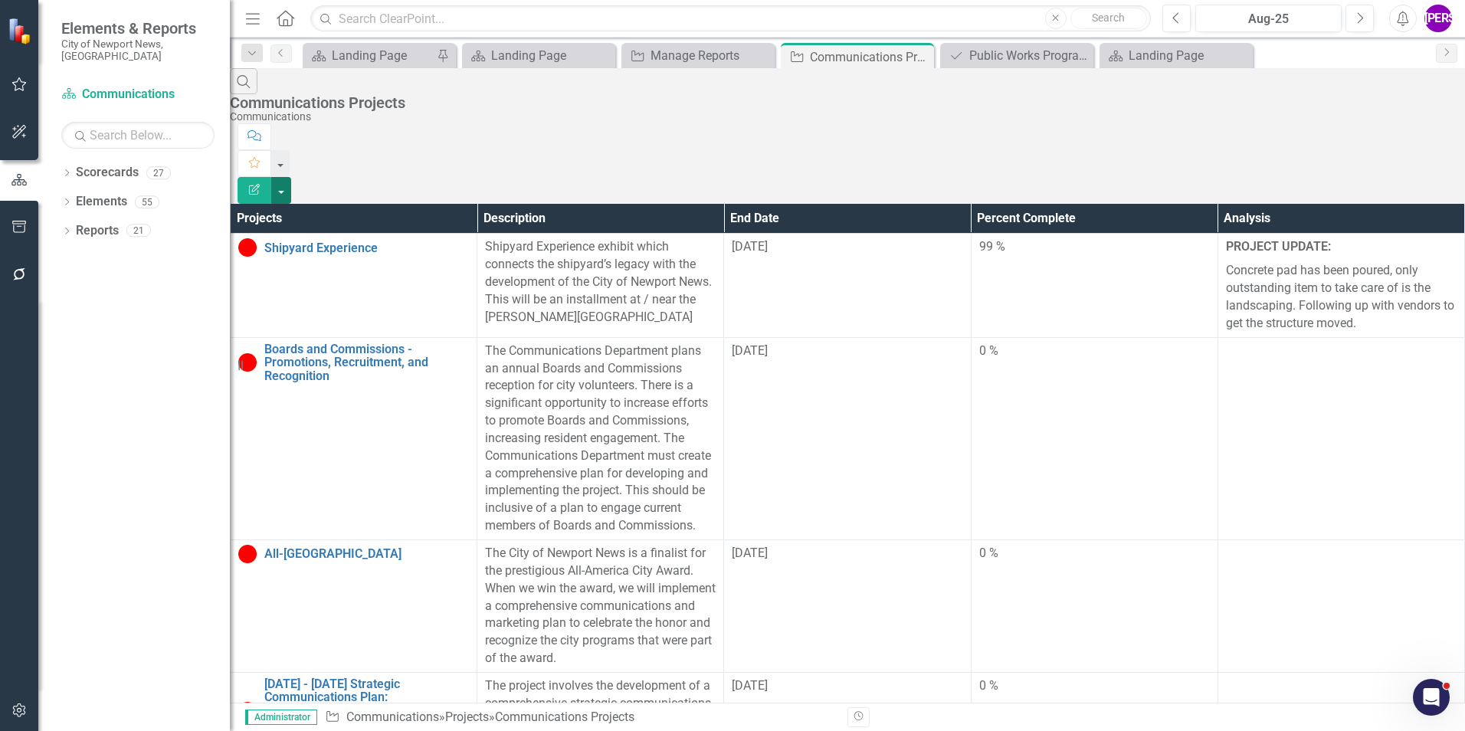
click at [291, 177] on button "button" at bounding box center [281, 190] width 20 height 27
click at [1393, 152] on link "PDF Export to PDF" at bounding box center [1380, 156] width 121 height 28
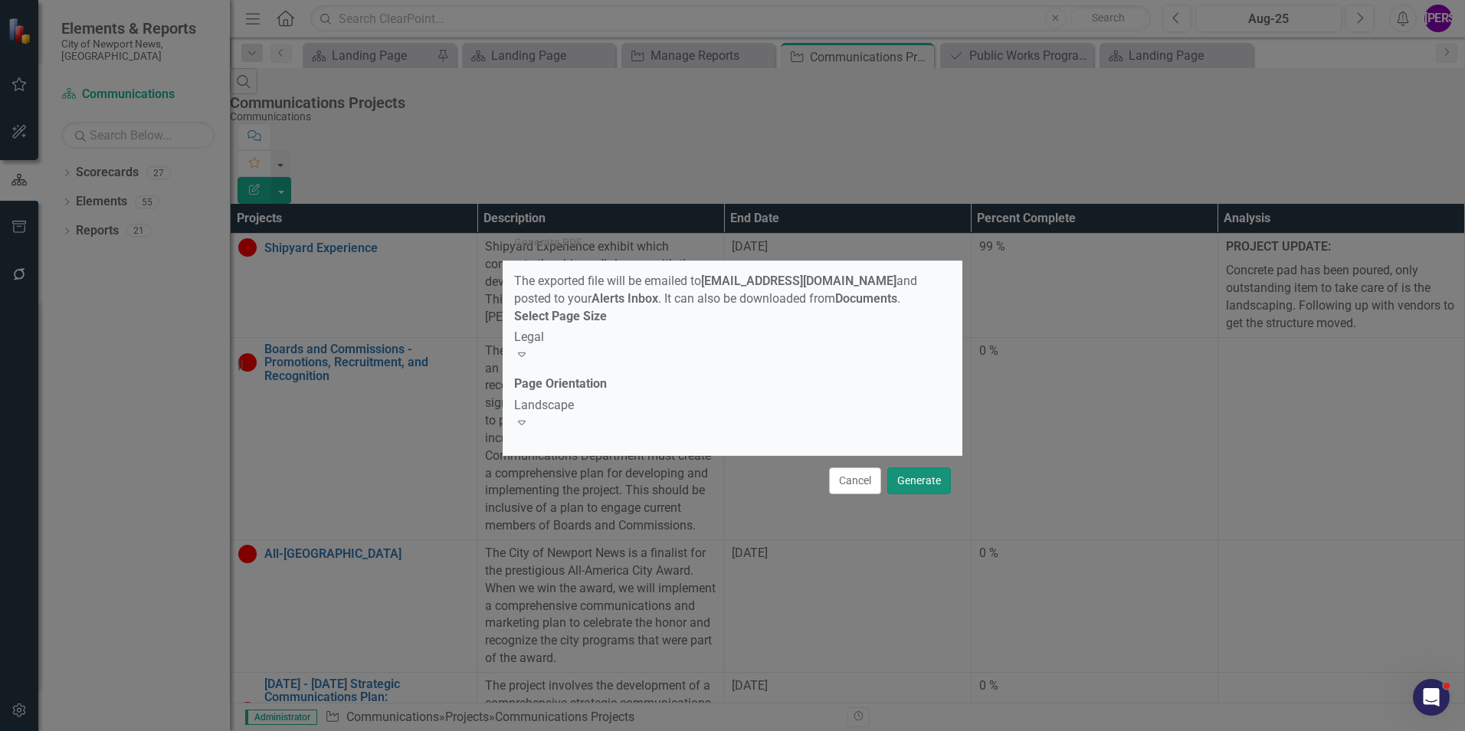
click at [896, 480] on button "Generate" at bounding box center [919, 480] width 64 height 27
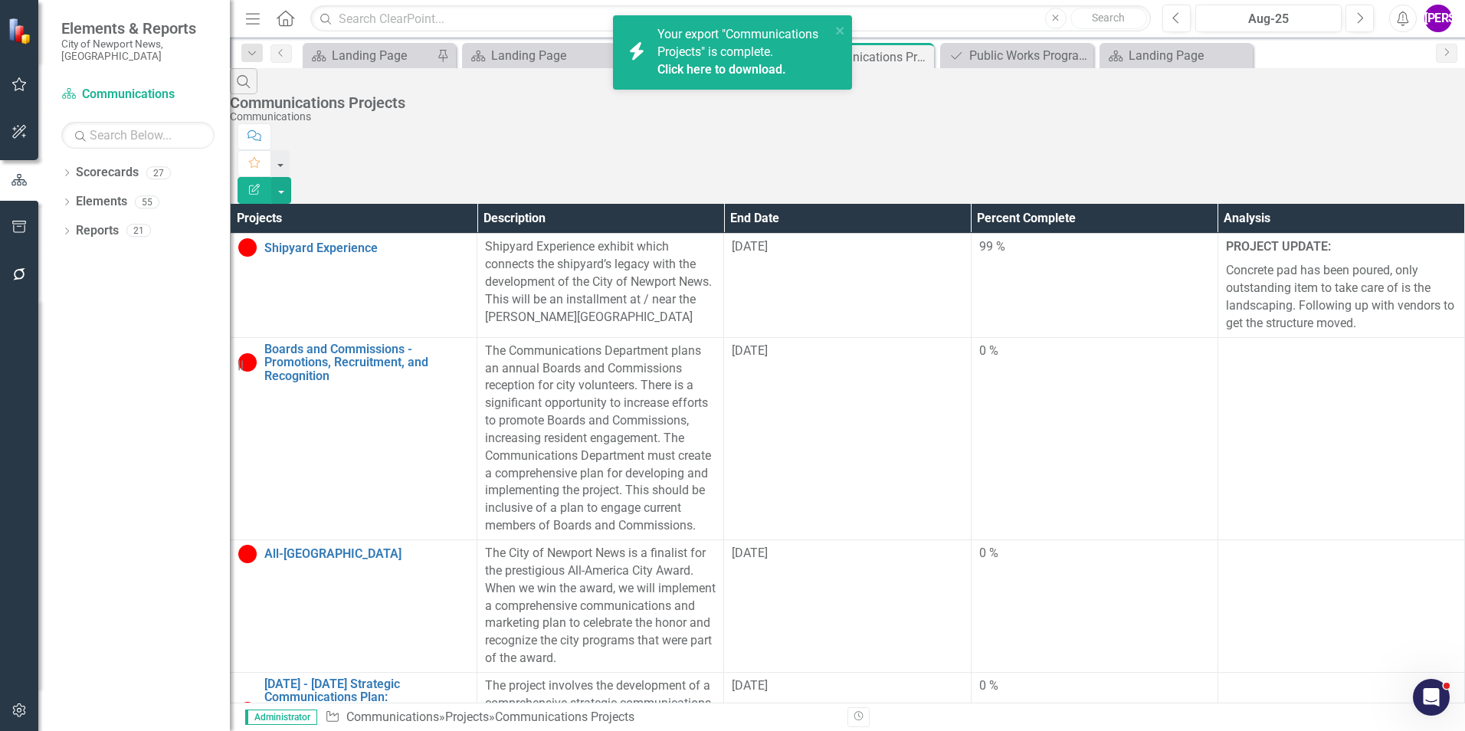
click at [695, 68] on link "Click here to download." at bounding box center [721, 69] width 129 height 15
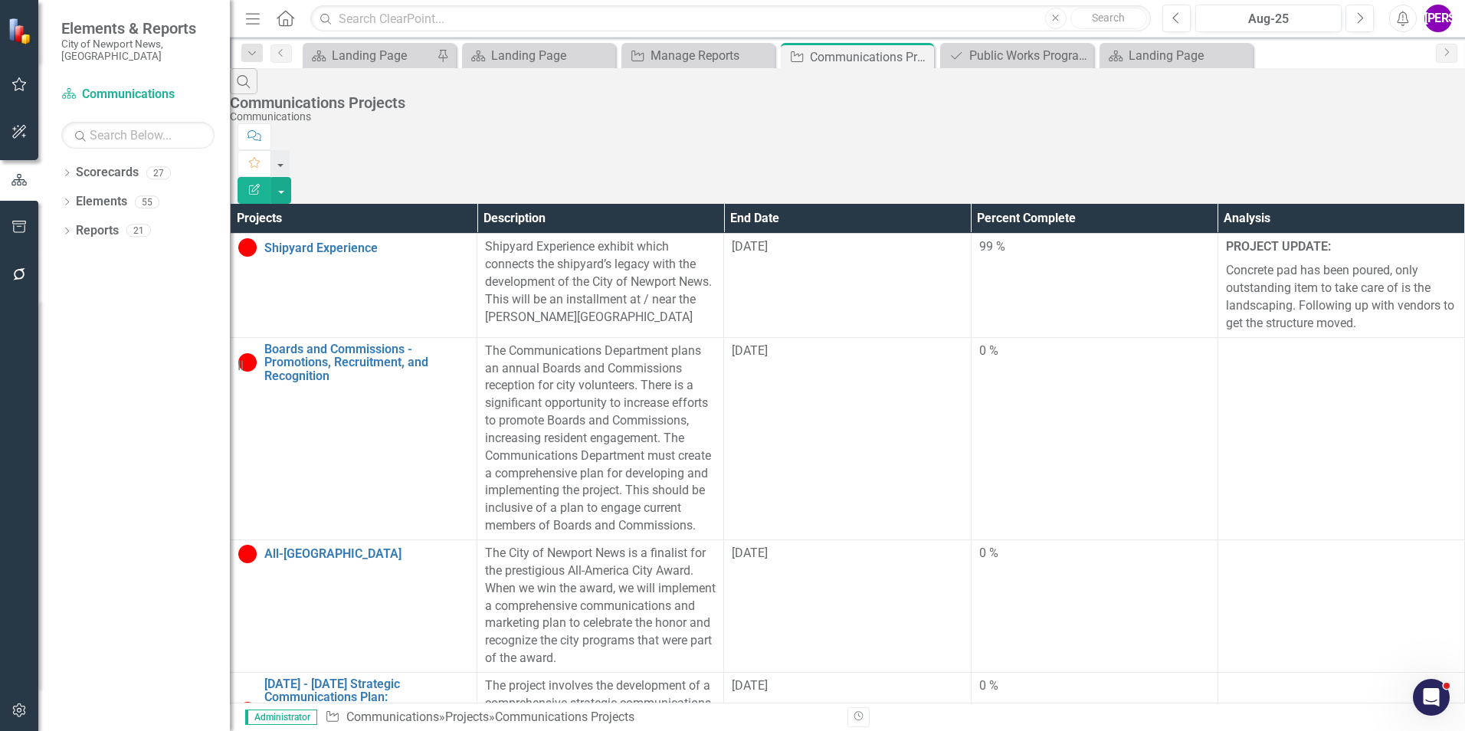
drag, startPoint x: 902, startPoint y: 111, endPoint x: 1004, endPoint y: 84, distance: 106.3
click at [907, 110] on div "Search Communications Projects Communications Comment Favorite Edit Report" at bounding box center [847, 136] width 1235 height 136
click at [702, 50] on div "Manage Reports" at bounding box center [700, 55] width 101 height 19
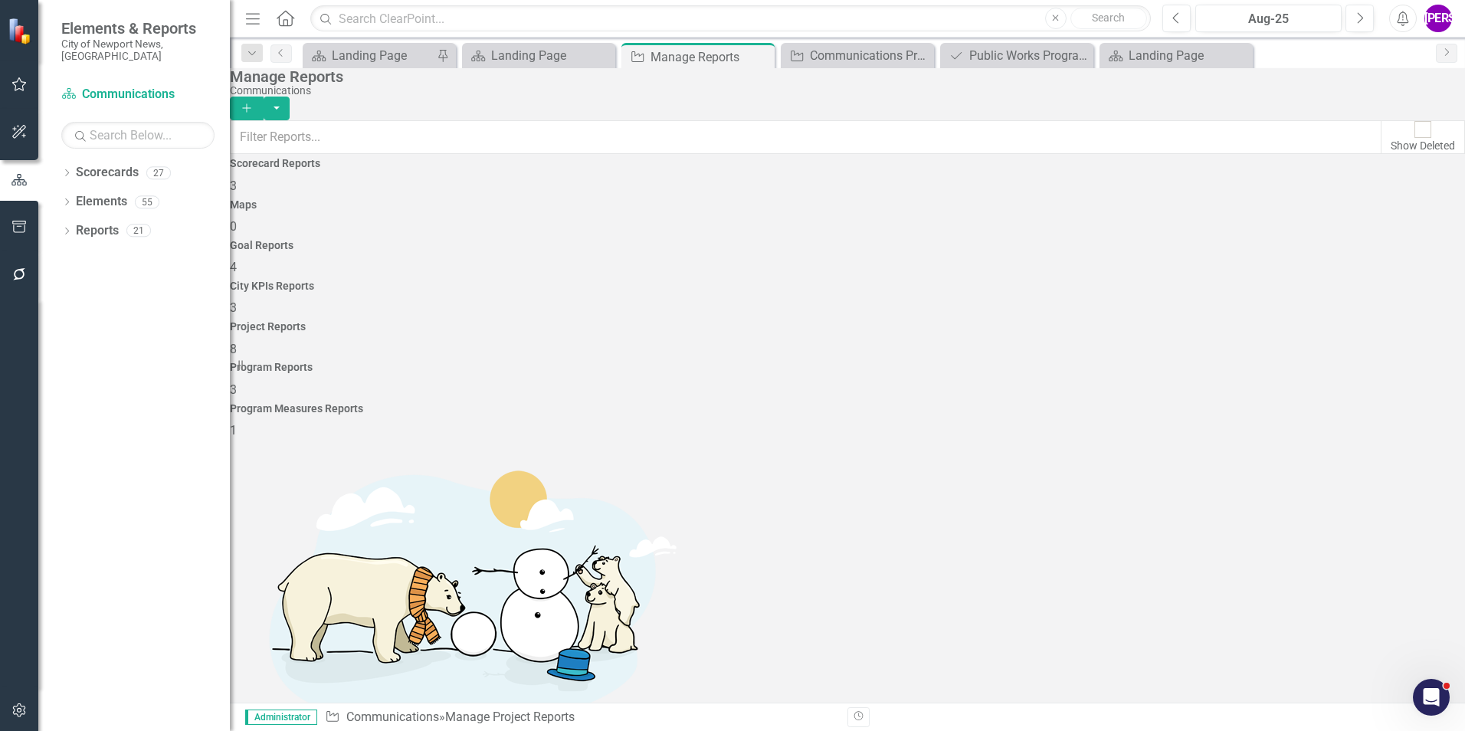
click at [237, 382] on span "3" at bounding box center [233, 389] width 7 height 15
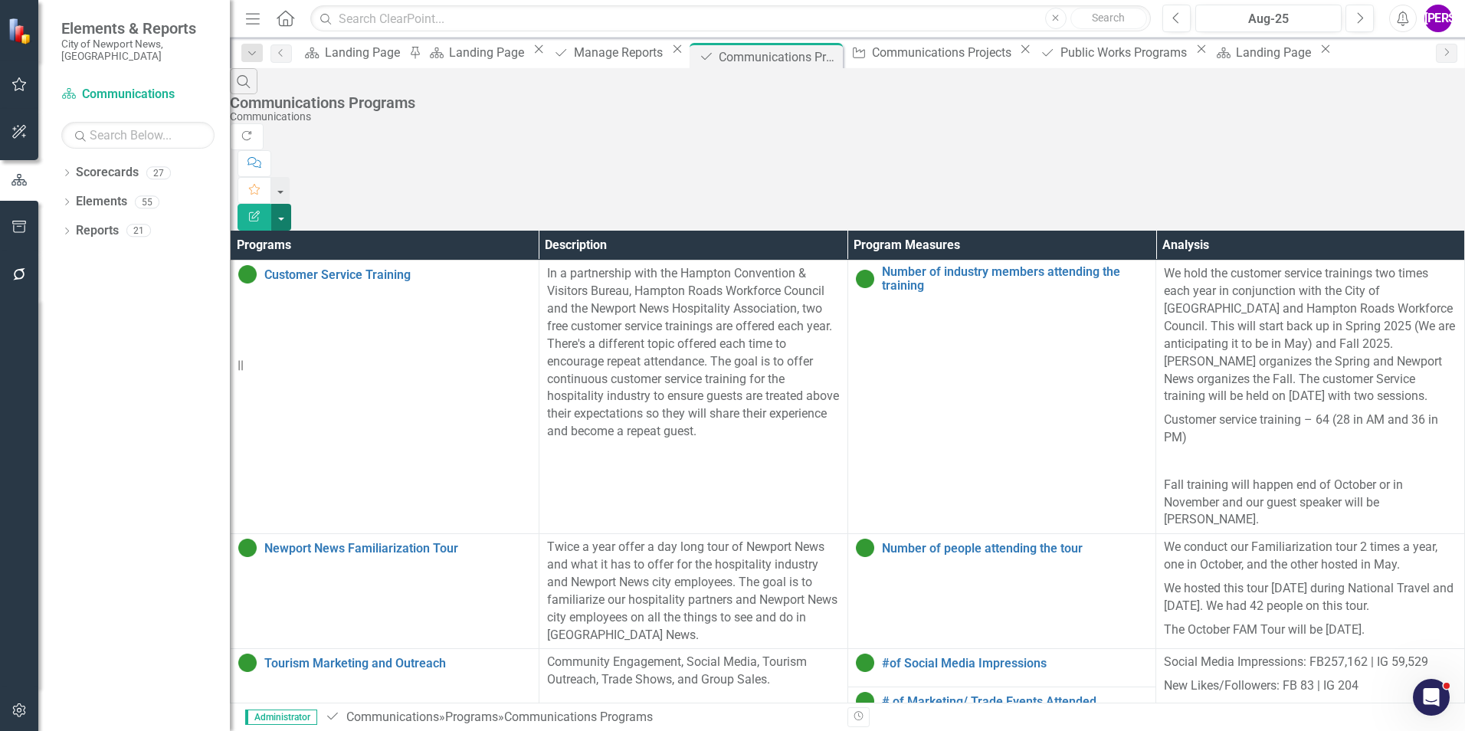
click at [291, 204] on button "button" at bounding box center [281, 217] width 20 height 27
click at [1394, 168] on link "PDF Export to PDF" at bounding box center [1380, 156] width 121 height 28
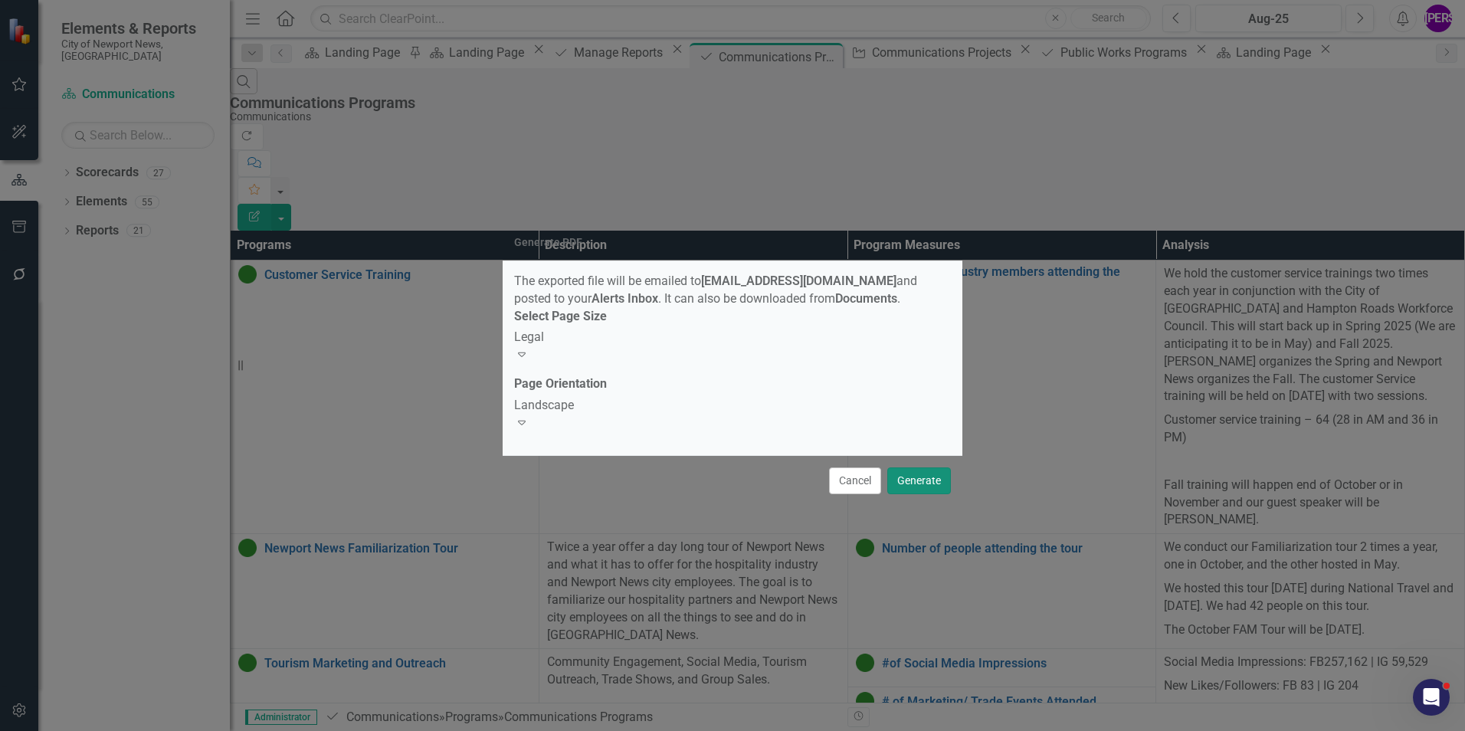
click at [939, 487] on button "Generate" at bounding box center [919, 480] width 64 height 27
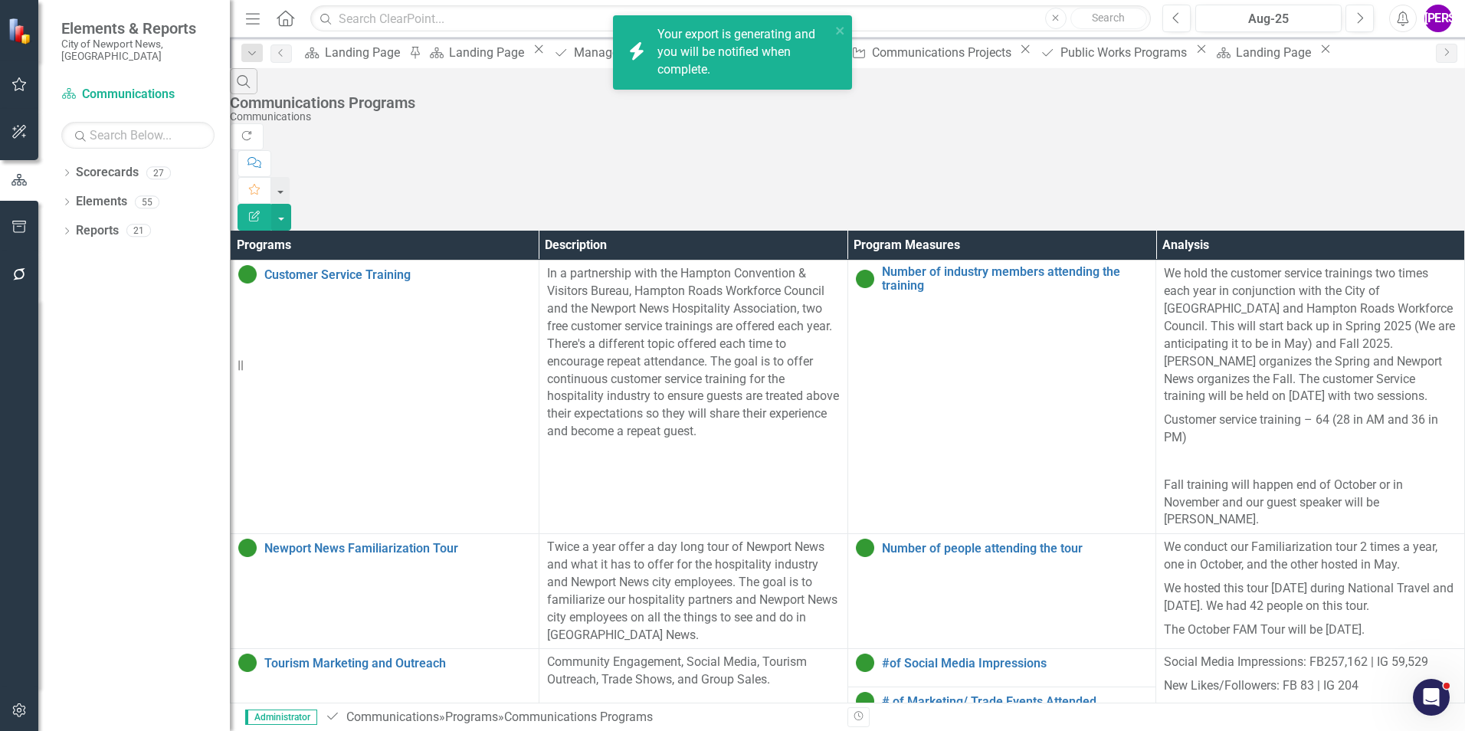
click at [891, 109] on div "Search Communications Programs Communications" at bounding box center [847, 95] width 1235 height 55
click at [723, 74] on link "Click here to download." at bounding box center [721, 69] width 129 height 15
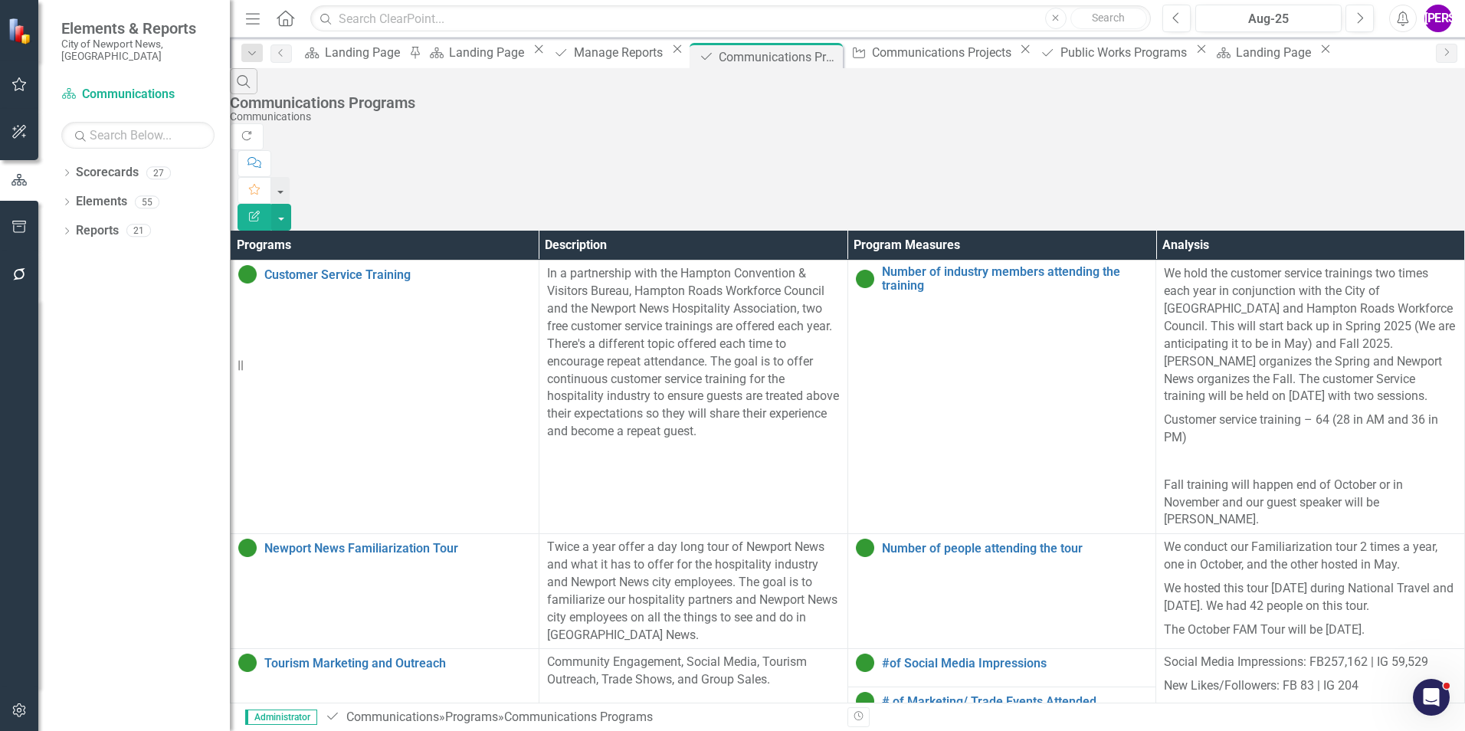
click at [847, 106] on div "Search Communications Programs Communications" at bounding box center [847, 95] width 1235 height 55
click at [69, 160] on div "Dropdown Scorecards 27" at bounding box center [145, 174] width 169 height 29
click at [68, 169] on icon at bounding box center [67, 172] width 4 height 7
click at [57, 197] on icon "Dropdown" at bounding box center [51, 201] width 11 height 9
